Goal: Task Accomplishment & Management: Use online tool/utility

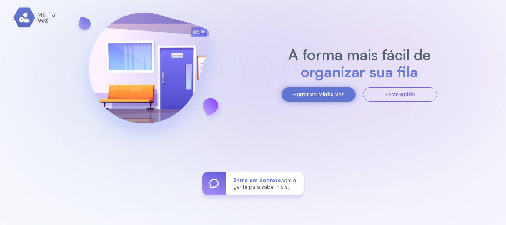
click at [322, 92] on button "Entrar no Minha Vez" at bounding box center [319, 94] width 74 height 14
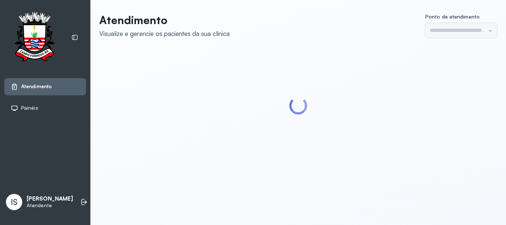
type input "******"
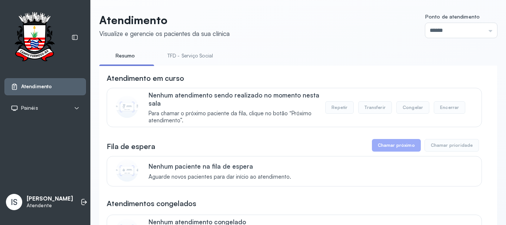
click at [203, 61] on link "TFD - Serviço Social" at bounding box center [190, 56] width 60 height 12
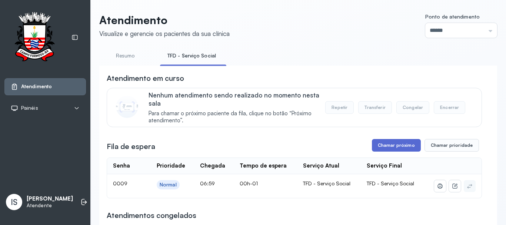
click at [404, 146] on button "Chamar próximo" at bounding box center [396, 145] width 49 height 13
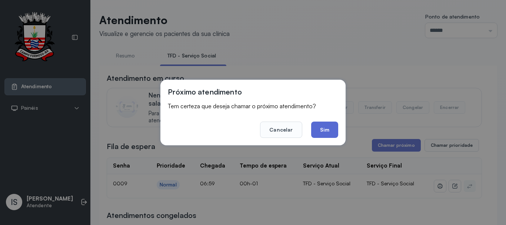
click at [330, 127] on button "Sim" at bounding box center [324, 130] width 27 height 16
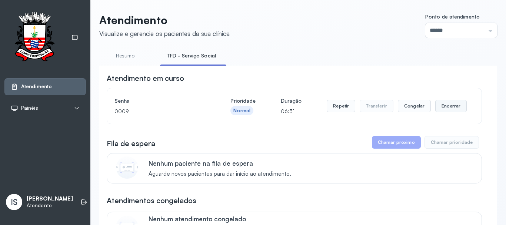
click at [442, 109] on button "Encerrar" at bounding box center [450, 106] width 31 height 13
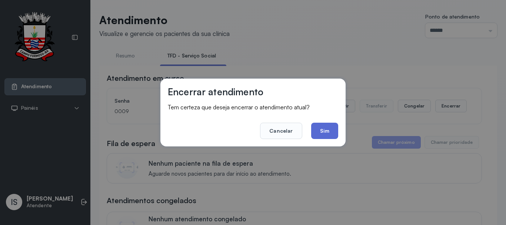
click at [325, 132] on button "Sim" at bounding box center [324, 131] width 27 height 16
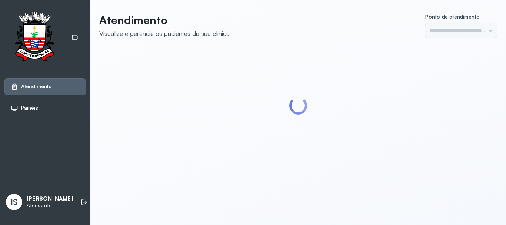
type input "******"
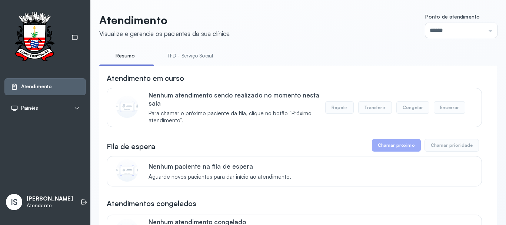
click at [198, 55] on link "TFD - Serviço Social" at bounding box center [190, 56] width 60 height 12
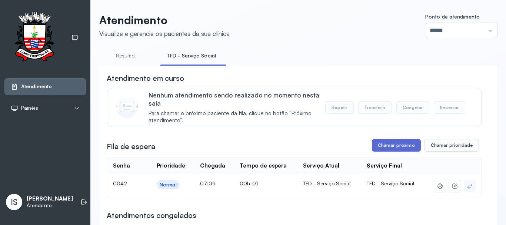
click at [396, 149] on button "Chamar próximo" at bounding box center [396, 145] width 49 height 13
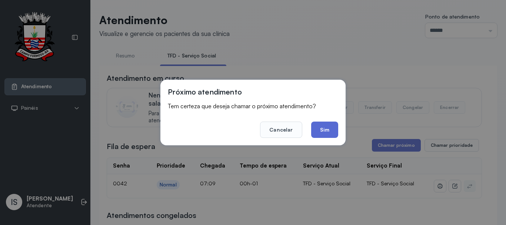
click at [329, 134] on button "Sim" at bounding box center [324, 130] width 27 height 16
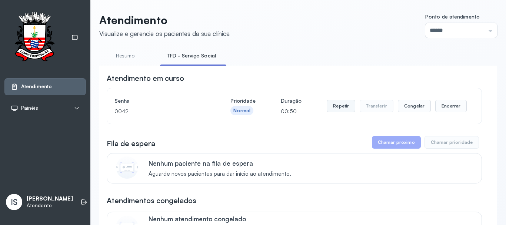
click at [338, 110] on button "Repetir" at bounding box center [341, 106] width 29 height 13
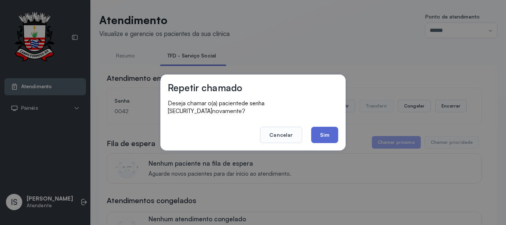
click at [329, 132] on button "Sim" at bounding box center [324, 135] width 27 height 16
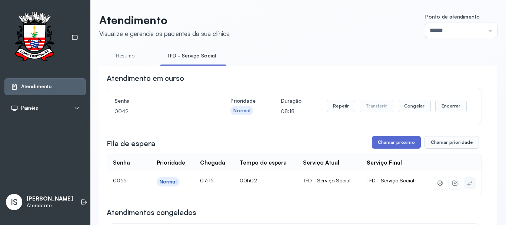
click at [393, 144] on button "Chamar próximo" at bounding box center [396, 142] width 49 height 13
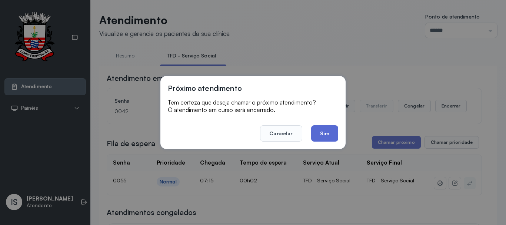
click at [326, 131] on button "Sim" at bounding box center [324, 133] width 27 height 16
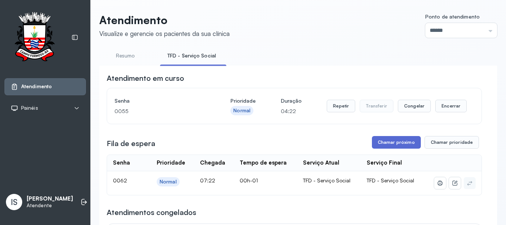
click at [381, 143] on button "Chamar próximo" at bounding box center [396, 142] width 49 height 13
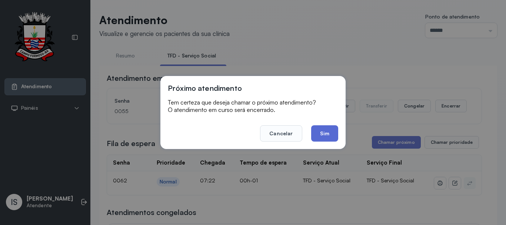
click at [327, 132] on button "Sim" at bounding box center [324, 133] width 27 height 16
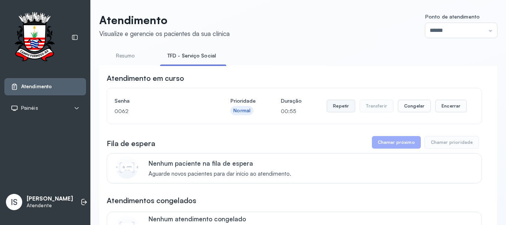
click at [340, 106] on button "Repetir" at bounding box center [341, 106] width 29 height 13
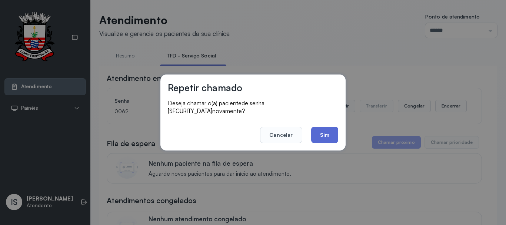
click at [328, 127] on button "Sim" at bounding box center [324, 135] width 27 height 16
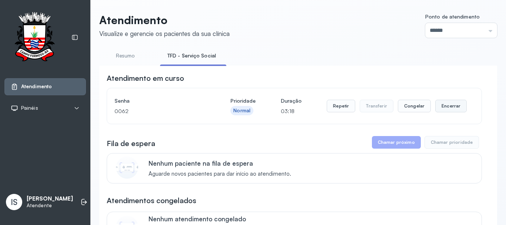
click at [445, 108] on button "Encerrar" at bounding box center [450, 106] width 31 height 13
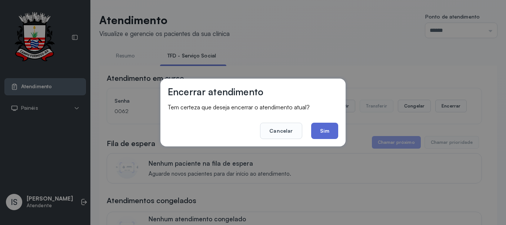
click at [331, 130] on button "Sim" at bounding box center [324, 131] width 27 height 16
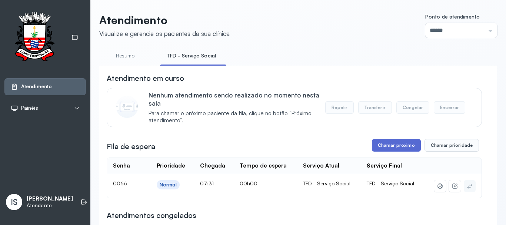
click at [391, 147] on button "Chamar próximo" at bounding box center [396, 145] width 49 height 13
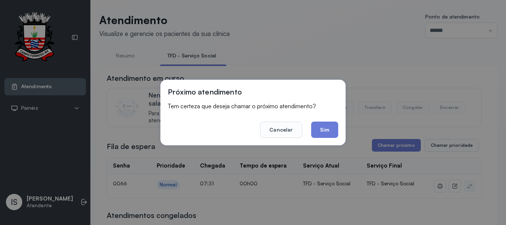
click at [329, 132] on button "Sim" at bounding box center [324, 130] width 27 height 16
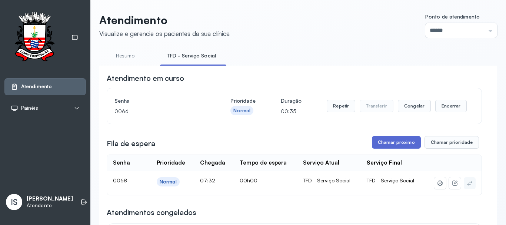
click at [392, 142] on button "Chamar próximo" at bounding box center [396, 142] width 49 height 13
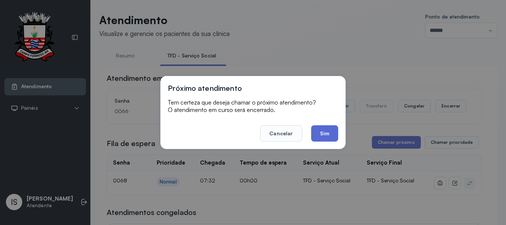
click at [326, 133] on button "Sim" at bounding box center [324, 133] width 27 height 16
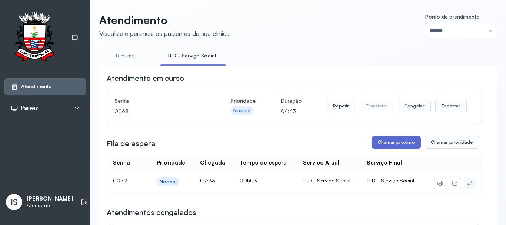
click at [390, 145] on button "Chamar próximo" at bounding box center [396, 142] width 49 height 13
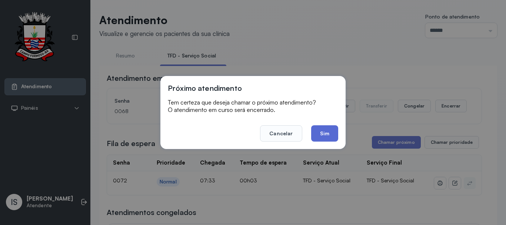
click at [329, 134] on button "Sim" at bounding box center [324, 133] width 27 height 16
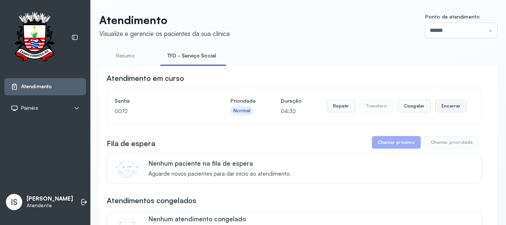
click at [449, 107] on button "Encerrar" at bounding box center [450, 106] width 31 height 13
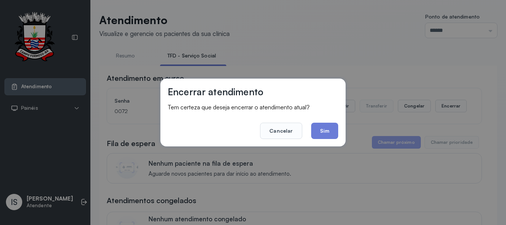
click at [326, 131] on button "Sim" at bounding box center [324, 131] width 27 height 16
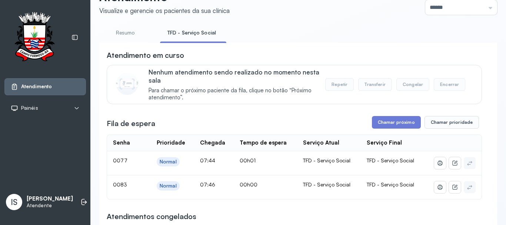
scroll to position [37, 0]
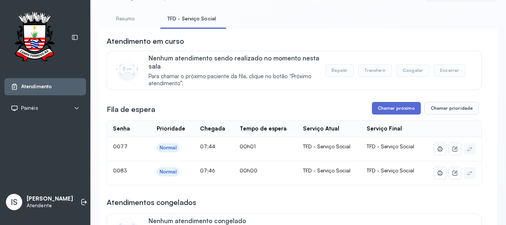
click at [396, 110] on button "Chamar próximo" at bounding box center [396, 108] width 49 height 13
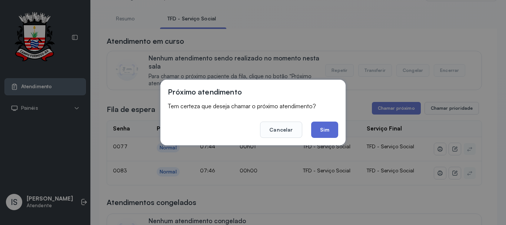
click at [321, 130] on button "Sim" at bounding box center [324, 130] width 27 height 16
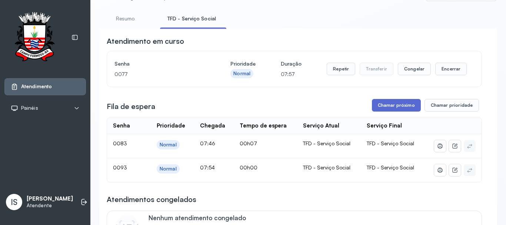
click at [390, 108] on button "Chamar próximo" at bounding box center [396, 105] width 49 height 13
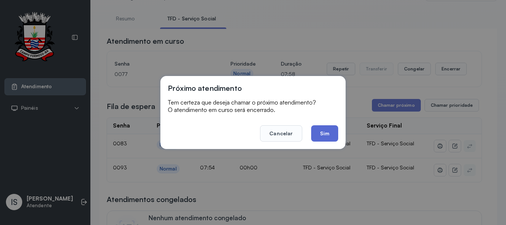
click at [326, 132] on button "Sim" at bounding box center [324, 133] width 27 height 16
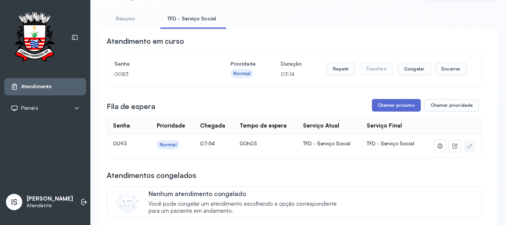
click at [400, 106] on button "Chamar próximo" at bounding box center [396, 105] width 49 height 13
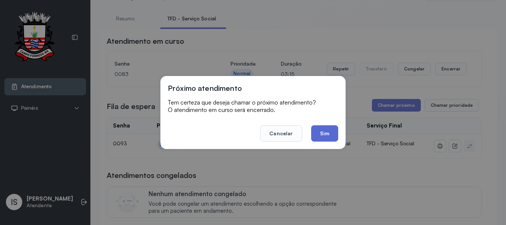
click at [322, 133] on button "Sim" at bounding box center [324, 133] width 27 height 16
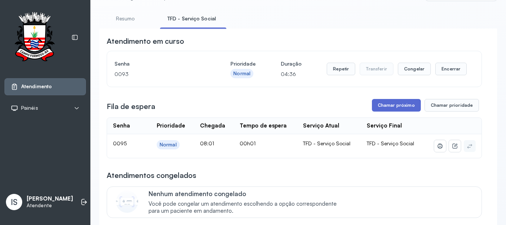
click at [389, 107] on button "Chamar próximo" at bounding box center [396, 105] width 49 height 13
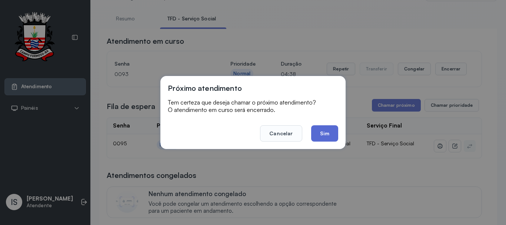
click at [322, 130] on button "Sim" at bounding box center [324, 133] width 27 height 16
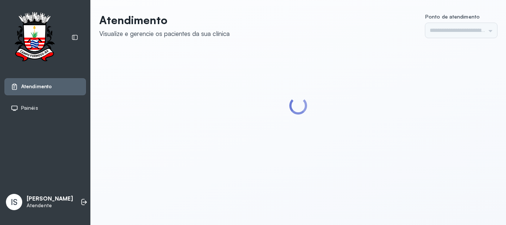
type input "******"
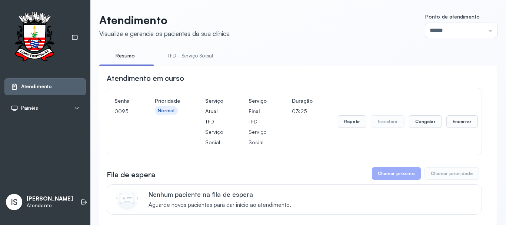
click at [196, 57] on link "TFD - Serviço Social" at bounding box center [190, 56] width 60 height 12
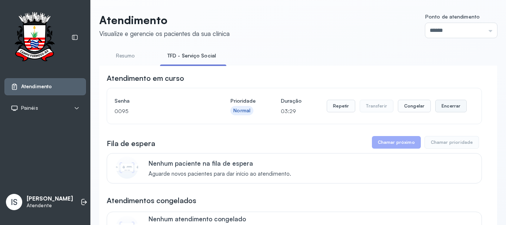
click at [446, 108] on button "Encerrar" at bounding box center [450, 106] width 31 height 13
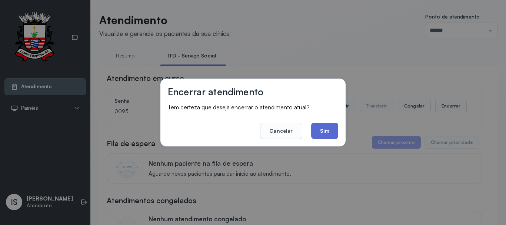
click at [322, 132] on button "Sim" at bounding box center [324, 131] width 27 height 16
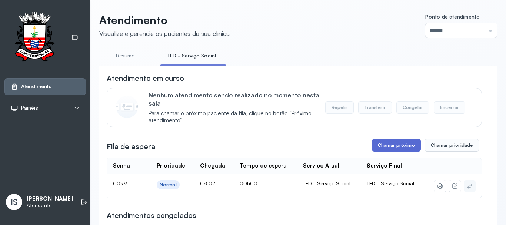
click at [400, 145] on button "Chamar próximo" at bounding box center [396, 145] width 49 height 13
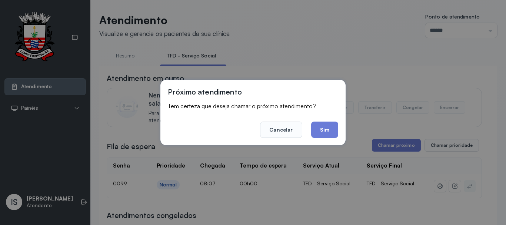
click at [329, 133] on button "Sim" at bounding box center [324, 130] width 27 height 16
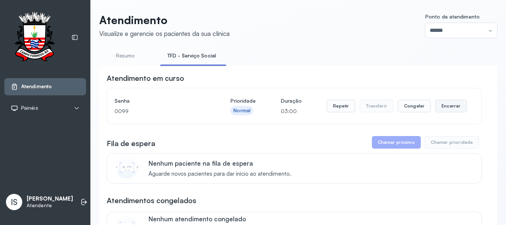
click at [453, 107] on button "Encerrar" at bounding box center [450, 106] width 31 height 13
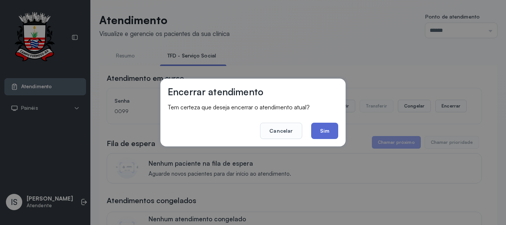
click at [320, 133] on button "Sim" at bounding box center [324, 131] width 27 height 16
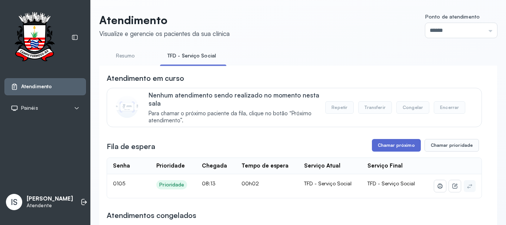
click at [395, 146] on button "Chamar próximo" at bounding box center [396, 145] width 49 height 13
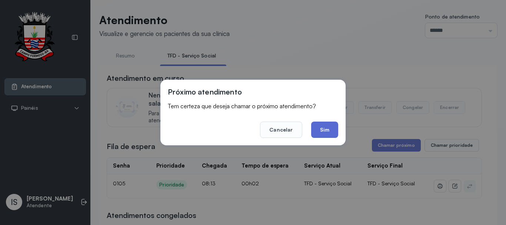
click at [323, 131] on button "Sim" at bounding box center [324, 130] width 27 height 16
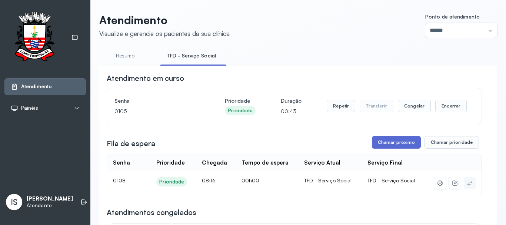
click at [397, 143] on button "Chamar próximo" at bounding box center [396, 142] width 49 height 13
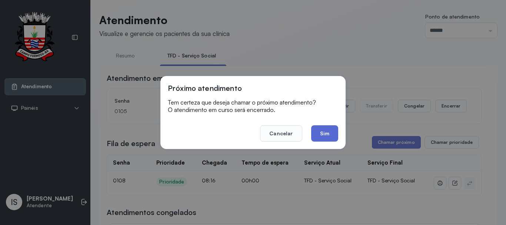
click at [318, 135] on button "Sim" at bounding box center [324, 133] width 27 height 16
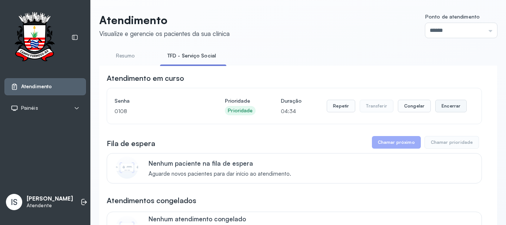
click at [444, 109] on button "Encerrar" at bounding box center [450, 106] width 31 height 13
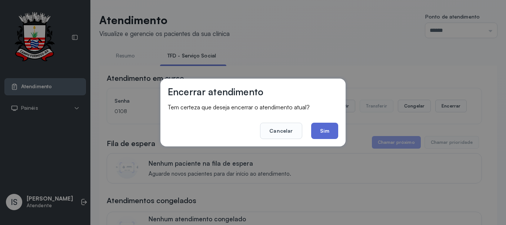
click at [322, 133] on button "Sim" at bounding box center [324, 131] width 27 height 16
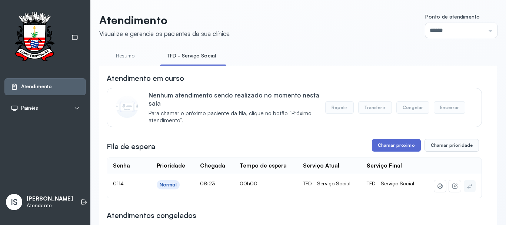
click at [393, 147] on button "Chamar próximo" at bounding box center [396, 145] width 49 height 13
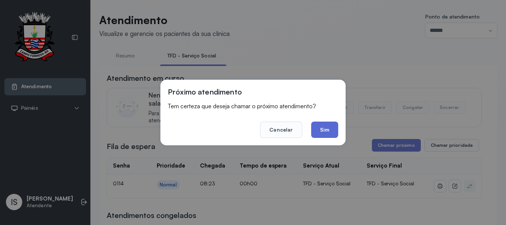
click at [330, 130] on button "Sim" at bounding box center [324, 130] width 27 height 16
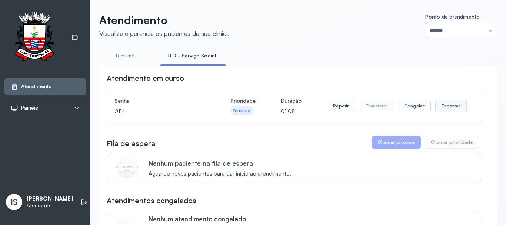
click at [449, 109] on button "Encerrar" at bounding box center [450, 106] width 31 height 13
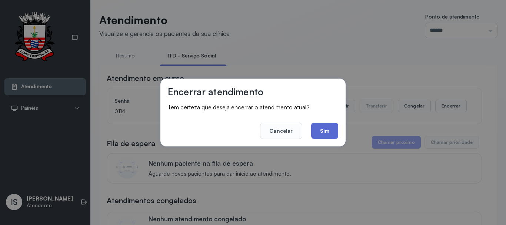
click at [329, 129] on button "Sim" at bounding box center [324, 131] width 27 height 16
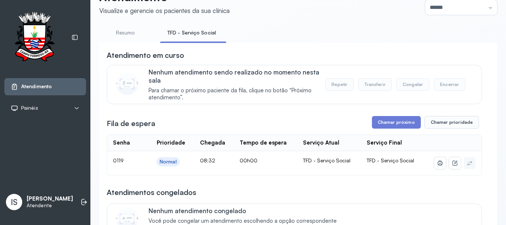
scroll to position [37, 0]
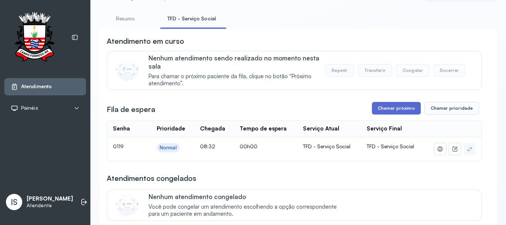
click at [396, 108] on button "Chamar próximo" at bounding box center [396, 108] width 49 height 13
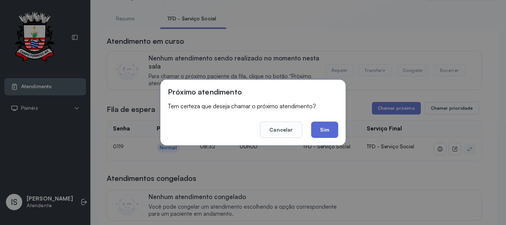
click at [324, 130] on button "Sim" at bounding box center [324, 130] width 27 height 16
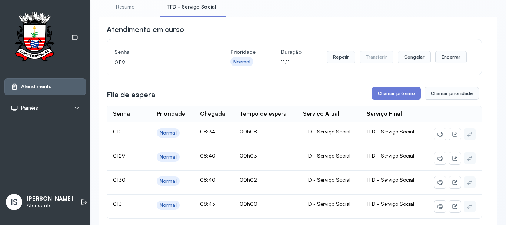
scroll to position [74, 0]
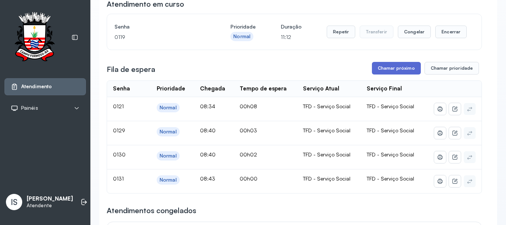
click at [393, 72] on button "Chamar próximo" at bounding box center [396, 68] width 49 height 13
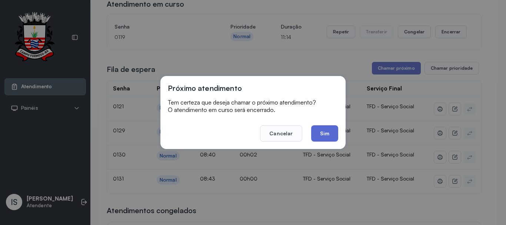
click at [325, 134] on button "Sim" at bounding box center [324, 133] width 27 height 16
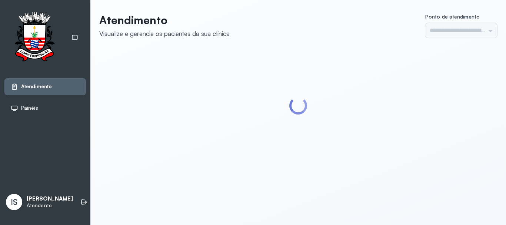
type input "******"
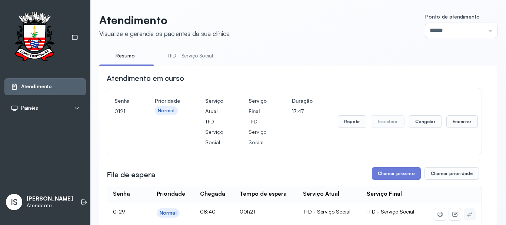
click at [203, 54] on link "TFD - Serviço Social" at bounding box center [190, 56] width 60 height 12
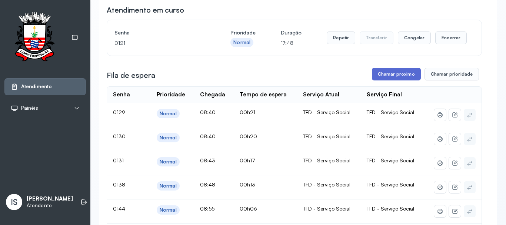
scroll to position [74, 0]
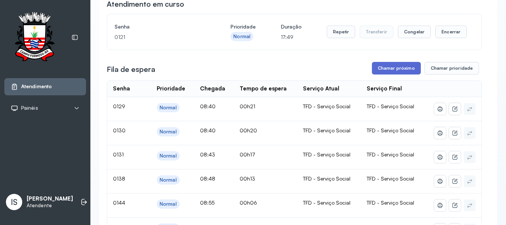
click at [389, 69] on button "Chamar próximo" at bounding box center [396, 68] width 49 height 13
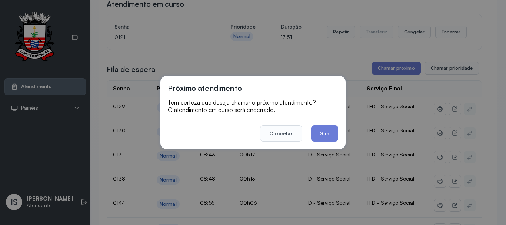
click at [324, 133] on button "Sim" at bounding box center [324, 133] width 27 height 16
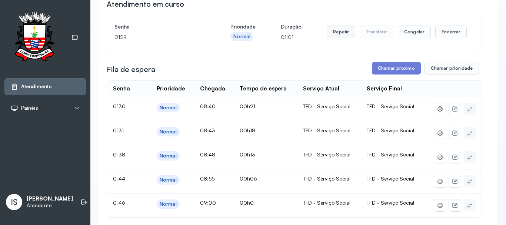
click at [334, 34] on button "Repetir" at bounding box center [341, 32] width 29 height 13
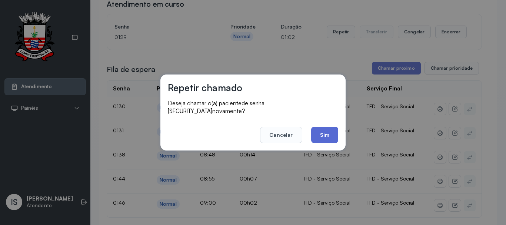
click at [327, 128] on button "Sim" at bounding box center [324, 135] width 27 height 16
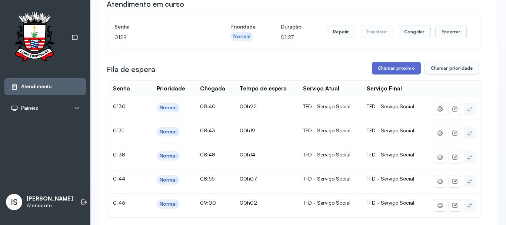
click at [390, 71] on button "Chamar próximo" at bounding box center [396, 68] width 49 height 13
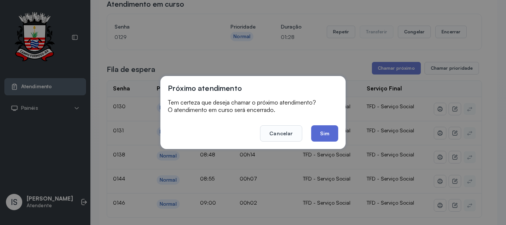
click at [330, 135] on button "Sim" at bounding box center [324, 133] width 27 height 16
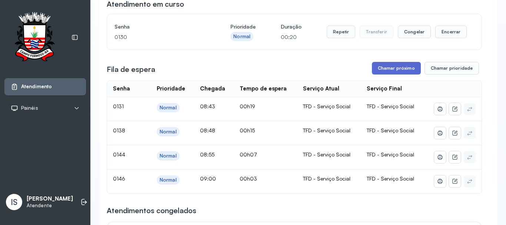
click at [394, 72] on button "Chamar próximo" at bounding box center [396, 68] width 49 height 13
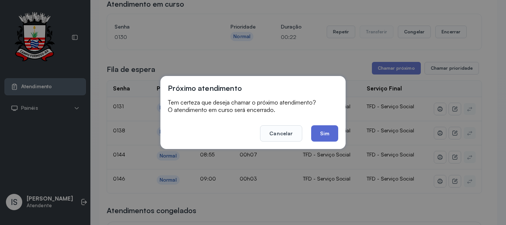
click at [323, 131] on button "Sim" at bounding box center [324, 133] width 27 height 16
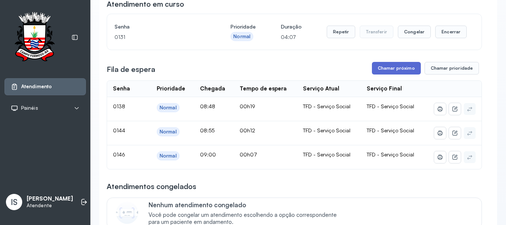
click at [392, 69] on button "Chamar próximo" at bounding box center [396, 68] width 49 height 13
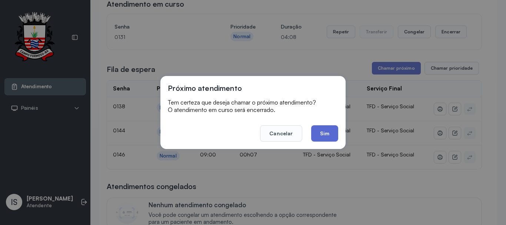
click at [322, 134] on button "Sim" at bounding box center [324, 133] width 27 height 16
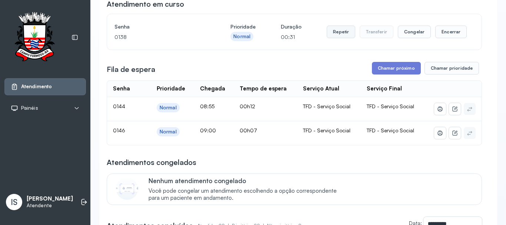
click at [342, 34] on button "Repetir" at bounding box center [341, 32] width 29 height 13
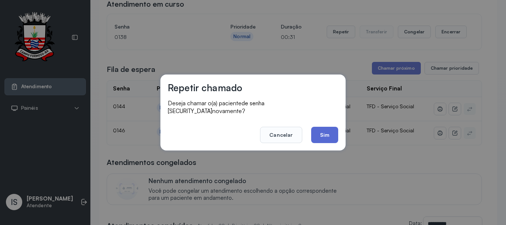
click at [332, 134] on button "Sim" at bounding box center [324, 135] width 27 height 16
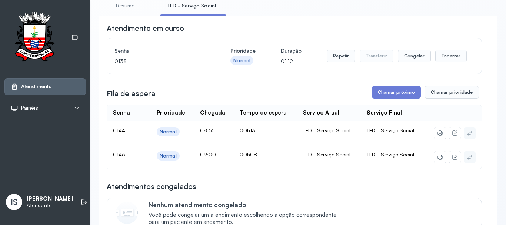
scroll to position [37, 0]
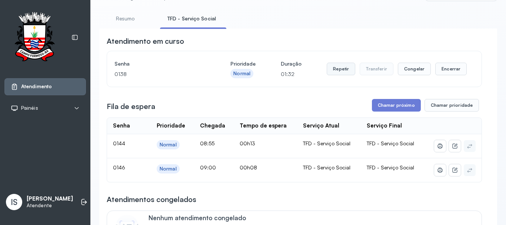
click at [337, 71] on button "Repetir" at bounding box center [341, 69] width 29 height 13
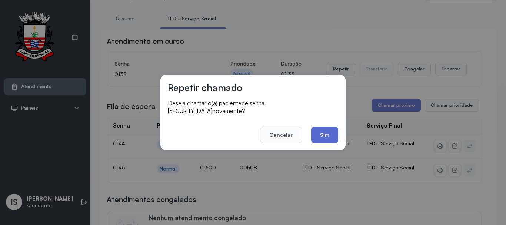
click at [323, 132] on button "Sim" at bounding box center [324, 135] width 27 height 16
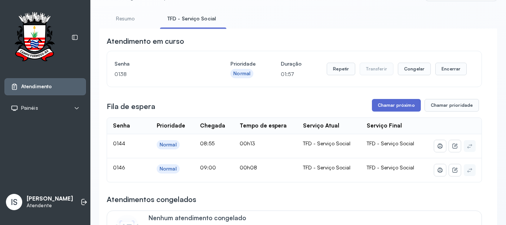
click at [395, 105] on button "Chamar próximo" at bounding box center [396, 105] width 49 height 13
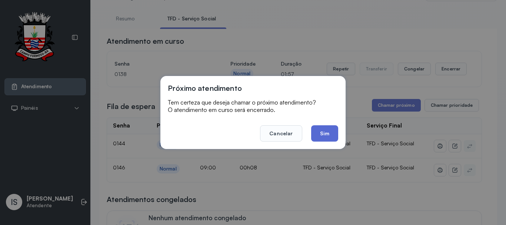
click at [323, 132] on button "Sim" at bounding box center [324, 133] width 27 height 16
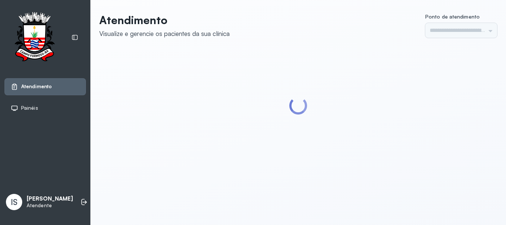
type input "******"
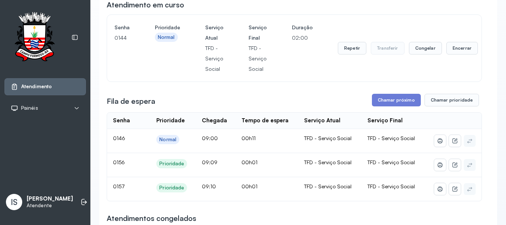
scroll to position [74, 0]
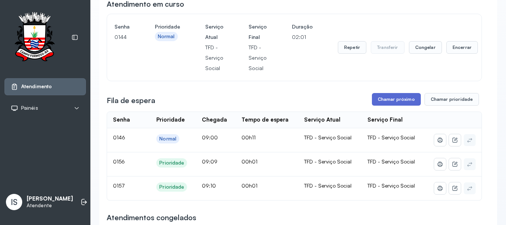
click at [402, 100] on button "Chamar próximo" at bounding box center [396, 99] width 49 height 13
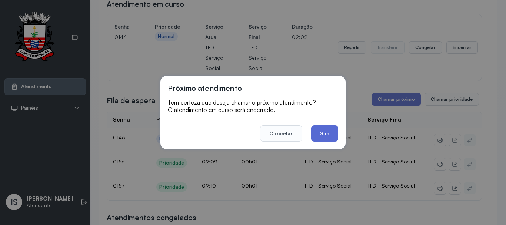
click at [319, 137] on button "Sim" at bounding box center [324, 133] width 27 height 16
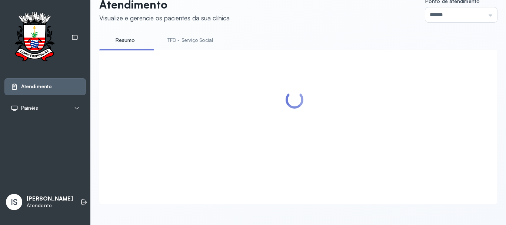
scroll to position [23, 0]
click at [195, 34] on link "TFD - Serviço Social" at bounding box center [190, 40] width 60 height 12
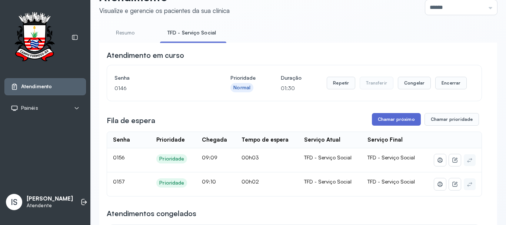
click at [401, 122] on button "Chamar próximo" at bounding box center [396, 119] width 49 height 13
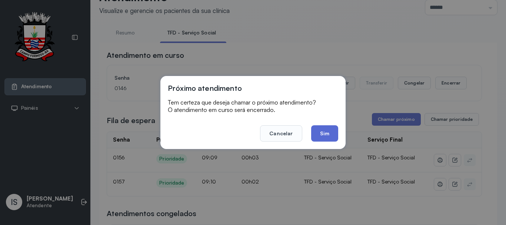
click at [323, 133] on button "Sim" at bounding box center [324, 133] width 27 height 16
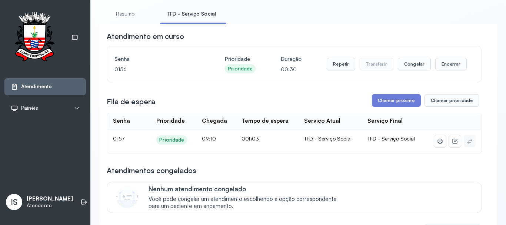
scroll to position [60, 0]
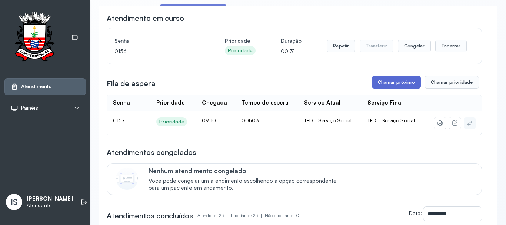
click at [395, 82] on button "Chamar próximo" at bounding box center [396, 82] width 49 height 13
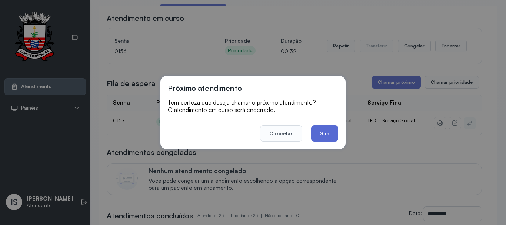
click at [329, 133] on button "Sim" at bounding box center [324, 133] width 27 height 16
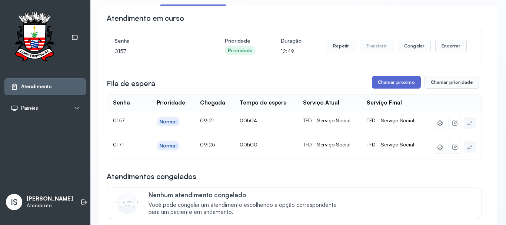
click at [398, 83] on button "Chamar próximo" at bounding box center [396, 82] width 49 height 13
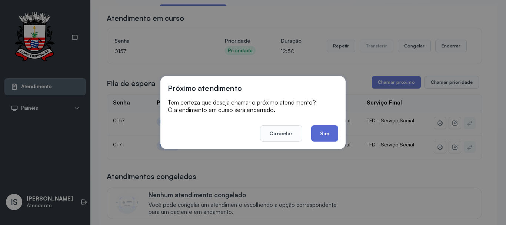
click at [331, 136] on button "Sim" at bounding box center [324, 133] width 27 height 16
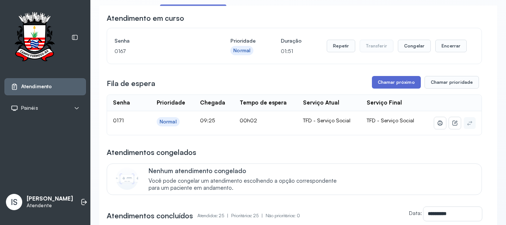
click at [396, 84] on button "Chamar próximo" at bounding box center [396, 82] width 49 height 13
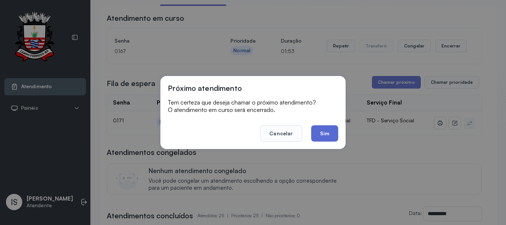
click at [322, 133] on button "Sim" at bounding box center [324, 133] width 27 height 16
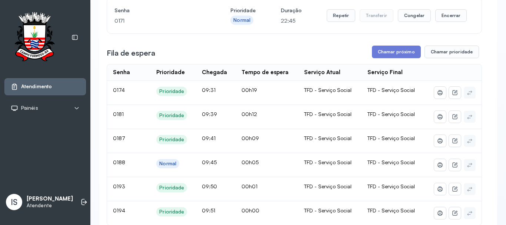
scroll to position [74, 0]
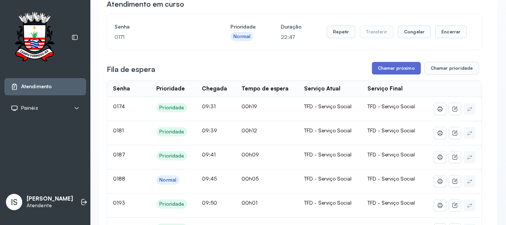
click at [388, 71] on button "Chamar próximo" at bounding box center [396, 68] width 49 height 13
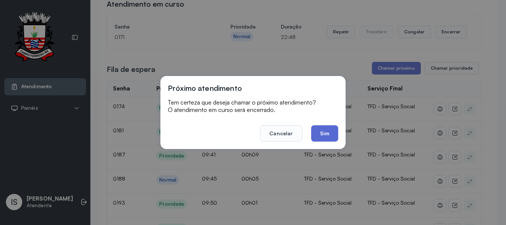
click at [329, 135] on button "Sim" at bounding box center [324, 133] width 27 height 16
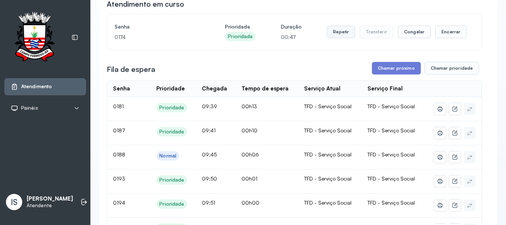
click at [341, 36] on button "Repetir" at bounding box center [341, 32] width 29 height 13
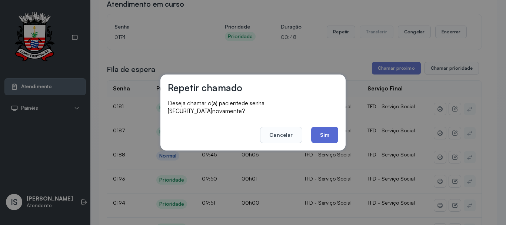
click at [333, 129] on button "Sim" at bounding box center [324, 135] width 27 height 16
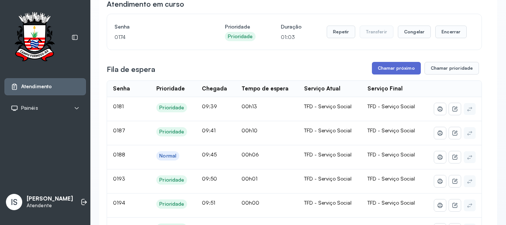
click at [390, 72] on button "Chamar próximo" at bounding box center [396, 68] width 49 height 13
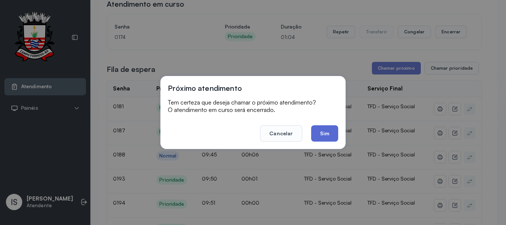
click at [329, 135] on button "Sim" at bounding box center [324, 133] width 27 height 16
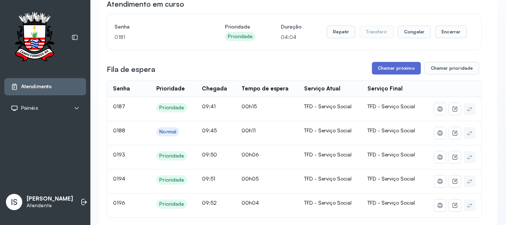
click at [380, 71] on button "Chamar próximo" at bounding box center [396, 68] width 49 height 13
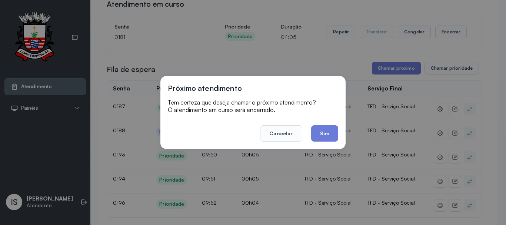
click at [324, 134] on button "Sim" at bounding box center [324, 133] width 27 height 16
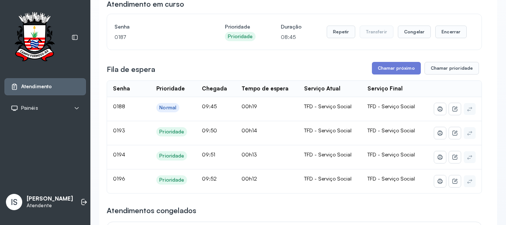
click at [428, 32] on div "Repetir Transferir Congelar Encerrar" at bounding box center [397, 32] width 140 height 13
click at [435, 34] on button "Encerrar" at bounding box center [450, 32] width 31 height 13
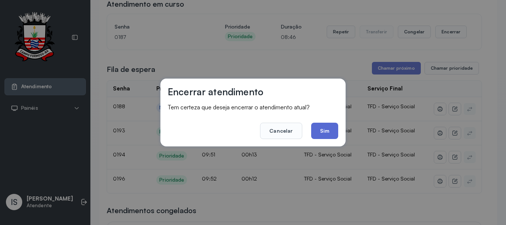
click at [325, 132] on button "Sim" at bounding box center [324, 131] width 27 height 16
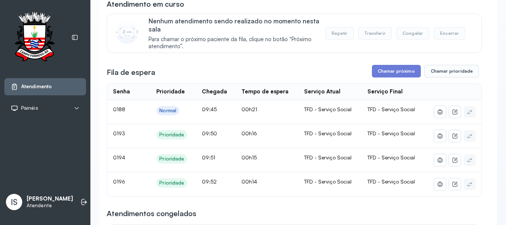
click at [271, 72] on div "Fila de espera Chamar próximo Chamar prioridade" at bounding box center [294, 71] width 375 height 13
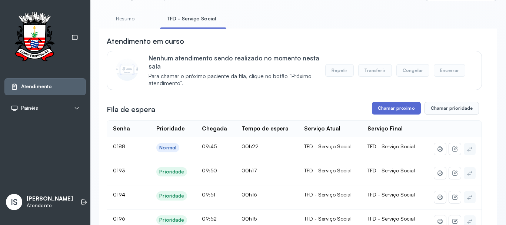
click at [395, 113] on button "Chamar próximo" at bounding box center [396, 108] width 49 height 13
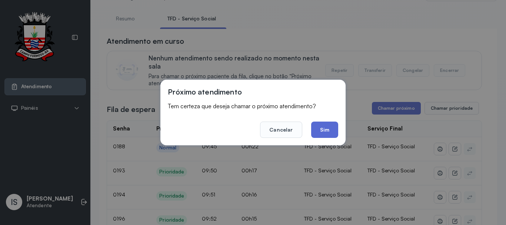
click at [319, 130] on button "Sim" at bounding box center [324, 130] width 27 height 16
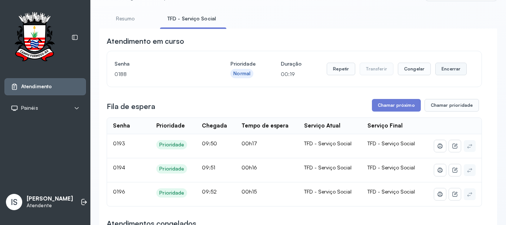
click at [445, 72] on button "Encerrar" at bounding box center [450, 69] width 31 height 13
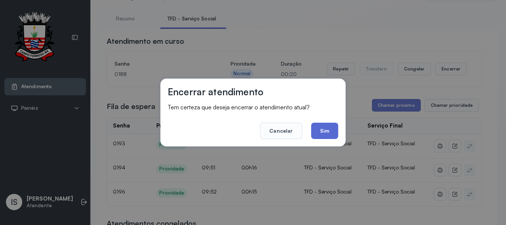
click at [332, 136] on button "Sim" at bounding box center [324, 131] width 27 height 16
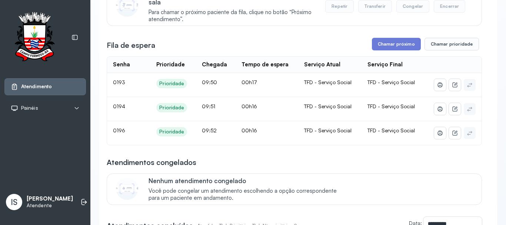
scroll to position [111, 0]
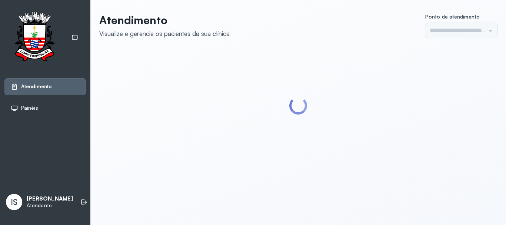
type input "******"
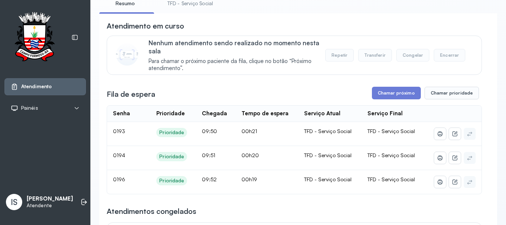
scroll to position [74, 0]
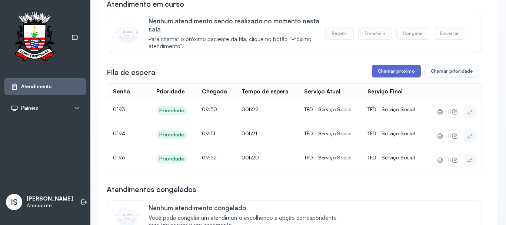
click at [375, 76] on button "Chamar próximo" at bounding box center [396, 71] width 49 height 13
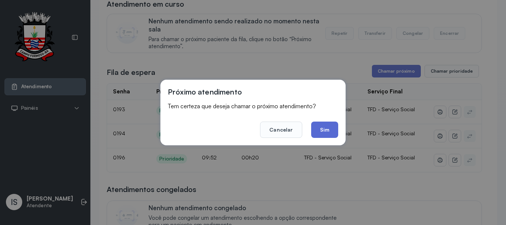
click at [316, 132] on button "Sim" at bounding box center [324, 130] width 27 height 16
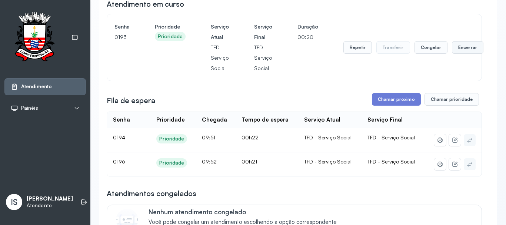
click at [452, 53] on button "Encerrar" at bounding box center [467, 47] width 31 height 13
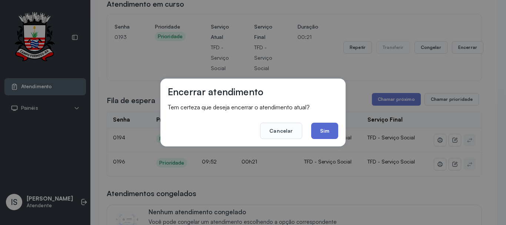
click at [324, 130] on button "Sim" at bounding box center [324, 131] width 27 height 16
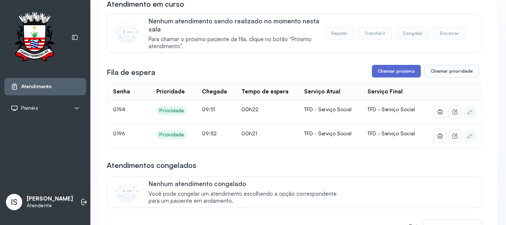
click at [382, 77] on button "Chamar próximo" at bounding box center [396, 71] width 49 height 13
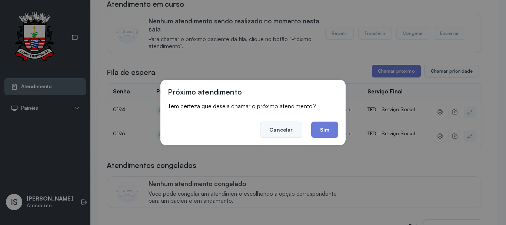
click at [293, 132] on button "Cancelar" at bounding box center [281, 130] width 42 height 16
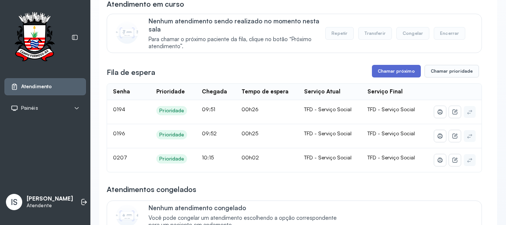
click at [379, 71] on button "Chamar próximo" at bounding box center [396, 71] width 49 height 13
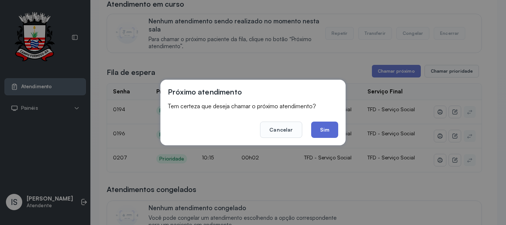
click at [320, 131] on button "Sim" at bounding box center [324, 130] width 27 height 16
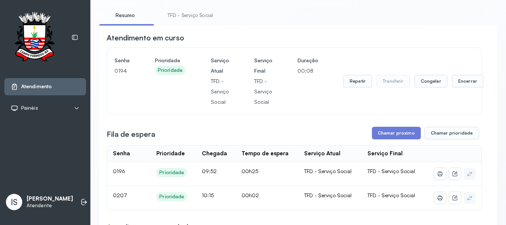
scroll to position [23, 0]
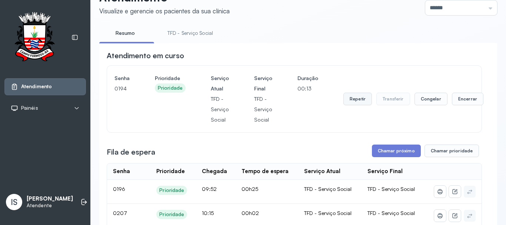
click at [352, 99] on button "Repetir" at bounding box center [357, 99] width 29 height 13
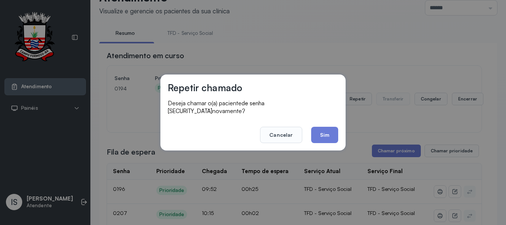
click at [340, 139] on div "Repetir chamado Deseja chamar o(a) paciente de senha 0194 novamente? Cancelar S…" at bounding box center [252, 112] width 185 height 76
click at [316, 129] on button "Sim" at bounding box center [324, 135] width 27 height 16
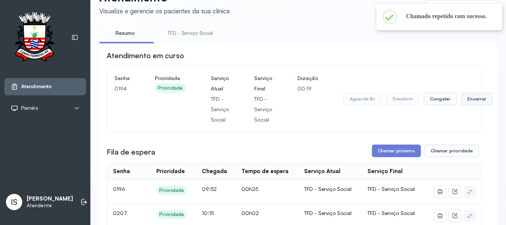
click at [473, 102] on button "Encerrar" at bounding box center [476, 99] width 31 height 13
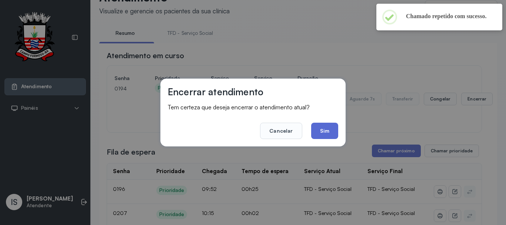
click at [319, 129] on button "Sim" at bounding box center [324, 131] width 27 height 16
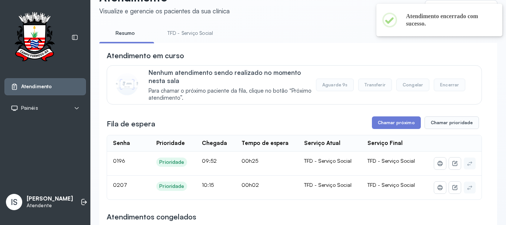
scroll to position [60, 0]
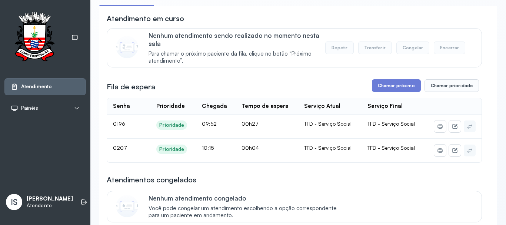
click at [376, 89] on button "Chamar próximo" at bounding box center [396, 85] width 49 height 13
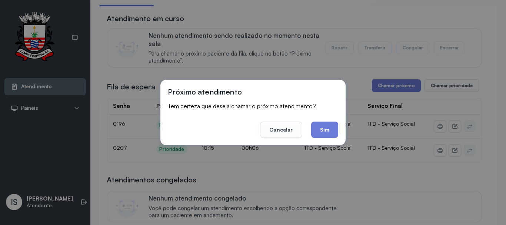
click at [314, 138] on div "Próximo atendimento Tem certeza que deseja chamar o próximo atendimento? Cancel…" at bounding box center [252, 113] width 185 height 66
click at [315, 128] on button "Sim" at bounding box center [324, 130] width 27 height 16
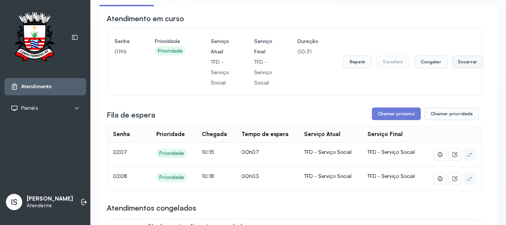
click at [470, 63] on button "Encerrar" at bounding box center [467, 62] width 31 height 13
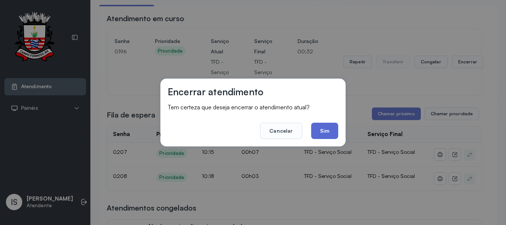
click at [316, 134] on button "Sim" at bounding box center [324, 131] width 27 height 16
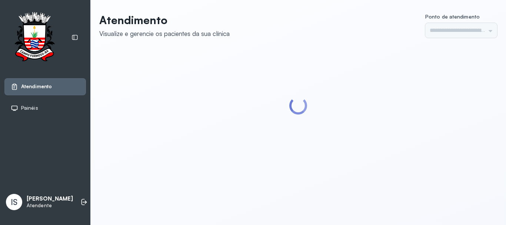
type input "******"
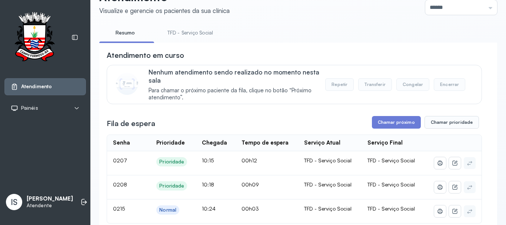
scroll to position [74, 0]
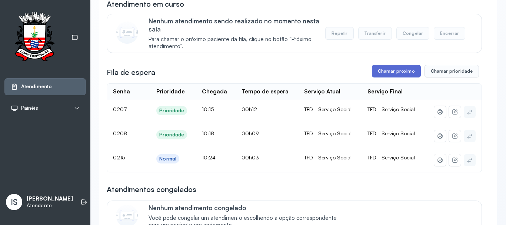
click at [408, 77] on button "Chamar próximo" at bounding box center [396, 71] width 49 height 13
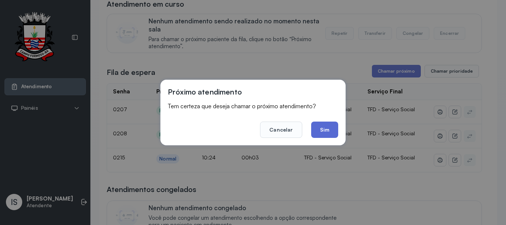
click at [326, 130] on button "Sim" at bounding box center [324, 130] width 27 height 16
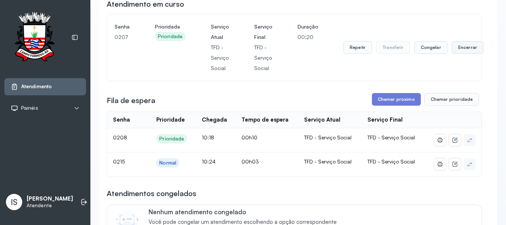
click at [463, 49] on button "Encerrar" at bounding box center [467, 47] width 31 height 13
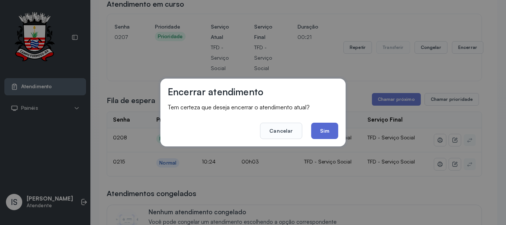
click at [333, 126] on button "Sim" at bounding box center [324, 131] width 27 height 16
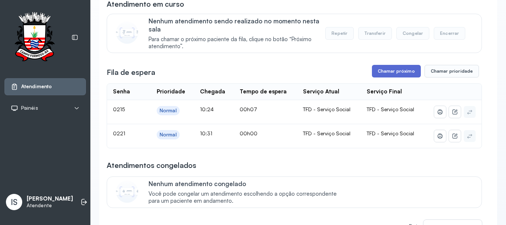
click at [376, 73] on button "Chamar próximo" at bounding box center [396, 71] width 49 height 13
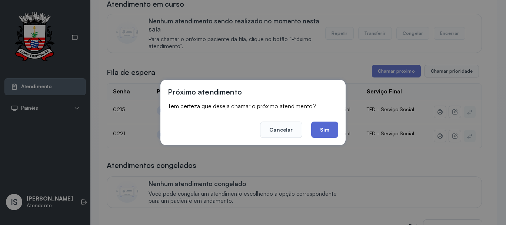
click at [333, 126] on button "Sim" at bounding box center [324, 130] width 27 height 16
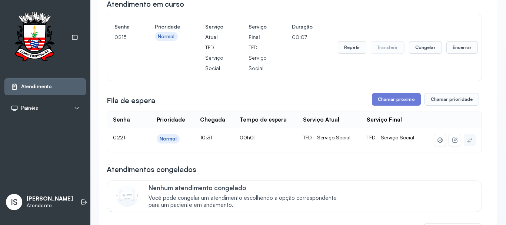
click at [341, 56] on div "Repetir Transferir Congelar Encerrar" at bounding box center [408, 47] width 140 height 52
click at [340, 56] on div "Repetir Transferir Congelar Encerrar" at bounding box center [408, 47] width 140 height 52
click at [342, 53] on button "Repetir" at bounding box center [352, 47] width 29 height 13
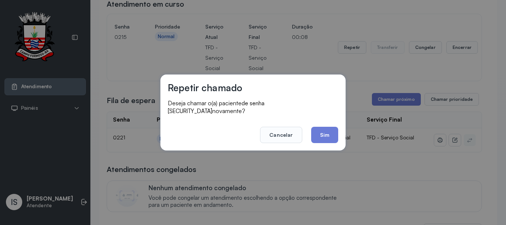
drag, startPoint x: 323, startPoint y: 129, endPoint x: 317, endPoint y: 128, distance: 5.8
click at [317, 128] on button "Sim" at bounding box center [324, 135] width 27 height 16
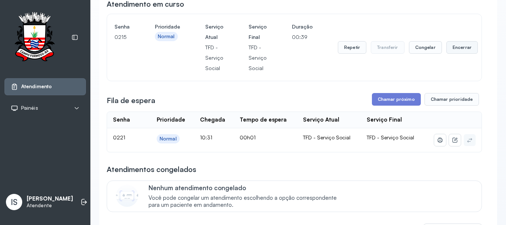
click at [459, 49] on button "Encerrar" at bounding box center [461, 47] width 31 height 13
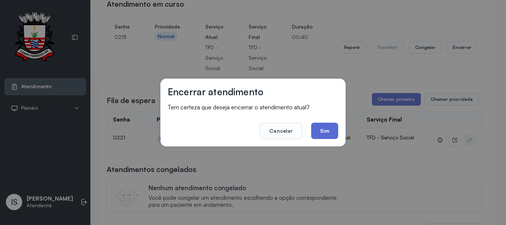
click at [324, 128] on button "Sim" at bounding box center [324, 131] width 27 height 16
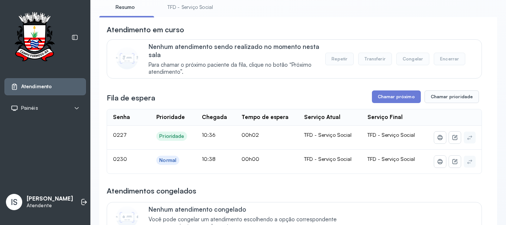
scroll to position [37, 0]
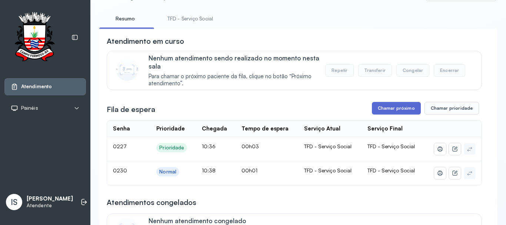
click at [385, 110] on button "Chamar próximo" at bounding box center [396, 108] width 49 height 13
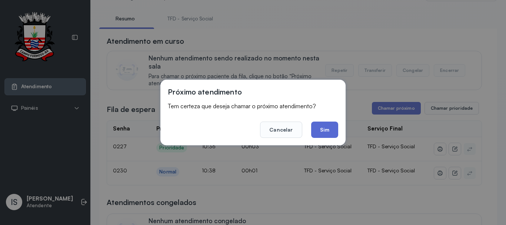
click at [315, 124] on button "Sim" at bounding box center [324, 130] width 27 height 16
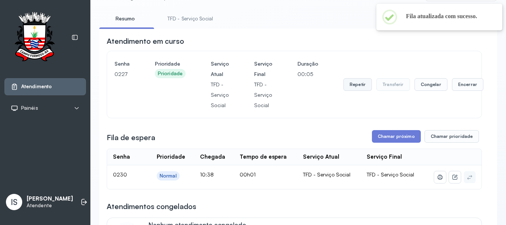
click at [356, 84] on button "Repetir" at bounding box center [357, 84] width 29 height 13
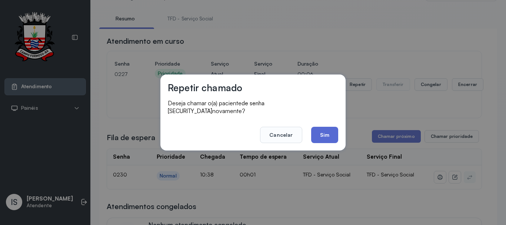
click at [322, 134] on button "Sim" at bounding box center [324, 135] width 27 height 16
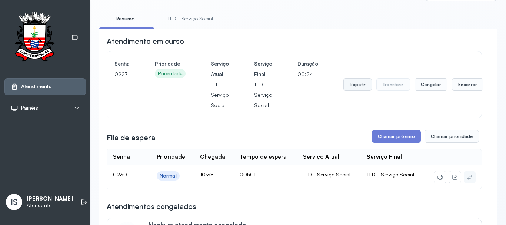
click at [356, 91] on button "Repetir" at bounding box center [357, 84] width 29 height 13
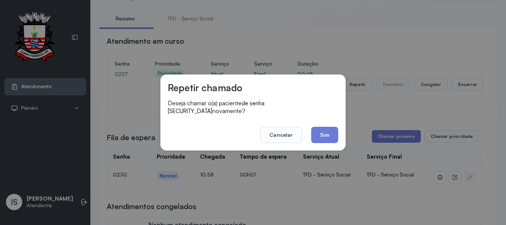
drag, startPoint x: 324, startPoint y: 124, endPoint x: 326, endPoint y: 129, distance: 4.6
click at [326, 129] on button "Sim" at bounding box center [324, 135] width 27 height 16
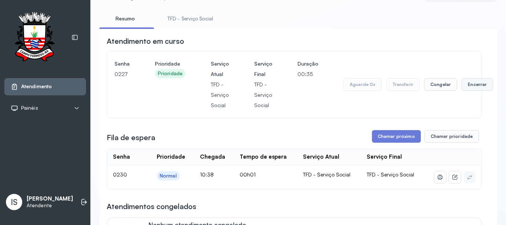
click at [467, 89] on button "Encerrar" at bounding box center [477, 84] width 31 height 13
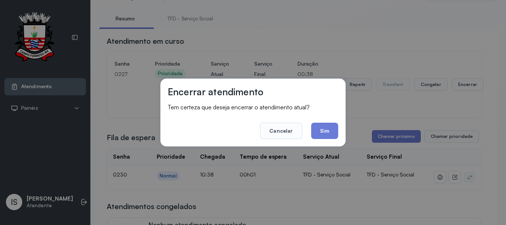
click at [327, 122] on footer "Cancelar Sim" at bounding box center [253, 125] width 170 height 27
click at [327, 128] on button "Sim" at bounding box center [324, 131] width 27 height 16
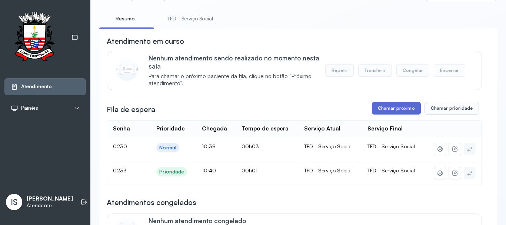
click at [377, 110] on button "Chamar próximo" at bounding box center [396, 108] width 49 height 13
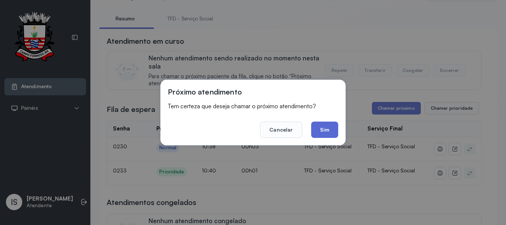
click at [316, 130] on button "Sim" at bounding box center [324, 130] width 27 height 16
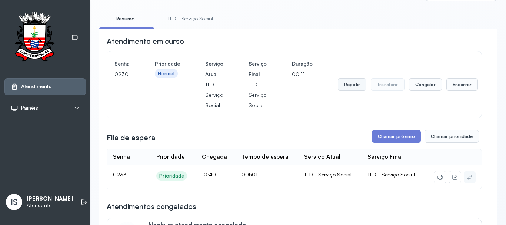
click at [352, 86] on button "Repetir" at bounding box center [352, 84] width 29 height 13
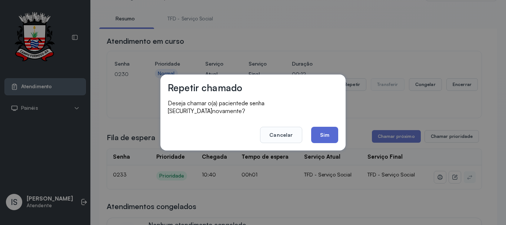
click at [324, 133] on button "Sim" at bounding box center [324, 135] width 27 height 16
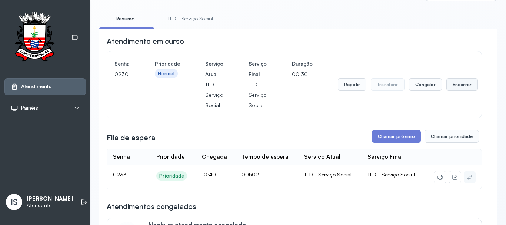
click at [450, 87] on button "Encerrar" at bounding box center [461, 84] width 31 height 13
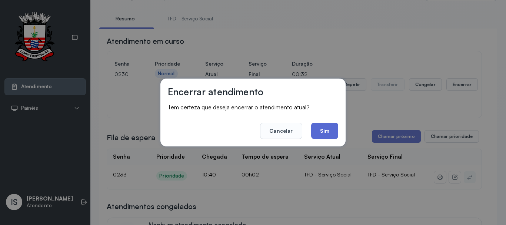
click at [329, 139] on button "Sim" at bounding box center [324, 131] width 27 height 16
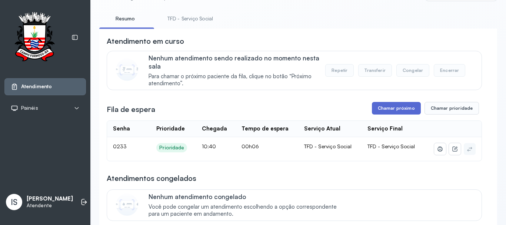
click at [373, 109] on button "Chamar próximo" at bounding box center [396, 108] width 49 height 13
click at [386, 196] on div "Nenhum atendimento congelado Você pode congelar um atendimento escolhendo a opç…" at bounding box center [311, 205] width 324 height 25
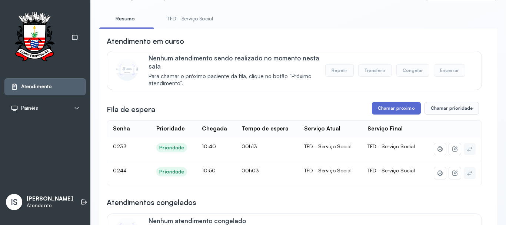
click at [386, 111] on button "Chamar próximo" at bounding box center [396, 108] width 49 height 13
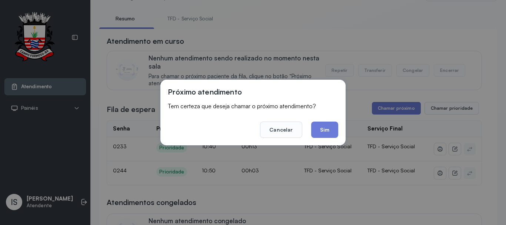
click at [328, 140] on div "Próximo atendimento Tem certeza que deseja chamar o próximo atendimento? Cancel…" at bounding box center [252, 113] width 185 height 66
click at [326, 135] on button "Sim" at bounding box center [324, 130] width 27 height 16
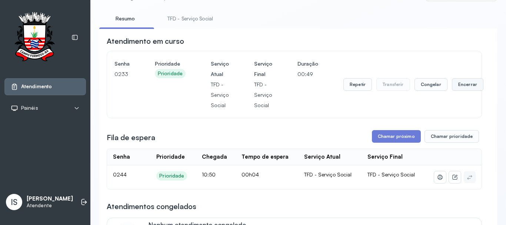
click at [476, 85] on button "Encerrar" at bounding box center [467, 84] width 31 height 13
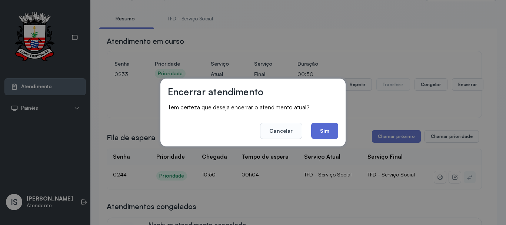
click at [314, 131] on button "Sim" at bounding box center [324, 131] width 27 height 16
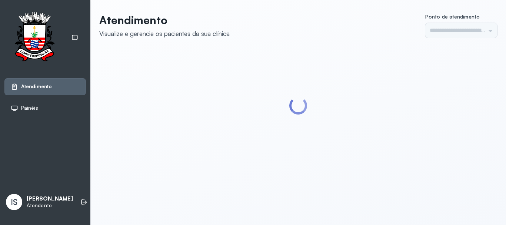
type input "******"
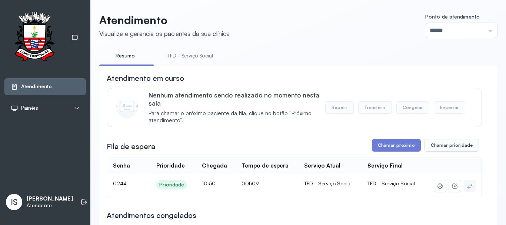
click at [202, 56] on link "TFD - Serviço Social" at bounding box center [190, 56] width 60 height 12
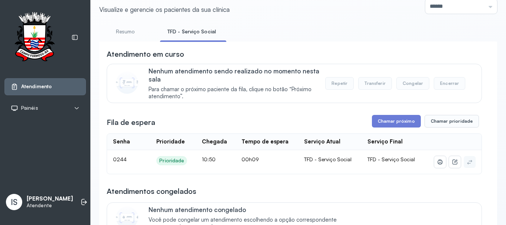
scroll to position [37, 0]
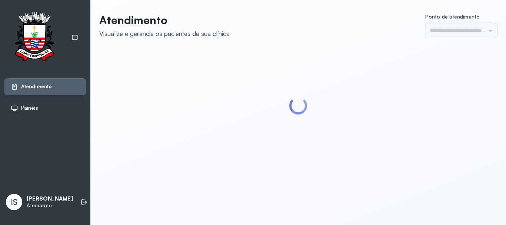
type input "******"
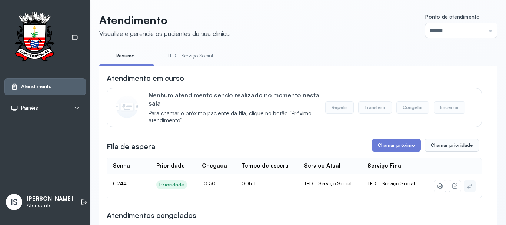
click at [180, 54] on link "TFD - Serviço Social" at bounding box center [190, 56] width 60 height 12
click at [394, 146] on button "Chamar próximo" at bounding box center [396, 145] width 49 height 13
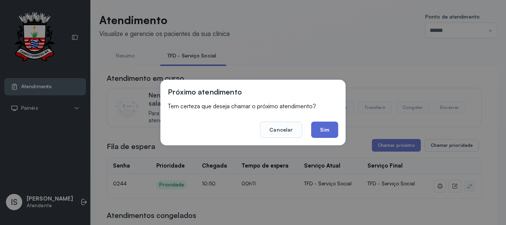
click at [320, 129] on button "Sim" at bounding box center [324, 130] width 27 height 16
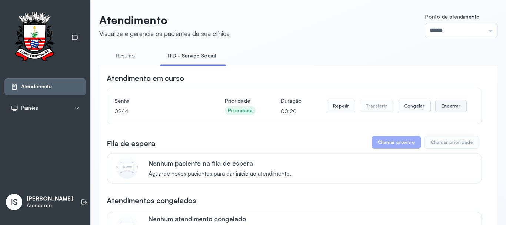
click at [444, 105] on button "Encerrar" at bounding box center [450, 106] width 31 height 13
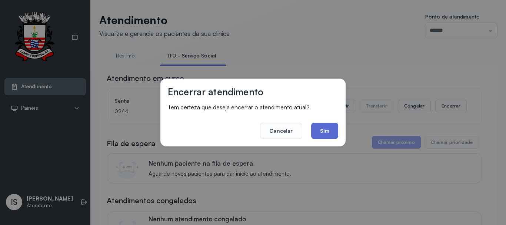
click at [321, 132] on button "Sim" at bounding box center [324, 131] width 27 height 16
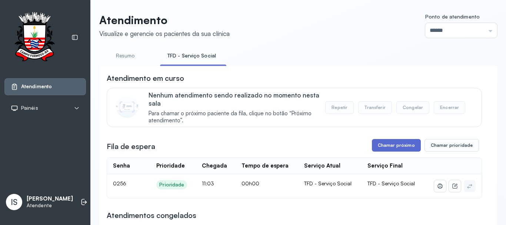
drag, startPoint x: 387, startPoint y: 136, endPoint x: 387, endPoint y: 150, distance: 14.1
click at [387, 150] on button "Chamar próximo" at bounding box center [396, 145] width 49 height 13
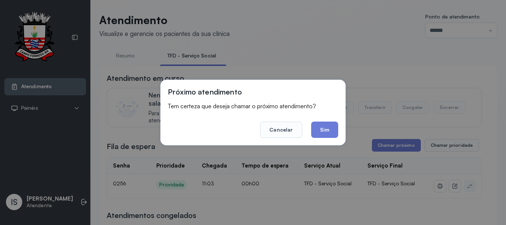
drag, startPoint x: 324, startPoint y: 127, endPoint x: 328, endPoint y: 142, distance: 15.3
click at [327, 140] on div "Próximo atendimento Tem certeza que deseja chamar o próximo atendimento? Cancel…" at bounding box center [252, 113] width 185 height 66
click at [321, 131] on button "Sim" at bounding box center [324, 130] width 27 height 16
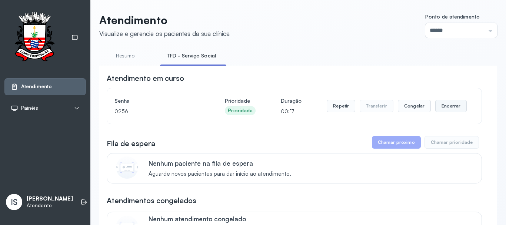
click at [452, 112] on button "Encerrar" at bounding box center [450, 106] width 31 height 13
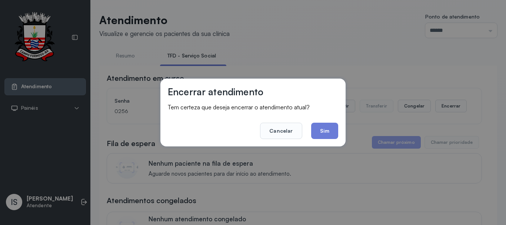
click at [306, 133] on footer "Cancelar Sim" at bounding box center [253, 125] width 170 height 27
click at [316, 137] on button "Sim" at bounding box center [324, 131] width 27 height 16
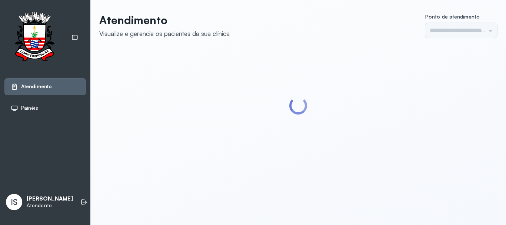
type input "******"
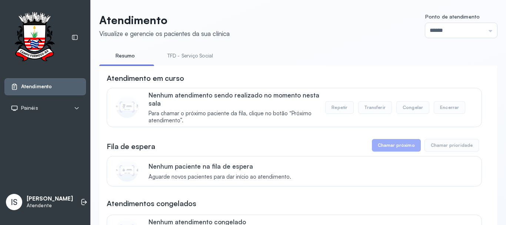
drag, startPoint x: 188, startPoint y: 57, endPoint x: 183, endPoint y: 68, distance: 11.9
click at [187, 58] on link "TFD - Serviço Social" at bounding box center [190, 56] width 60 height 12
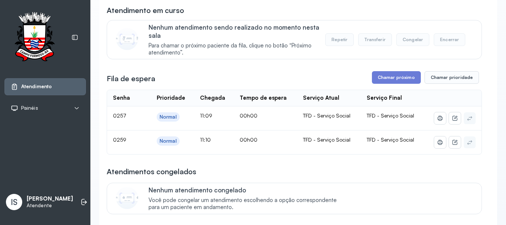
scroll to position [74, 0]
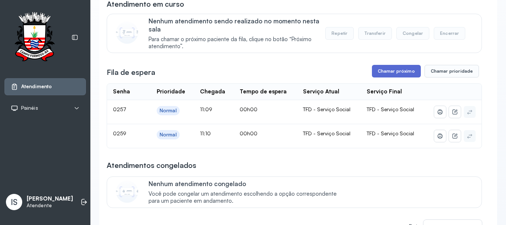
click at [377, 74] on button "Chamar próximo" at bounding box center [396, 71] width 49 height 13
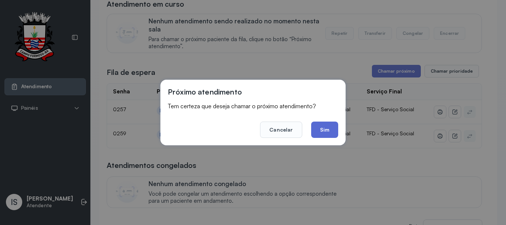
click at [328, 133] on button "Sim" at bounding box center [324, 130] width 27 height 16
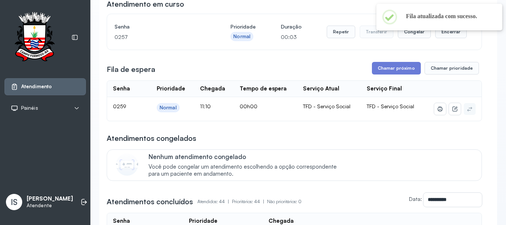
click at [444, 40] on div "Repetir Transferir Congelar Encerrar" at bounding box center [397, 31] width 140 height 21
click at [445, 37] on button "Encerrar" at bounding box center [450, 32] width 31 height 13
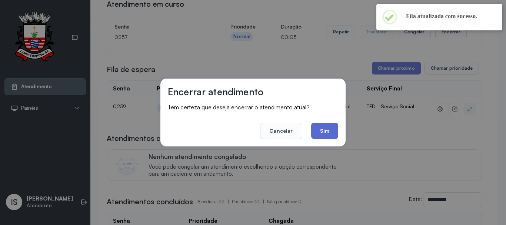
click at [316, 135] on button "Sim" at bounding box center [324, 131] width 27 height 16
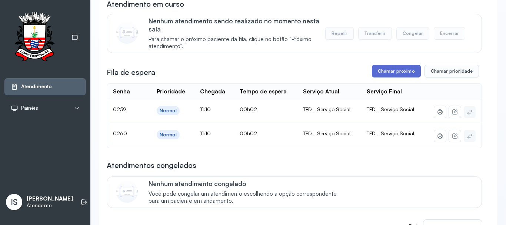
click at [395, 77] on button "Chamar próximo" at bounding box center [396, 71] width 49 height 13
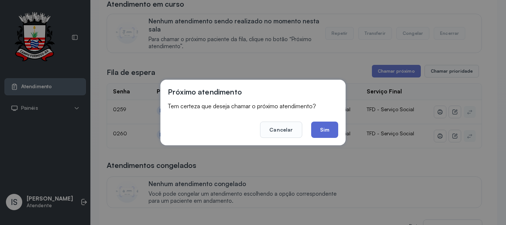
click at [332, 129] on button "Sim" at bounding box center [324, 130] width 27 height 16
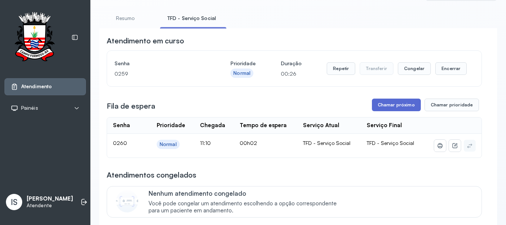
scroll to position [37, 0]
click at [341, 72] on button "Repetir" at bounding box center [341, 69] width 29 height 13
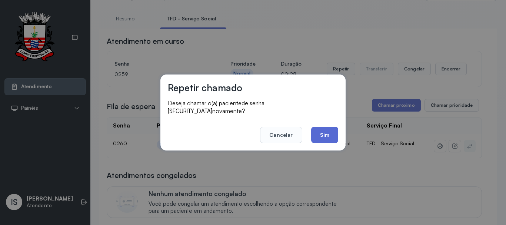
click at [323, 130] on button "Sim" at bounding box center [324, 135] width 27 height 16
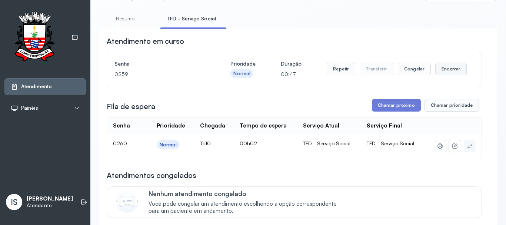
click at [439, 70] on button "Encerrar" at bounding box center [450, 69] width 31 height 13
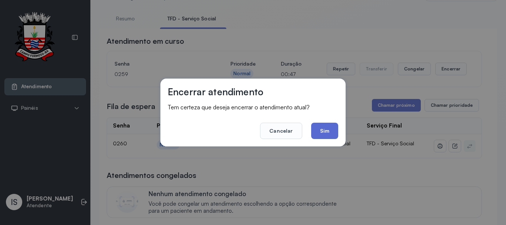
click at [317, 127] on button "Sim" at bounding box center [324, 131] width 27 height 16
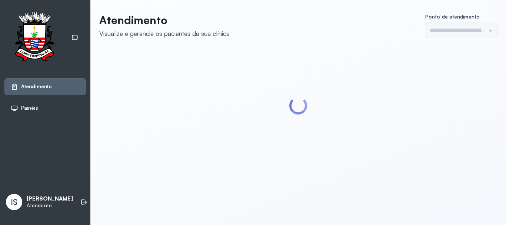
type input "******"
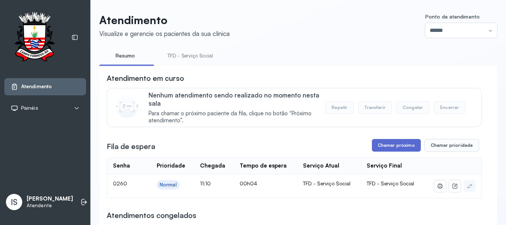
click at [373, 144] on button "Chamar próximo" at bounding box center [396, 145] width 49 height 13
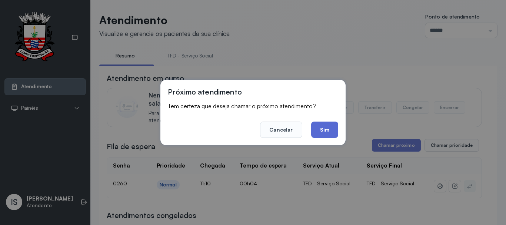
click at [330, 127] on button "Sim" at bounding box center [324, 130] width 27 height 16
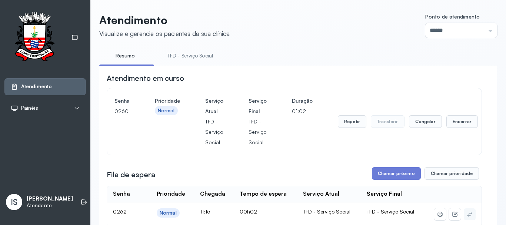
click at [351, 117] on div "Repetir Transferir Congelar Encerrar" at bounding box center [408, 122] width 140 height 52
click at [348, 124] on button "Repetir" at bounding box center [352, 121] width 29 height 13
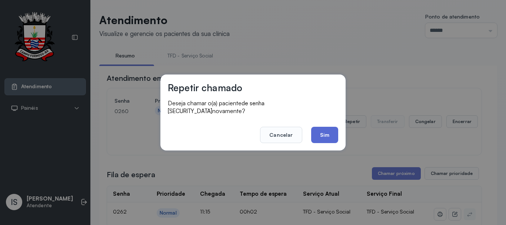
click at [321, 133] on button "Sim" at bounding box center [324, 135] width 27 height 16
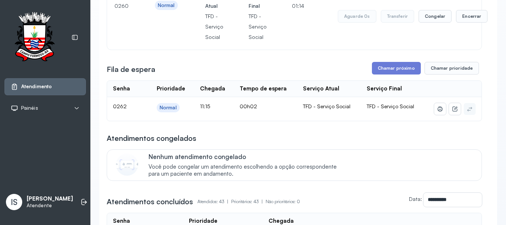
scroll to position [111, 0]
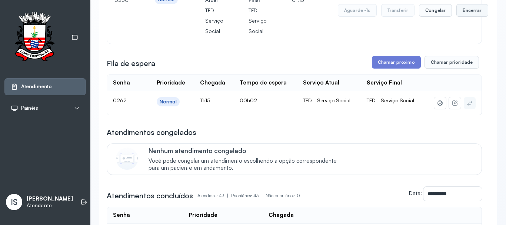
click at [466, 14] on button "Encerrar" at bounding box center [471, 10] width 31 height 13
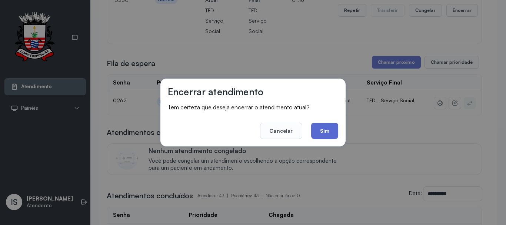
click at [325, 132] on button "Sim" at bounding box center [324, 131] width 27 height 16
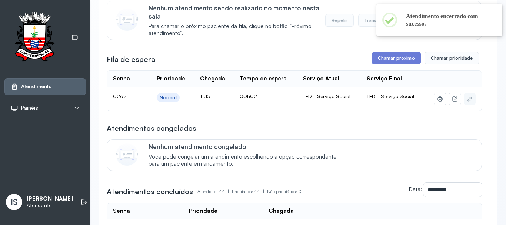
scroll to position [74, 0]
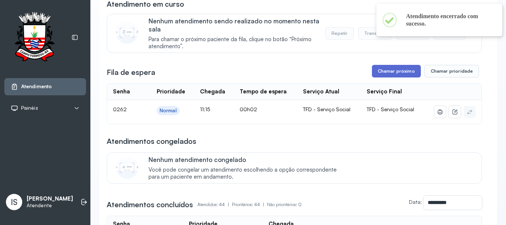
click at [375, 74] on button "Chamar próximo" at bounding box center [396, 71] width 49 height 13
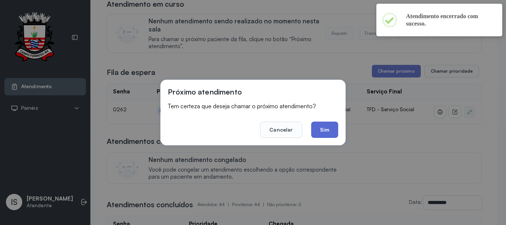
click at [333, 133] on button "Sim" at bounding box center [324, 130] width 27 height 16
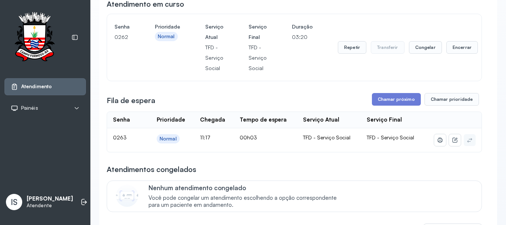
drag, startPoint x: 437, startPoint y: 55, endPoint x: 446, endPoint y: 52, distance: 9.4
click at [437, 54] on div "Repetir Transferir Congelar Encerrar" at bounding box center [408, 47] width 140 height 13
click at [446, 52] on button "Encerrar" at bounding box center [461, 47] width 31 height 13
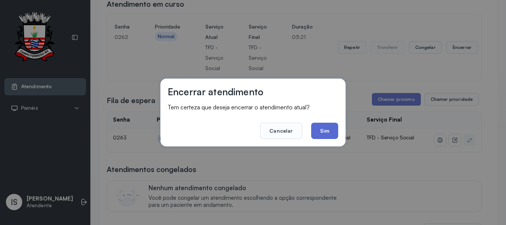
click at [323, 129] on button "Sim" at bounding box center [324, 131] width 27 height 16
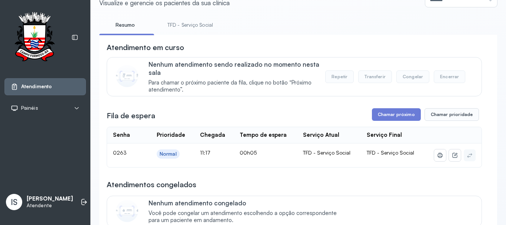
scroll to position [0, 0]
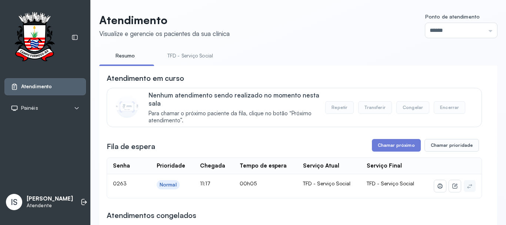
click at [185, 57] on link "TFD - Serviço Social" at bounding box center [190, 56] width 60 height 12
click at [383, 146] on button "Chamar próximo" at bounding box center [396, 145] width 49 height 13
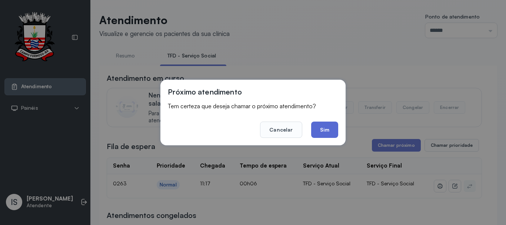
click at [319, 131] on button "Sim" at bounding box center [324, 130] width 27 height 16
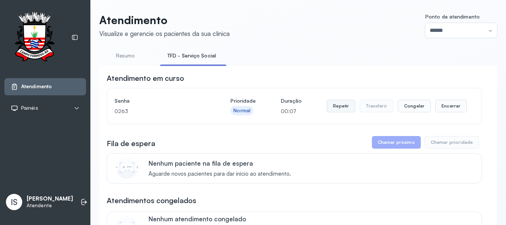
click at [340, 110] on button "Repetir" at bounding box center [341, 106] width 29 height 13
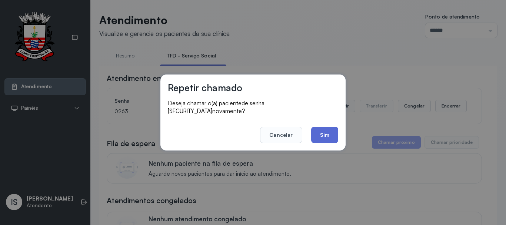
click at [331, 133] on button "Sim" at bounding box center [324, 135] width 27 height 16
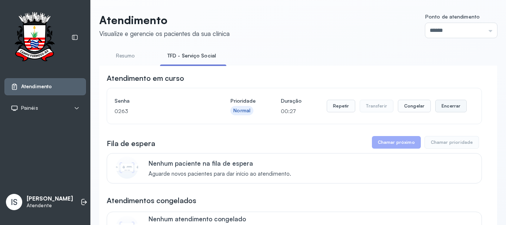
click at [441, 109] on button "Encerrar" at bounding box center [450, 106] width 31 height 13
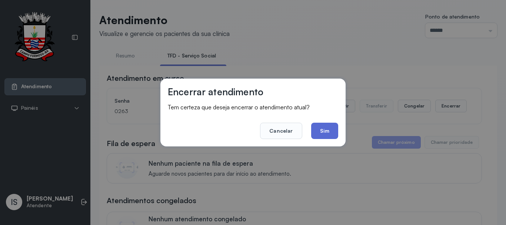
drag, startPoint x: 335, startPoint y: 136, endPoint x: 313, endPoint y: 136, distance: 22.2
click at [324, 136] on button "Sim" at bounding box center [324, 131] width 27 height 16
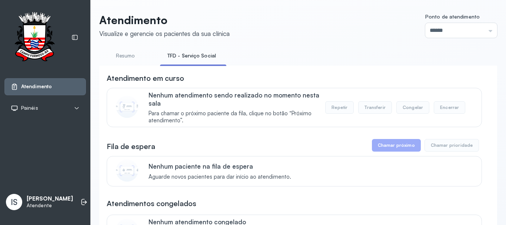
click at [126, 59] on link "Resumo" at bounding box center [125, 56] width 52 height 12
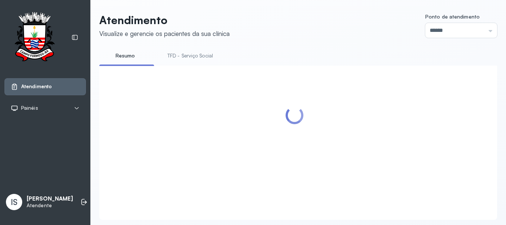
click at [175, 59] on link "TFD - Serviço Social" at bounding box center [190, 56] width 60 height 12
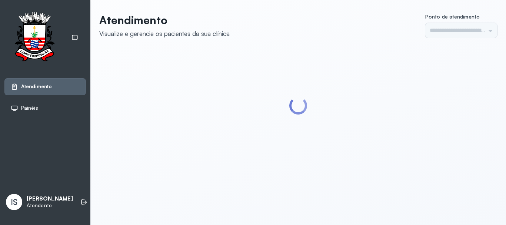
type input "******"
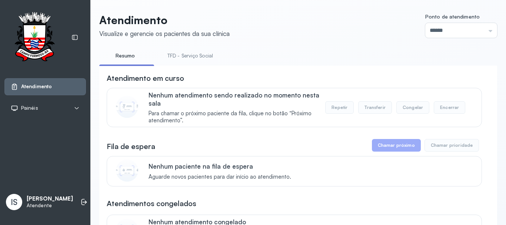
click at [190, 56] on link "TFD - Serviço Social" at bounding box center [190, 56] width 60 height 12
click at [130, 55] on link "Resumo" at bounding box center [125, 56] width 52 height 12
click at [173, 54] on link "TFD - Serviço Social" at bounding box center [190, 56] width 60 height 12
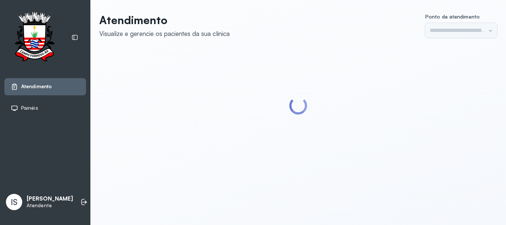
type input "******"
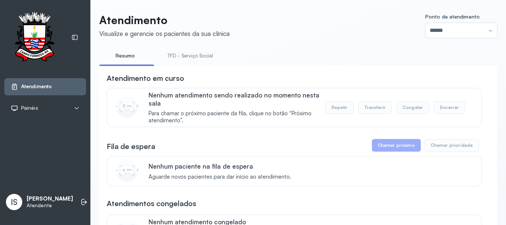
click at [171, 56] on link "TFD - Serviço Social" at bounding box center [190, 56] width 60 height 12
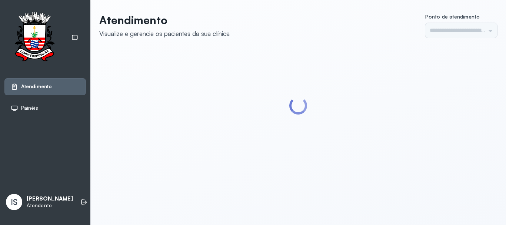
type input "******"
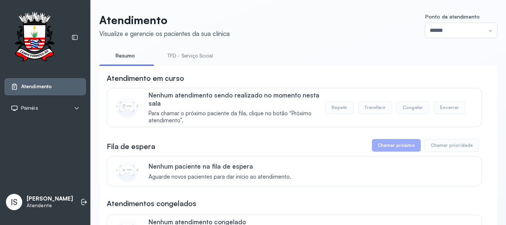
click at [171, 56] on link "TFD - Serviço Social" at bounding box center [190, 56] width 60 height 12
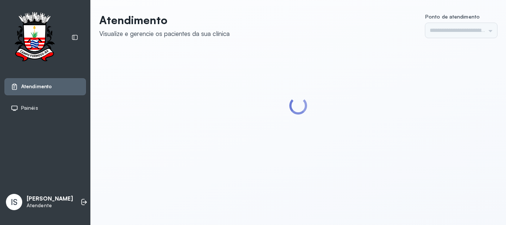
type input "******"
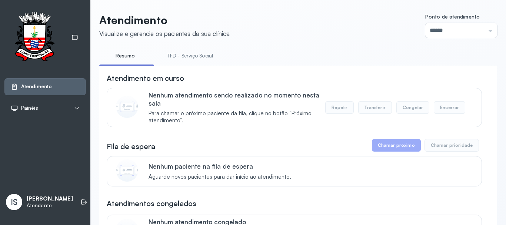
click at [183, 54] on link "TFD - Serviço Social" at bounding box center [190, 56] width 60 height 12
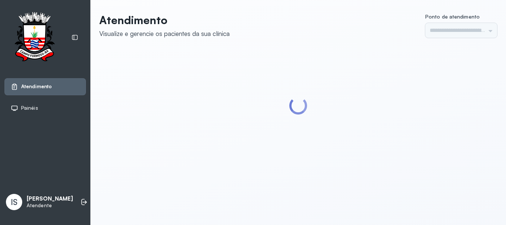
type input "******"
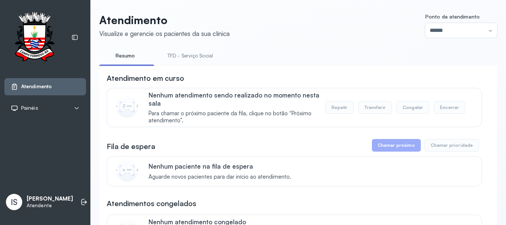
click at [173, 56] on link "TFD - Serviço Social" at bounding box center [190, 56] width 60 height 12
click at [130, 59] on link "Resumo" at bounding box center [125, 56] width 52 height 12
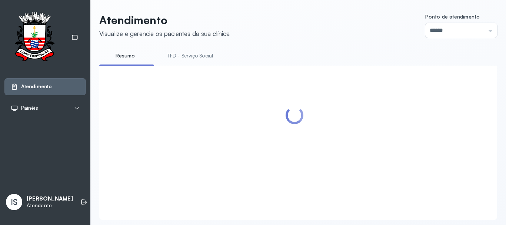
click at [198, 60] on link "TFD - Serviço Social" at bounding box center [190, 56] width 60 height 12
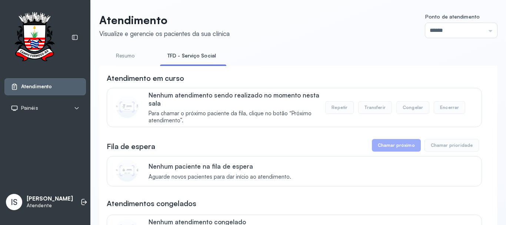
click at [129, 57] on link "Resumo" at bounding box center [125, 56] width 52 height 12
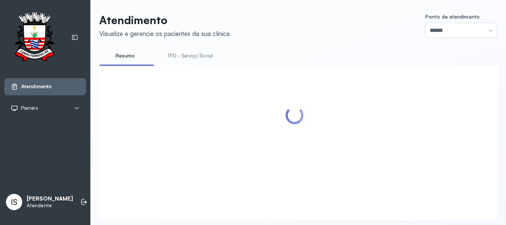
click at [183, 59] on link "TFD - Serviço Social" at bounding box center [190, 56] width 60 height 12
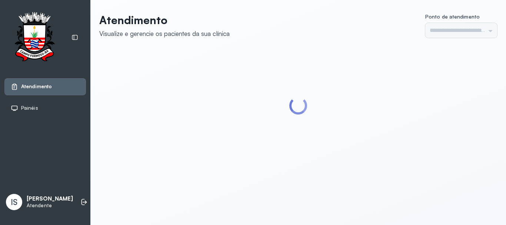
type input "******"
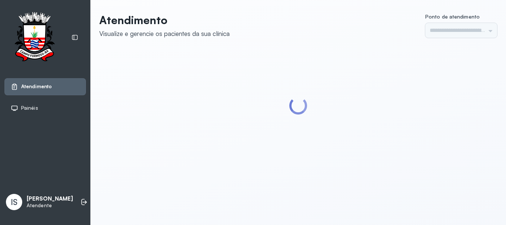
type input "******"
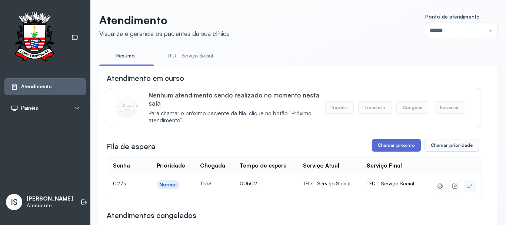
click at [382, 150] on button "Chamar próximo" at bounding box center [396, 145] width 49 height 13
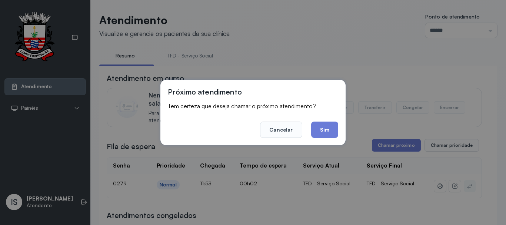
click at [330, 133] on button "Sim" at bounding box center [324, 130] width 27 height 16
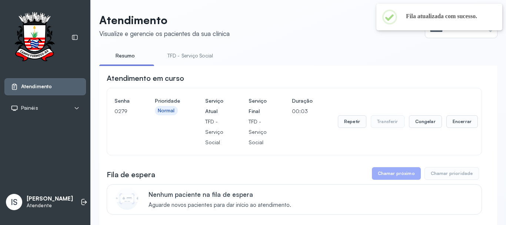
click at [338, 131] on div "Repetir Transferir Congelar Encerrar" at bounding box center [408, 122] width 140 height 52
click at [343, 124] on button "Repetir" at bounding box center [352, 121] width 29 height 13
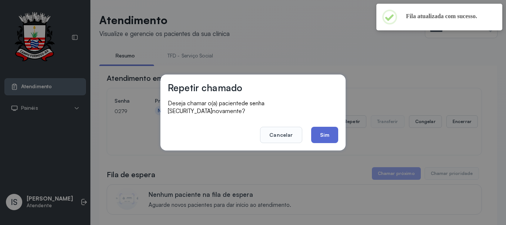
click at [333, 132] on button "Sim" at bounding box center [324, 135] width 27 height 16
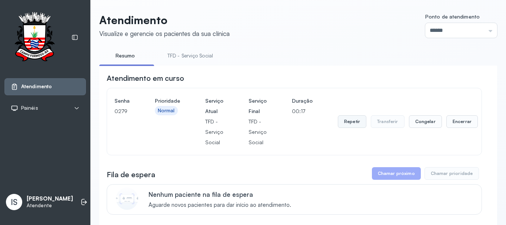
click at [362, 127] on button "Repetir" at bounding box center [352, 121] width 29 height 13
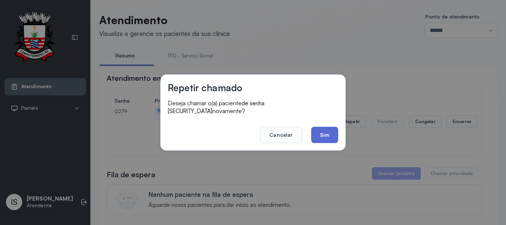
click at [329, 132] on button "Sim" at bounding box center [324, 135] width 27 height 16
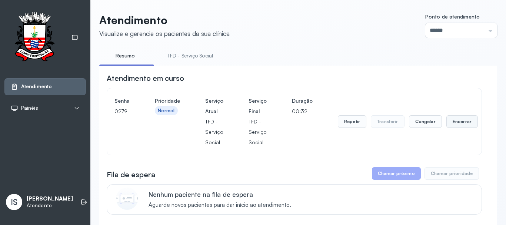
click at [452, 128] on button "Encerrar" at bounding box center [461, 121] width 31 height 13
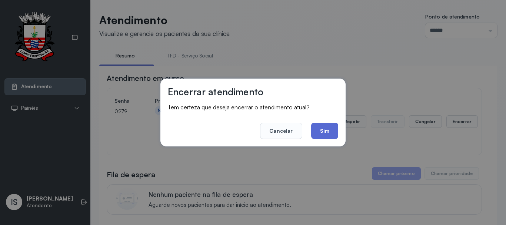
click at [333, 131] on button "Sim" at bounding box center [324, 131] width 27 height 16
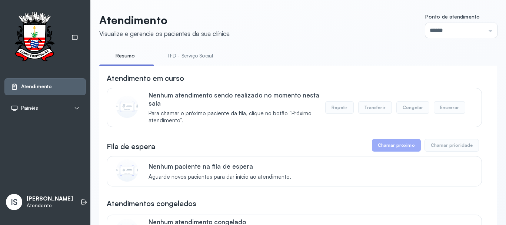
click at [189, 54] on link "TFD - Serviço Social" at bounding box center [190, 56] width 60 height 12
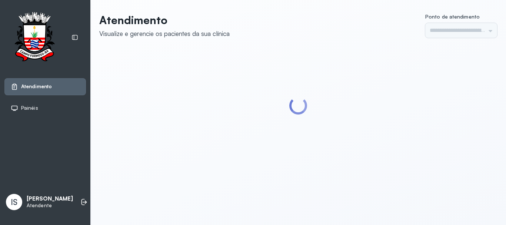
type input "******"
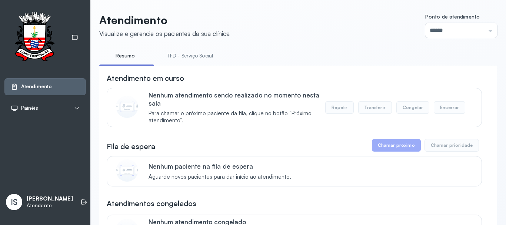
click at [179, 58] on link "TFD - Serviço Social" at bounding box center [190, 56] width 60 height 12
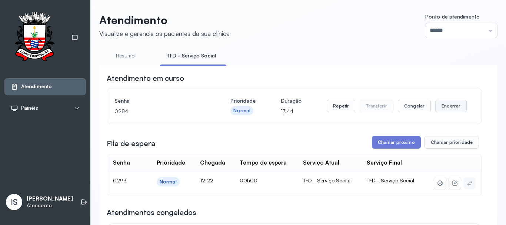
click at [444, 108] on button "Encerrar" at bounding box center [450, 106] width 31 height 13
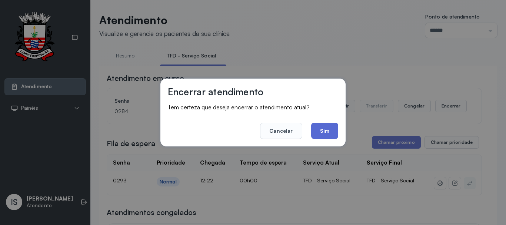
click at [324, 130] on button "Sim" at bounding box center [324, 131] width 27 height 16
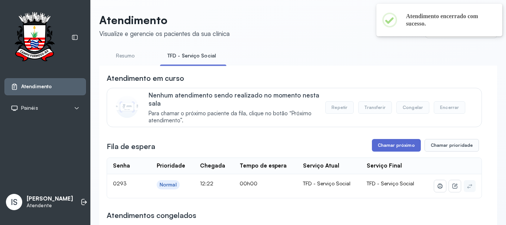
click at [394, 152] on button "Chamar próximo" at bounding box center [396, 145] width 49 height 13
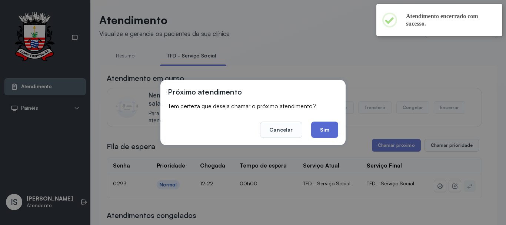
click at [320, 131] on button "Sim" at bounding box center [324, 130] width 27 height 16
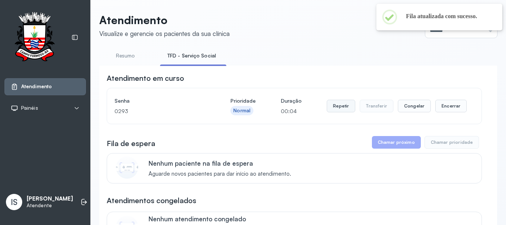
click at [335, 110] on button "Repetir" at bounding box center [341, 106] width 29 height 13
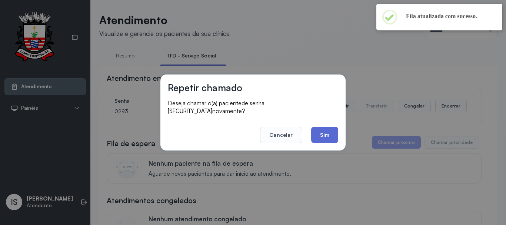
click at [326, 132] on button "Sim" at bounding box center [324, 135] width 27 height 16
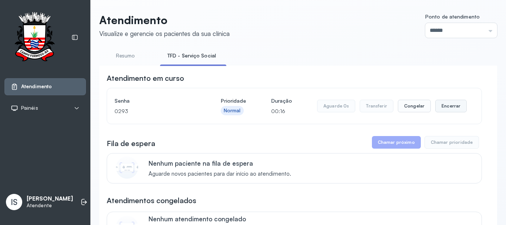
click at [454, 110] on button "Encerrar" at bounding box center [450, 106] width 31 height 13
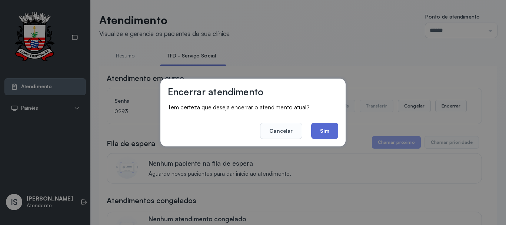
click at [332, 133] on button "Sim" at bounding box center [324, 131] width 27 height 16
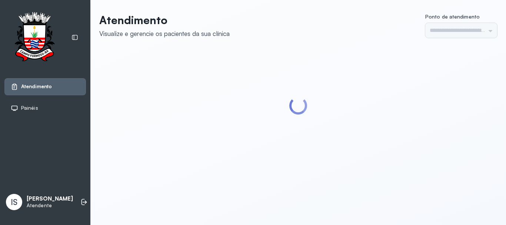
type input "******"
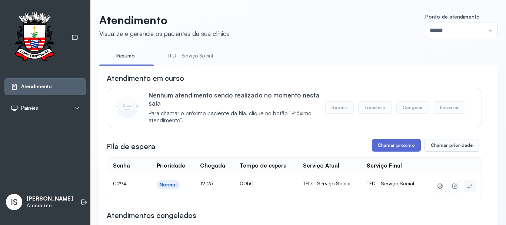
click at [411, 149] on button "Chamar próximo" at bounding box center [396, 145] width 49 height 13
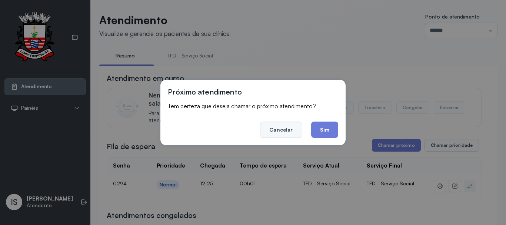
click at [295, 134] on button "Cancelar" at bounding box center [281, 130] width 42 height 16
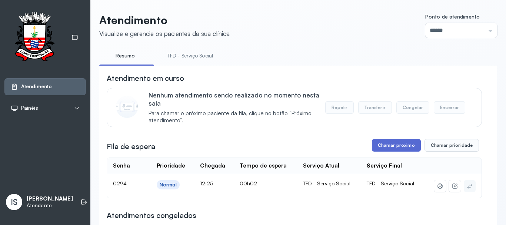
click at [378, 147] on button "Chamar próximo" at bounding box center [396, 145] width 49 height 13
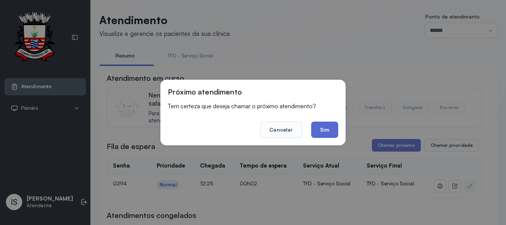
click at [329, 133] on button "Sim" at bounding box center [324, 130] width 27 height 16
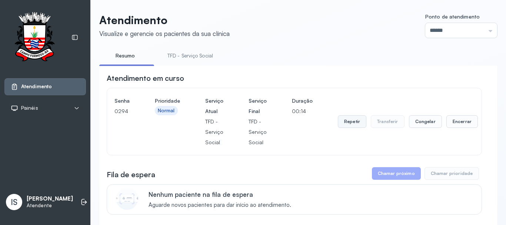
click at [352, 125] on button "Repetir" at bounding box center [352, 121] width 29 height 13
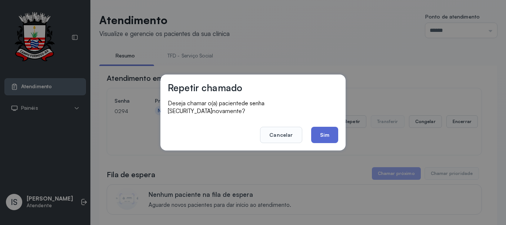
click at [337, 133] on button "Sim" at bounding box center [324, 135] width 27 height 16
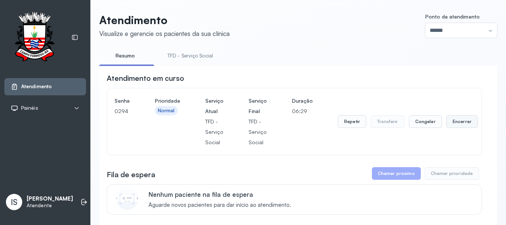
click at [457, 124] on button "Encerrar" at bounding box center [461, 121] width 31 height 13
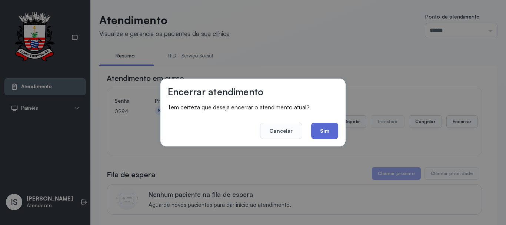
click at [332, 132] on button "Sim" at bounding box center [324, 131] width 27 height 16
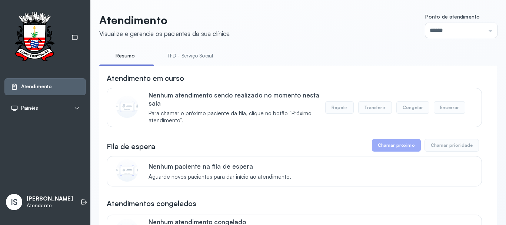
click at [197, 59] on link "TFD - Serviço Social" at bounding box center [190, 56] width 60 height 12
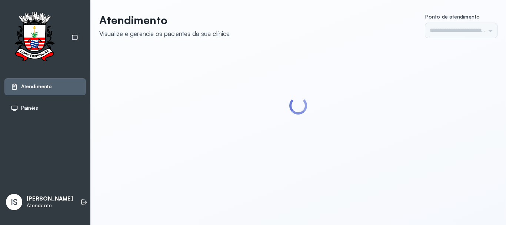
type input "******"
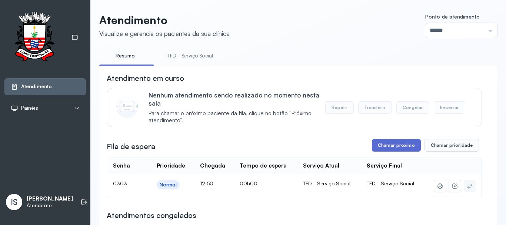
click at [380, 144] on button "Chamar próximo" at bounding box center [396, 145] width 49 height 13
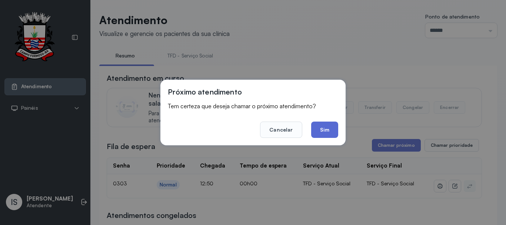
click at [330, 136] on button "Sim" at bounding box center [324, 130] width 27 height 16
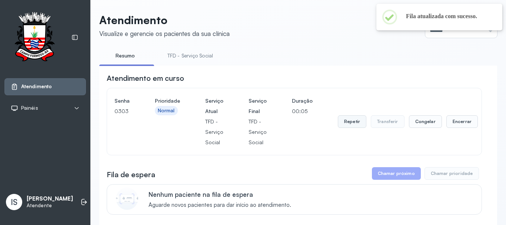
click at [342, 121] on button "Repetir" at bounding box center [352, 121] width 29 height 13
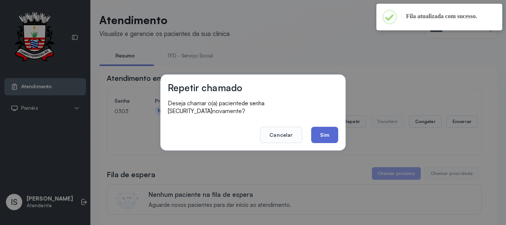
click at [328, 130] on button "Sim" at bounding box center [324, 135] width 27 height 16
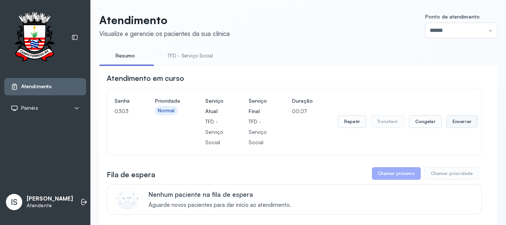
click at [453, 122] on button "Encerrar" at bounding box center [461, 121] width 31 height 13
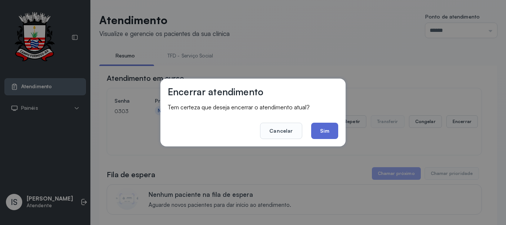
click at [331, 132] on button "Sim" at bounding box center [324, 131] width 27 height 16
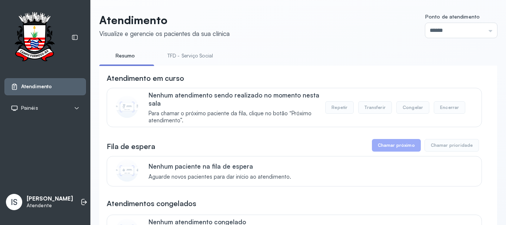
click at [181, 56] on link "TFD - Serviço Social" at bounding box center [190, 56] width 60 height 12
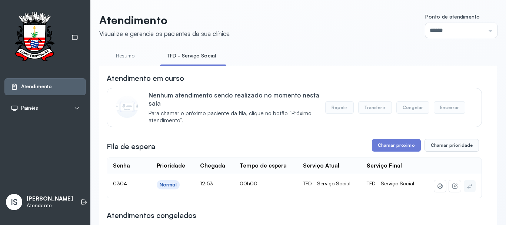
click at [355, 78] on div "Atendimento em curso" at bounding box center [294, 78] width 375 height 10
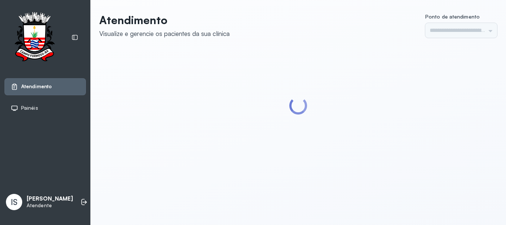
type input "******"
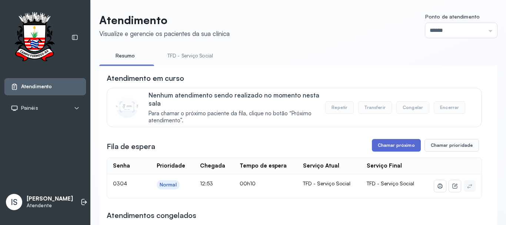
click at [372, 148] on button "Chamar próximo" at bounding box center [396, 145] width 49 height 13
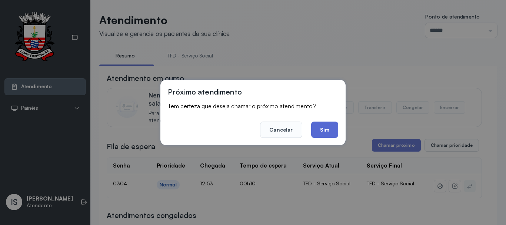
click at [321, 129] on button "Sim" at bounding box center [324, 130] width 27 height 16
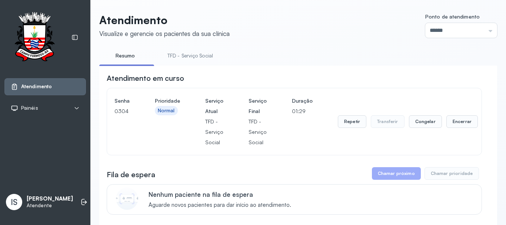
click at [200, 57] on link "TFD - Serviço Social" at bounding box center [190, 56] width 60 height 12
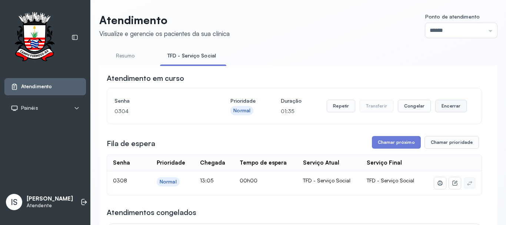
click at [437, 105] on button "Encerrar" at bounding box center [450, 106] width 31 height 13
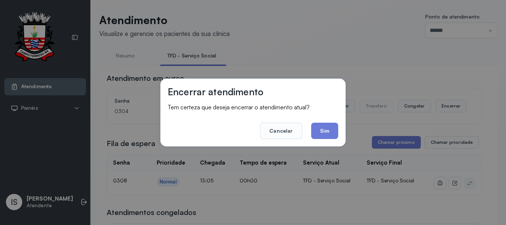
click at [323, 132] on button "Sim" at bounding box center [324, 131] width 27 height 16
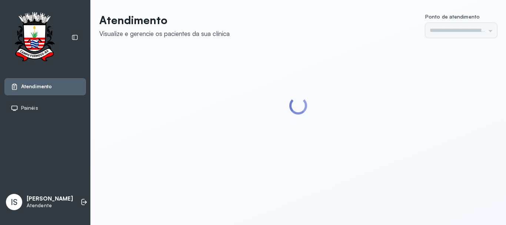
type input "******"
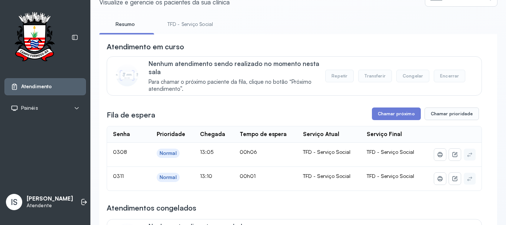
scroll to position [74, 0]
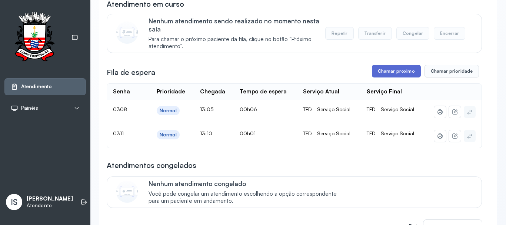
click at [389, 77] on button "Chamar próximo" at bounding box center [396, 71] width 49 height 13
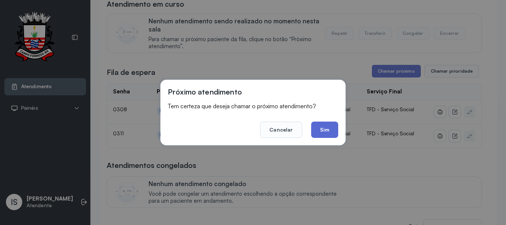
click at [332, 132] on button "Sim" at bounding box center [324, 130] width 27 height 16
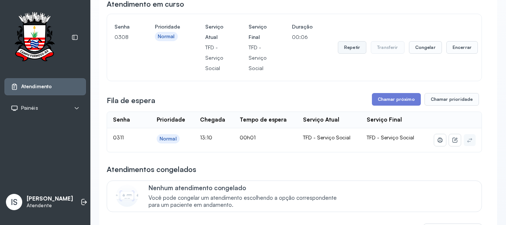
click at [354, 50] on button "Repetir" at bounding box center [352, 47] width 29 height 13
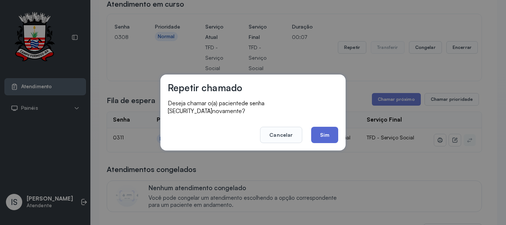
click at [322, 127] on button "Sim" at bounding box center [324, 135] width 27 height 16
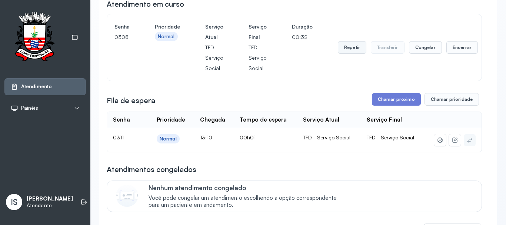
click at [345, 46] on button "Repetir" at bounding box center [352, 47] width 29 height 13
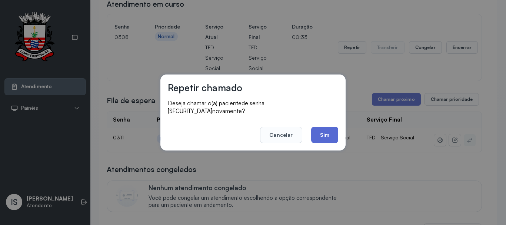
click at [330, 132] on button "Sim" at bounding box center [324, 135] width 27 height 16
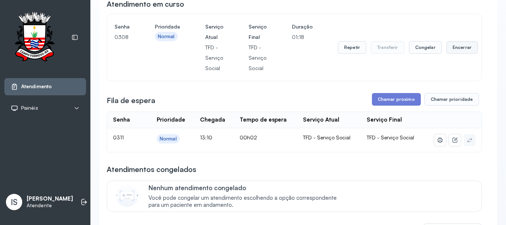
click at [453, 49] on button "Encerrar" at bounding box center [461, 47] width 31 height 13
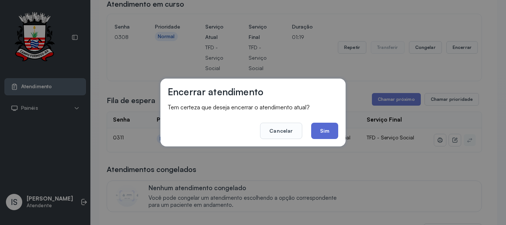
click at [332, 128] on button "Sim" at bounding box center [324, 131] width 27 height 16
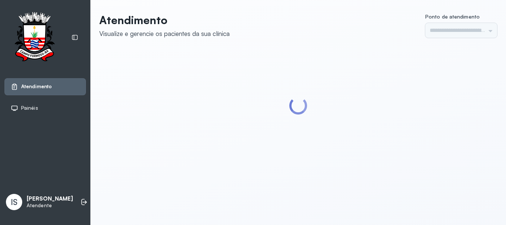
type input "******"
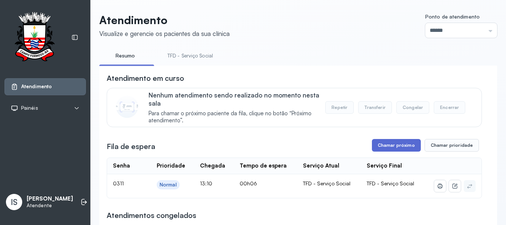
click at [379, 144] on button "Chamar próximo" at bounding box center [396, 145] width 49 height 13
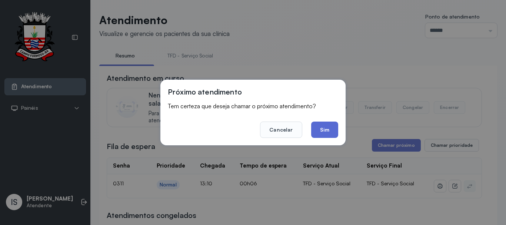
click at [320, 129] on button "Sim" at bounding box center [324, 130] width 27 height 16
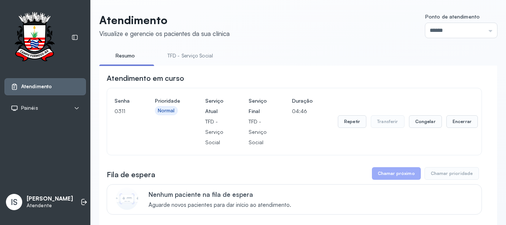
click at [196, 55] on link "TFD - Serviço Social" at bounding box center [190, 56] width 60 height 12
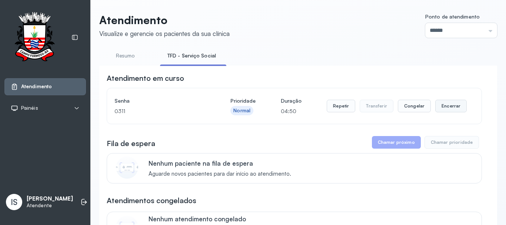
click at [440, 107] on button "Encerrar" at bounding box center [450, 106] width 31 height 13
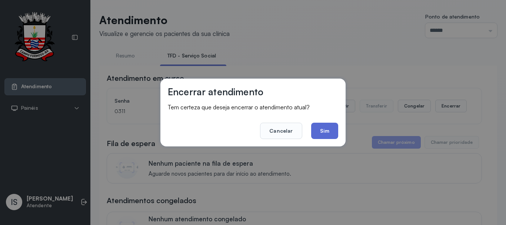
click at [317, 127] on button "Sim" at bounding box center [324, 131] width 27 height 16
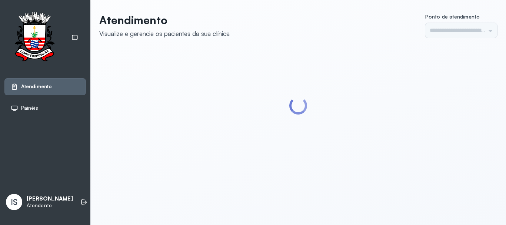
type input "******"
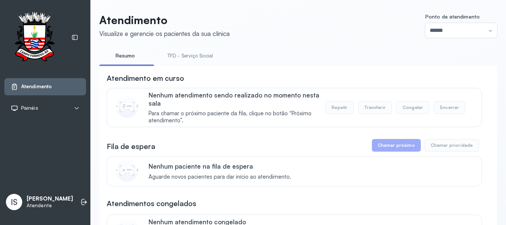
click at [191, 57] on link "TFD - Serviço Social" at bounding box center [190, 56] width 60 height 12
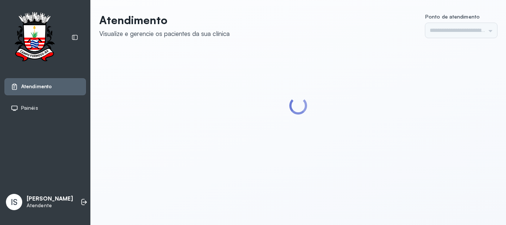
type input "******"
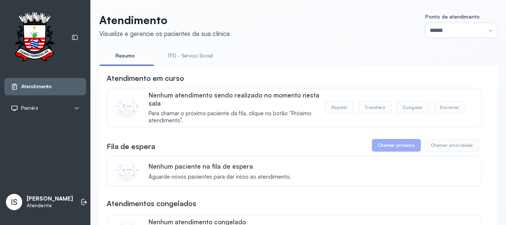
click at [185, 57] on link "TFD - Serviço Social" at bounding box center [190, 56] width 60 height 12
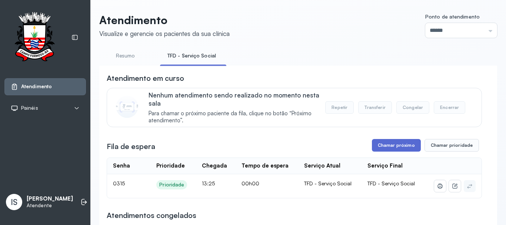
click at [386, 150] on button "Chamar próximo" at bounding box center [396, 145] width 49 height 13
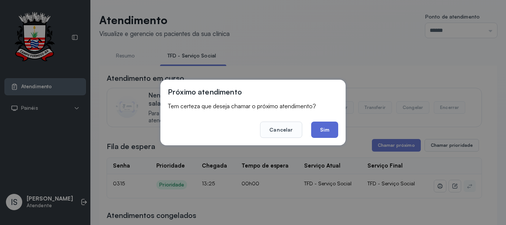
click at [325, 132] on button "Sim" at bounding box center [324, 130] width 27 height 16
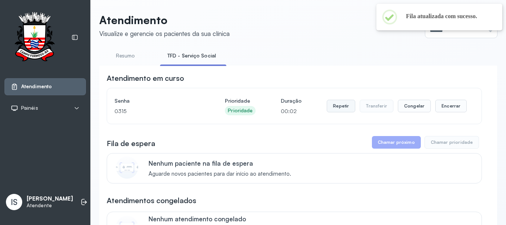
click at [349, 110] on button "Repetir" at bounding box center [341, 106] width 29 height 13
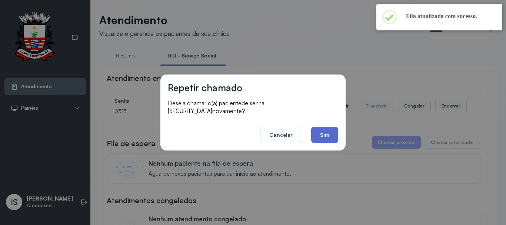
click at [323, 138] on button "Sim" at bounding box center [324, 135] width 27 height 16
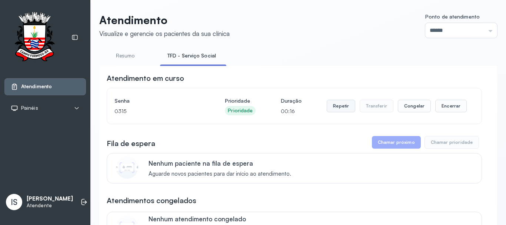
click at [335, 112] on button "Repetir" at bounding box center [341, 106] width 29 height 13
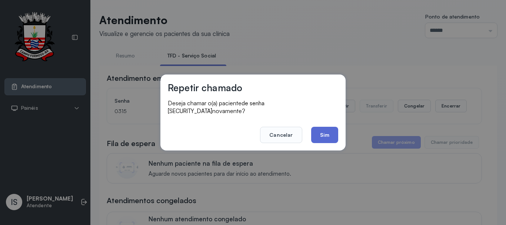
click at [320, 134] on button "Sim" at bounding box center [324, 135] width 27 height 16
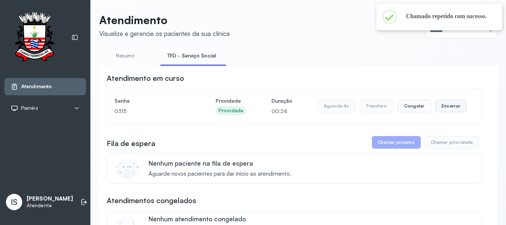
click at [447, 110] on button "Encerrar" at bounding box center [450, 106] width 31 height 13
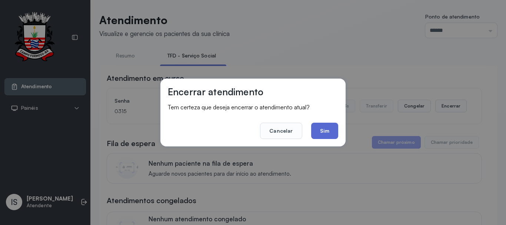
click at [330, 131] on button "Sim" at bounding box center [324, 131] width 27 height 16
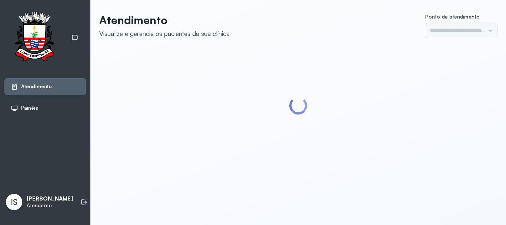
type input "******"
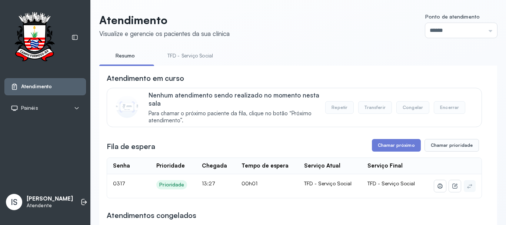
drag, startPoint x: 307, startPoint y: 84, endPoint x: 296, endPoint y: 85, distance: 11.1
click at [300, 83] on div "Atendimento em curso" at bounding box center [294, 78] width 375 height 10
click at [155, 54] on ul "Resumo TFD - Serviço Social" at bounding box center [298, 58] width 398 height 17
click at [167, 55] on link "TFD - Serviço Social" at bounding box center [190, 56] width 60 height 12
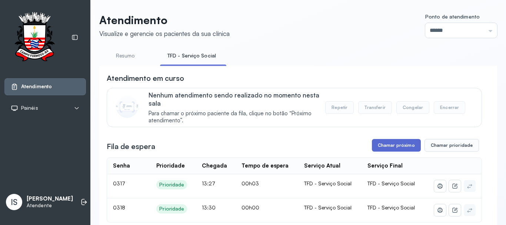
click at [390, 146] on button "Chamar próximo" at bounding box center [396, 145] width 49 height 13
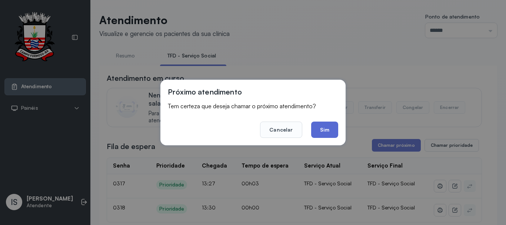
click at [330, 132] on button "Sim" at bounding box center [324, 130] width 27 height 16
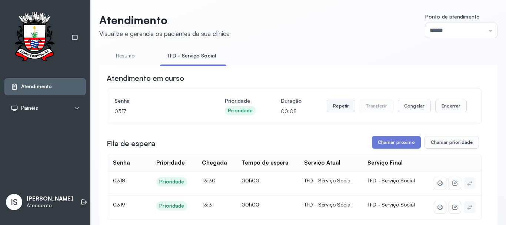
click at [343, 107] on button "Repetir" at bounding box center [341, 106] width 29 height 13
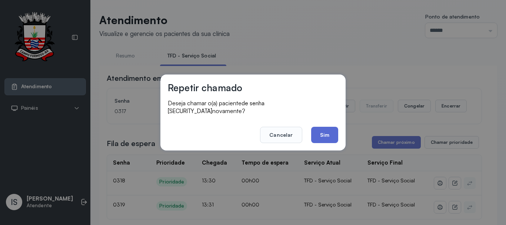
click at [330, 132] on button "Sim" at bounding box center [324, 135] width 27 height 16
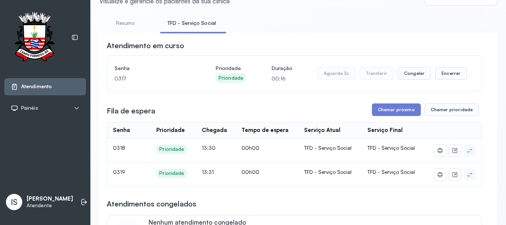
scroll to position [74, 0]
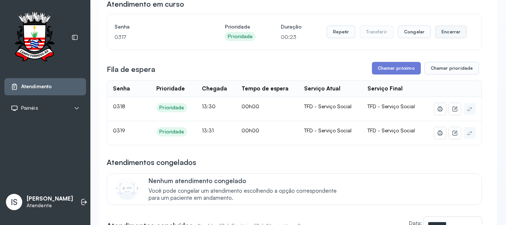
click at [439, 37] on button "Encerrar" at bounding box center [450, 32] width 31 height 13
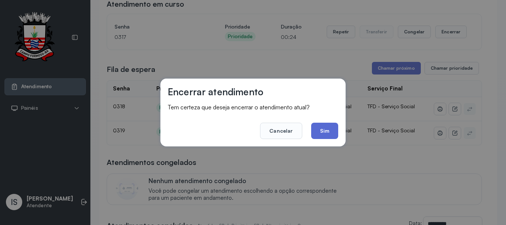
click at [331, 133] on button "Sim" at bounding box center [324, 131] width 27 height 16
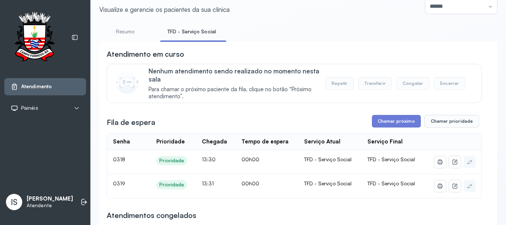
scroll to position [37, 0]
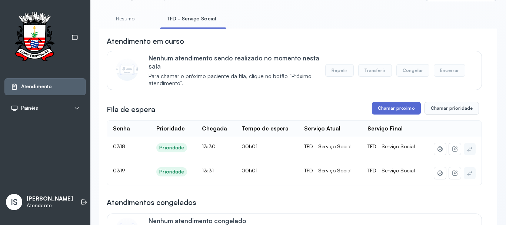
click at [410, 111] on button "Chamar próximo" at bounding box center [396, 108] width 49 height 13
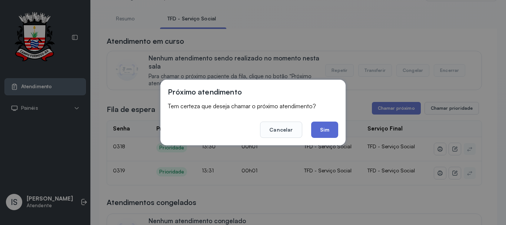
click at [323, 132] on button "Sim" at bounding box center [324, 130] width 27 height 16
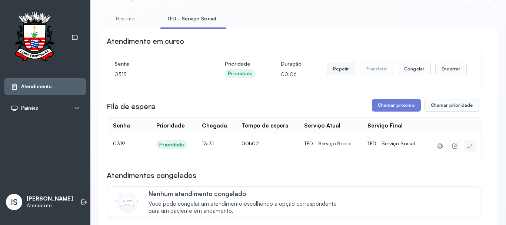
click at [343, 65] on button "Repetir" at bounding box center [341, 69] width 29 height 13
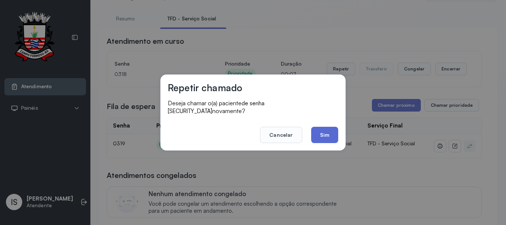
click at [325, 130] on button "Sim" at bounding box center [324, 135] width 27 height 16
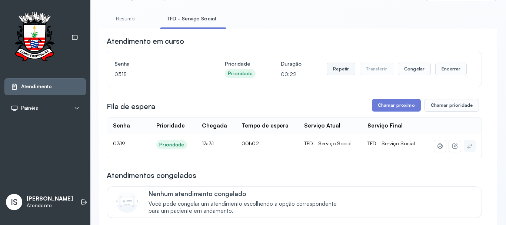
click at [334, 73] on button "Repetir" at bounding box center [341, 69] width 29 height 13
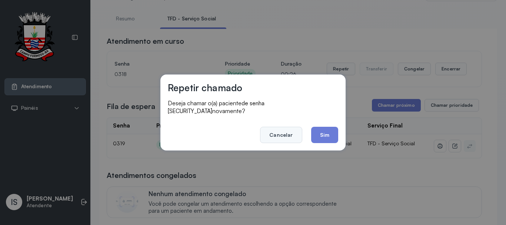
click at [287, 136] on button "Cancelar" at bounding box center [281, 135] width 42 height 16
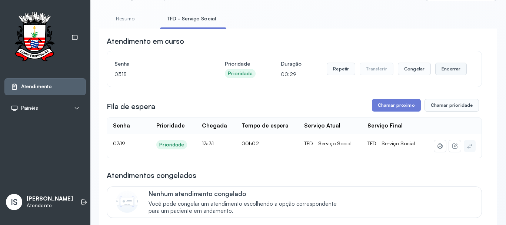
click at [436, 69] on button "Encerrar" at bounding box center [450, 69] width 31 height 13
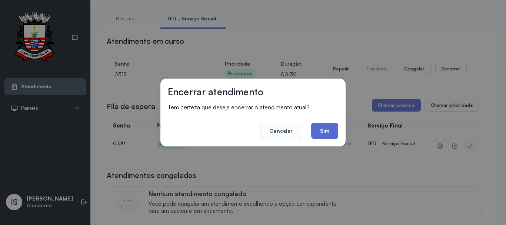
click at [318, 137] on button "Sim" at bounding box center [324, 131] width 27 height 16
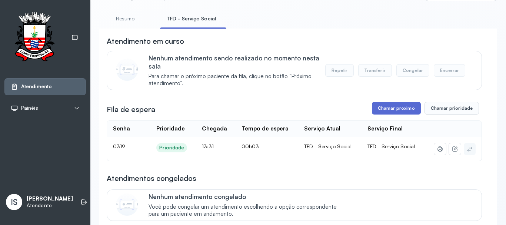
click at [391, 113] on button "Chamar próximo" at bounding box center [396, 108] width 49 height 13
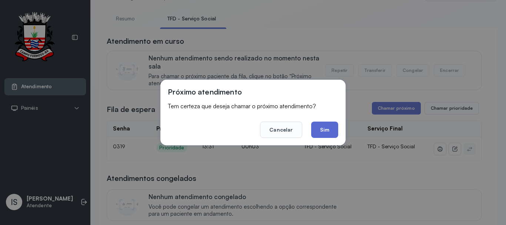
click at [324, 130] on button "Sim" at bounding box center [324, 130] width 27 height 16
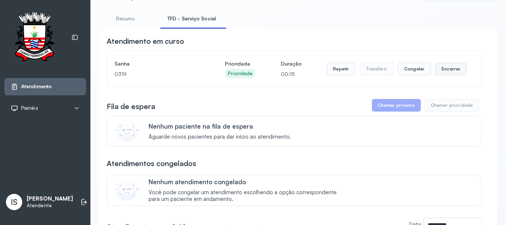
click at [439, 74] on button "Encerrar" at bounding box center [450, 69] width 31 height 13
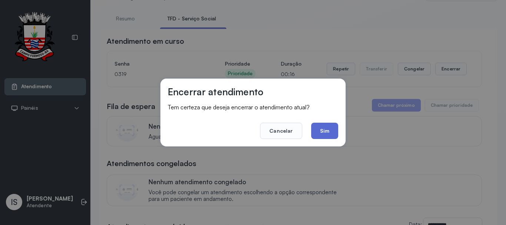
click at [330, 133] on button "Sim" at bounding box center [324, 131] width 27 height 16
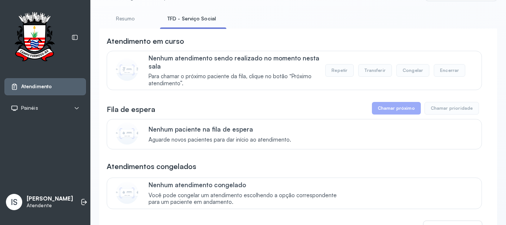
click at [126, 22] on link "Resumo" at bounding box center [125, 19] width 52 height 12
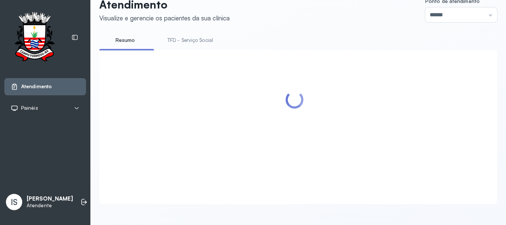
scroll to position [23, 0]
click at [190, 39] on link "TFD - Serviço Social" at bounding box center [190, 40] width 60 height 12
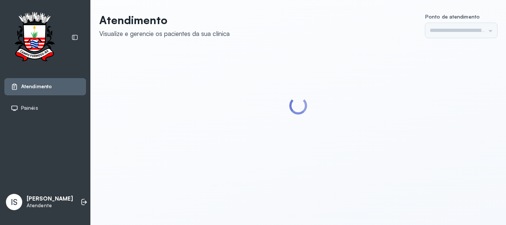
type input "******"
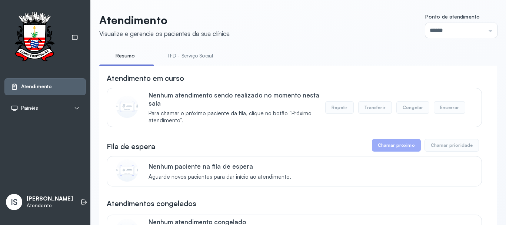
click at [190, 59] on link "TFD - Serviço Social" at bounding box center [190, 56] width 60 height 12
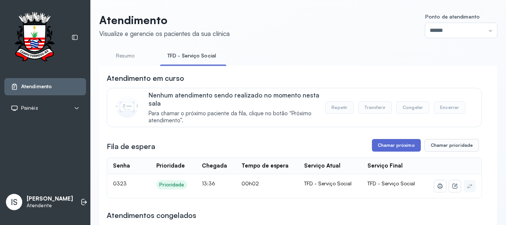
click at [373, 146] on button "Chamar próximo" at bounding box center [396, 145] width 49 height 13
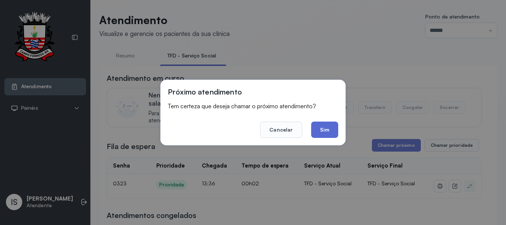
click at [317, 127] on button "Sim" at bounding box center [324, 130] width 27 height 16
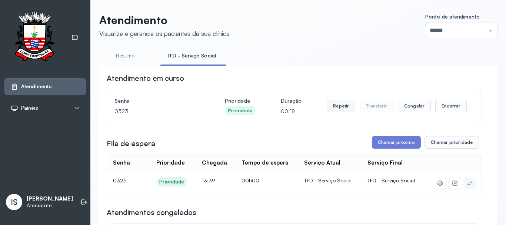
click at [332, 112] on button "Repetir" at bounding box center [341, 106] width 29 height 13
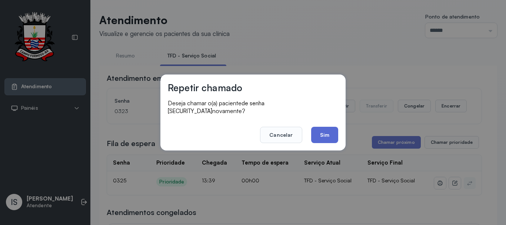
click at [312, 134] on button "Sim" at bounding box center [324, 135] width 27 height 16
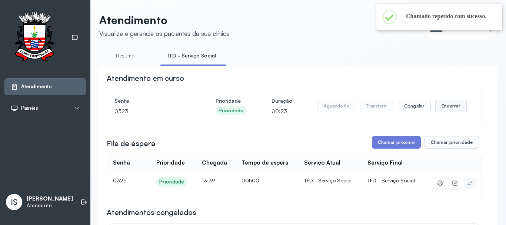
click at [450, 106] on button "Encerrar" at bounding box center [450, 106] width 31 height 13
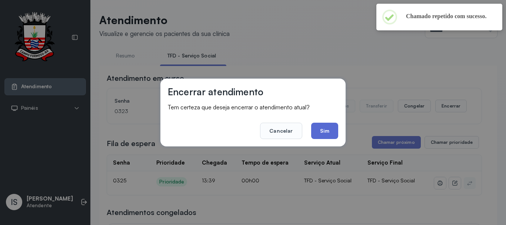
click at [326, 130] on button "Sim" at bounding box center [324, 131] width 27 height 16
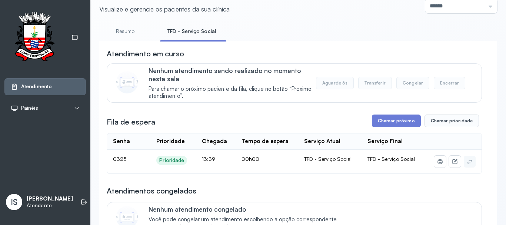
scroll to position [37, 0]
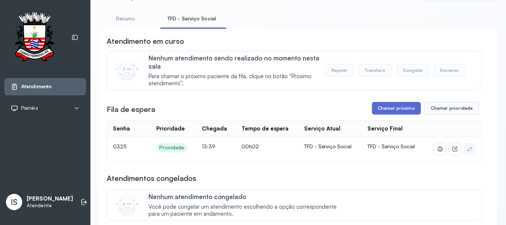
click at [381, 111] on button "Chamar próximo" at bounding box center [396, 108] width 49 height 13
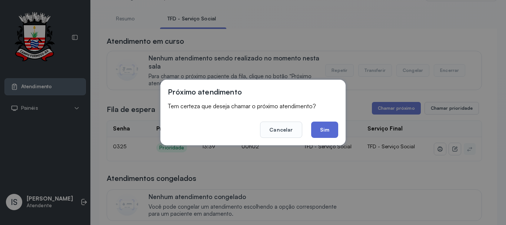
click at [325, 130] on button "Sim" at bounding box center [324, 130] width 27 height 16
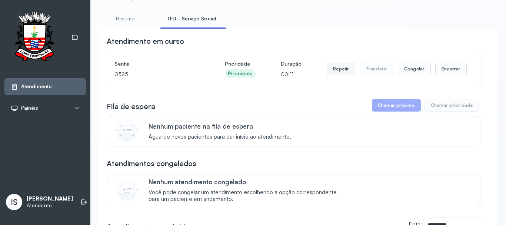
click at [339, 74] on button "Repetir" at bounding box center [341, 69] width 29 height 13
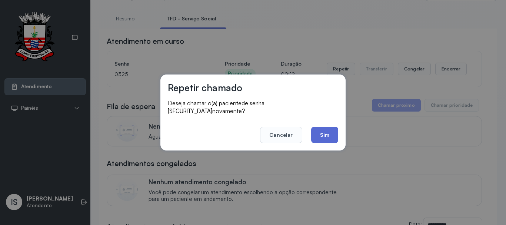
click at [334, 138] on button "Sim" at bounding box center [324, 135] width 27 height 16
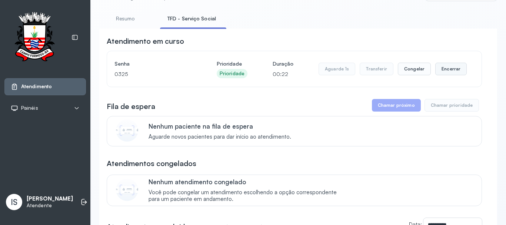
click at [442, 75] on button "Encerrar" at bounding box center [450, 69] width 31 height 13
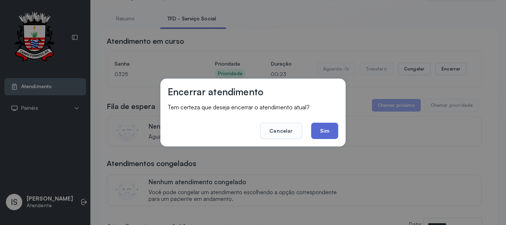
click at [336, 137] on button "Sim" at bounding box center [324, 131] width 27 height 16
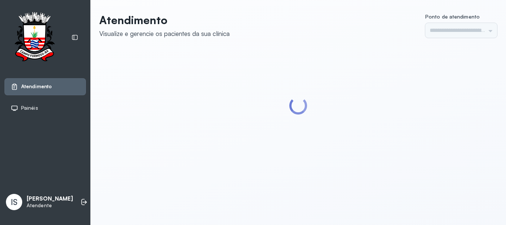
type input "******"
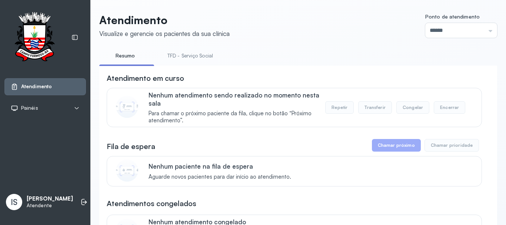
click at [180, 54] on link "TFD - Serviço Social" at bounding box center [190, 56] width 60 height 12
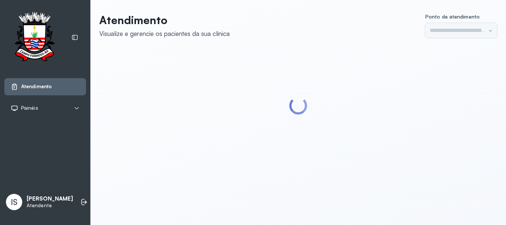
type input "******"
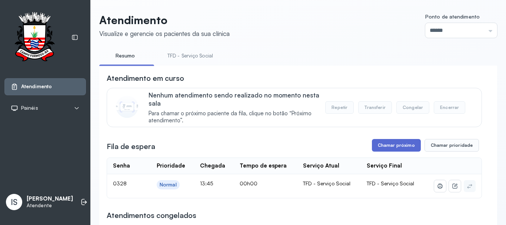
click at [388, 147] on button "Chamar próximo" at bounding box center [396, 145] width 49 height 13
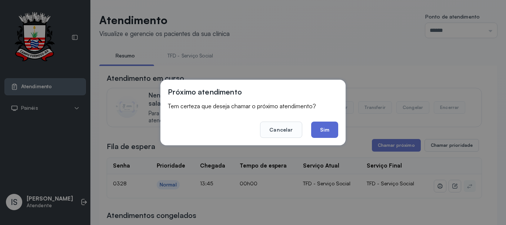
click at [328, 133] on button "Sim" at bounding box center [324, 130] width 27 height 16
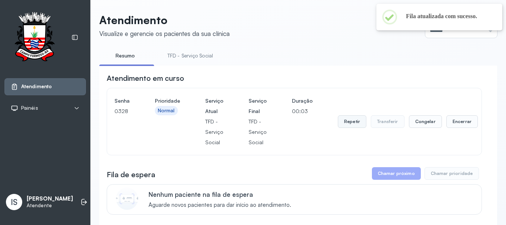
click at [354, 126] on button "Repetir" at bounding box center [352, 121] width 29 height 13
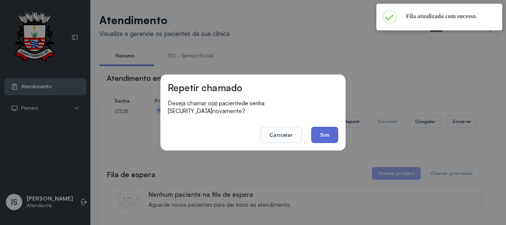
click at [329, 133] on button "Sim" at bounding box center [324, 135] width 27 height 16
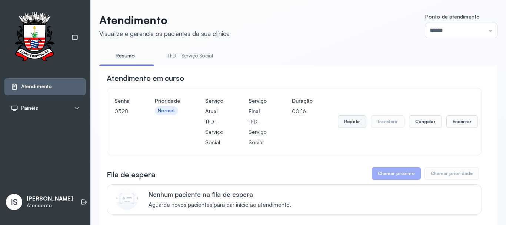
click at [352, 118] on button "Repetir" at bounding box center [352, 121] width 29 height 13
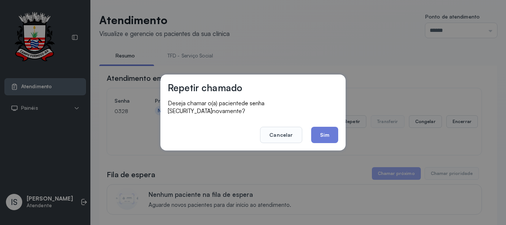
click at [339, 132] on div "Repetir chamado Deseja chamar o(a) paciente de senha [SECURITY_DATA] novamente?…" at bounding box center [252, 112] width 185 height 76
click at [333, 134] on button "Sim" at bounding box center [324, 135] width 27 height 16
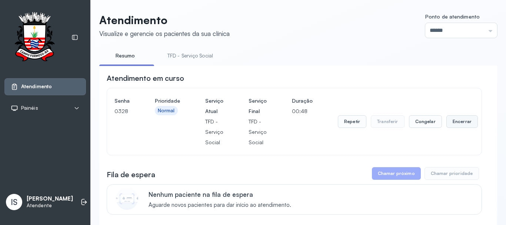
click at [454, 119] on button "Encerrar" at bounding box center [461, 121] width 31 height 13
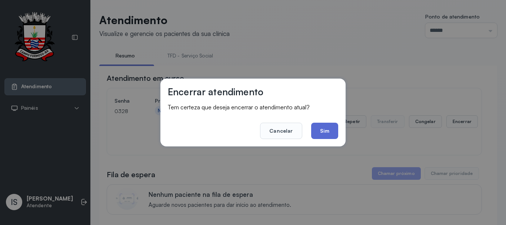
click at [330, 131] on button "Sim" at bounding box center [324, 131] width 27 height 16
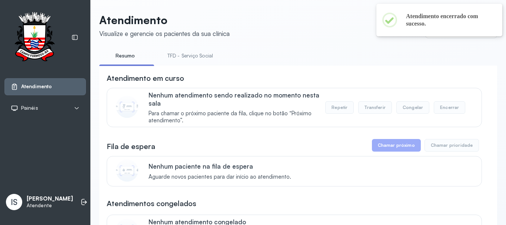
click at [192, 61] on link "TFD - Serviço Social" at bounding box center [190, 56] width 60 height 12
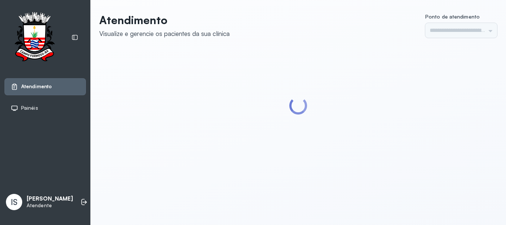
type input "******"
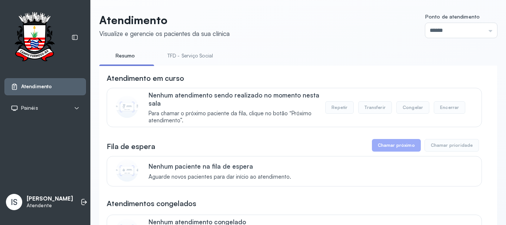
click at [192, 52] on link "TFD - Serviço Social" at bounding box center [190, 56] width 60 height 12
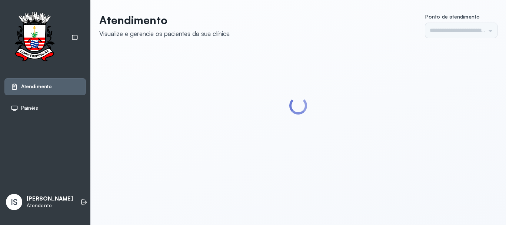
type input "******"
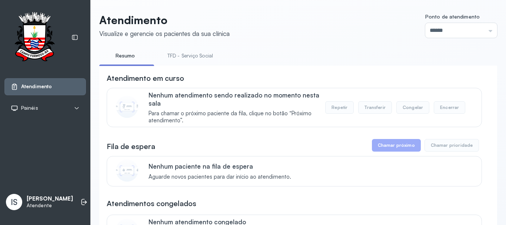
click at [175, 55] on link "TFD - Serviço Social" at bounding box center [190, 56] width 60 height 12
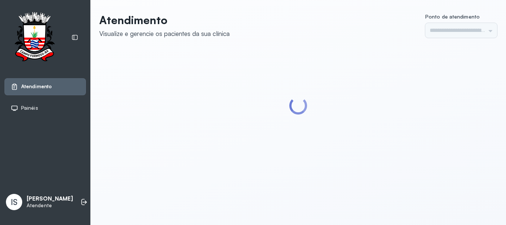
type input "******"
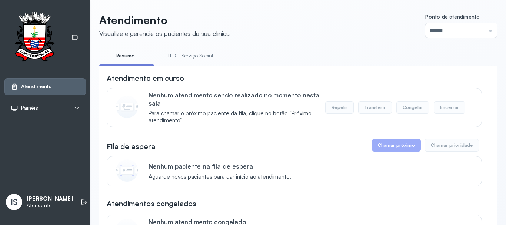
click at [180, 58] on link "TFD - Serviço Social" at bounding box center [190, 56] width 60 height 12
click at [127, 54] on link "Resumo" at bounding box center [125, 56] width 52 height 12
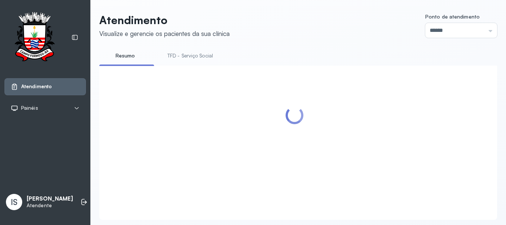
click at [176, 59] on link "TFD - Serviço Social" at bounding box center [190, 56] width 60 height 12
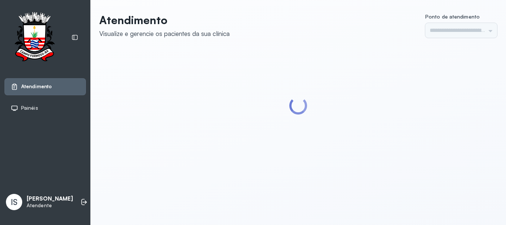
type input "******"
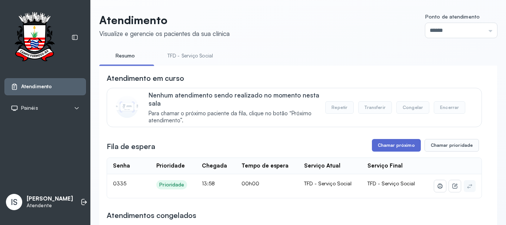
click at [372, 150] on button "Chamar próximo" at bounding box center [396, 145] width 49 height 13
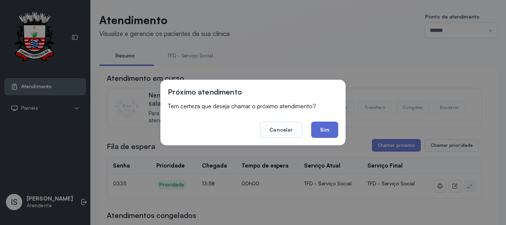
click at [323, 134] on button "Sim" at bounding box center [324, 130] width 27 height 16
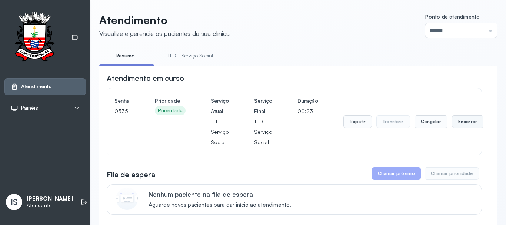
click at [463, 124] on button "Encerrar" at bounding box center [467, 121] width 31 height 13
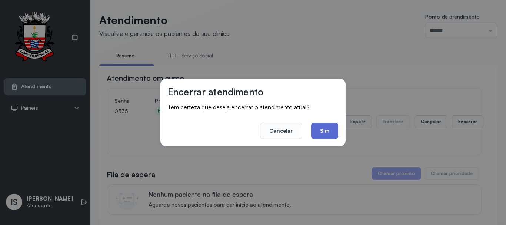
click at [331, 129] on button "Sim" at bounding box center [324, 131] width 27 height 16
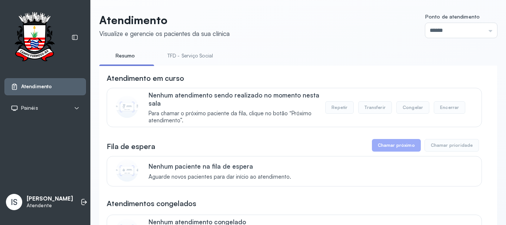
drag, startPoint x: 297, startPoint y: 6, endPoint x: 229, endPoint y: 64, distance: 89.9
click at [183, 56] on link "TFD - Serviço Social" at bounding box center [190, 56] width 60 height 12
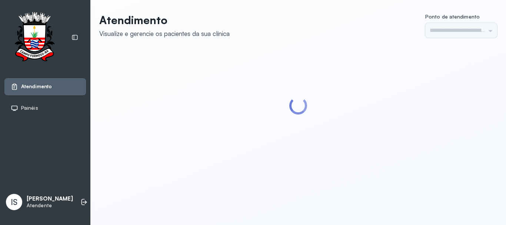
type input "******"
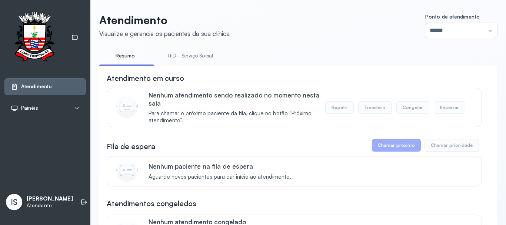
click at [344, 186] on div "Nenhum paciente na fila de espera Aguarde novos pacientes para dar início ao at…" at bounding box center [294, 171] width 375 height 30
click at [175, 57] on link "TFD - Serviço Social" at bounding box center [190, 56] width 60 height 12
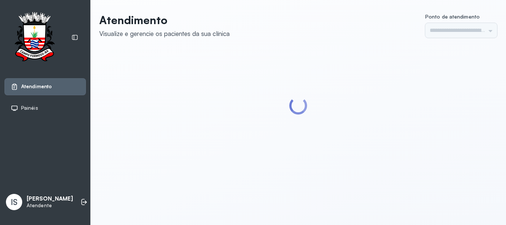
type input "******"
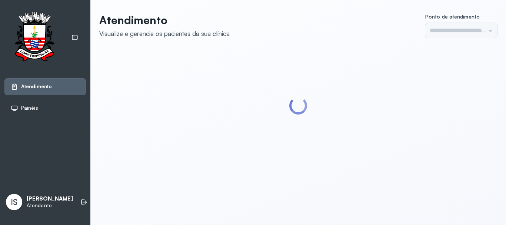
type input "******"
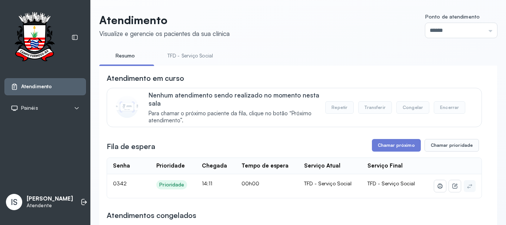
click at [184, 56] on link "TFD - Serviço Social" at bounding box center [190, 56] width 60 height 12
click at [378, 147] on button "Chamar próximo" at bounding box center [396, 145] width 49 height 13
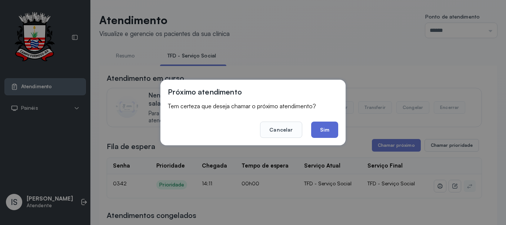
click at [334, 137] on button "Sim" at bounding box center [324, 130] width 27 height 16
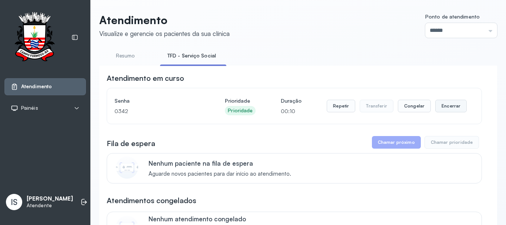
click at [440, 112] on button "Encerrar" at bounding box center [450, 106] width 31 height 13
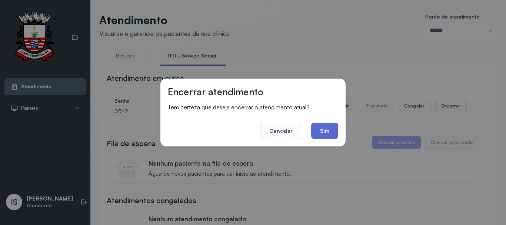
click at [318, 136] on button "Sim" at bounding box center [324, 131] width 27 height 16
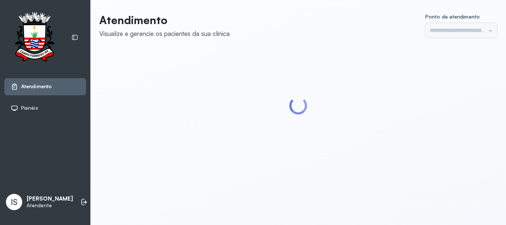
type input "******"
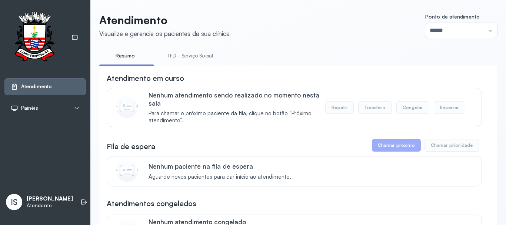
click at [178, 63] on li "TFD - Serviço Social" at bounding box center [191, 58] width 63 height 17
click at [180, 59] on link "TFD - Serviço Social" at bounding box center [190, 56] width 60 height 12
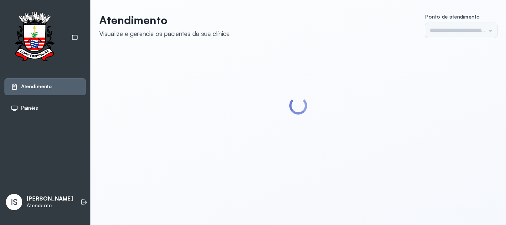
type input "******"
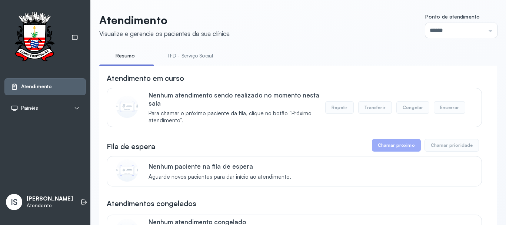
click at [186, 52] on link "TFD - Serviço Social" at bounding box center [190, 56] width 60 height 12
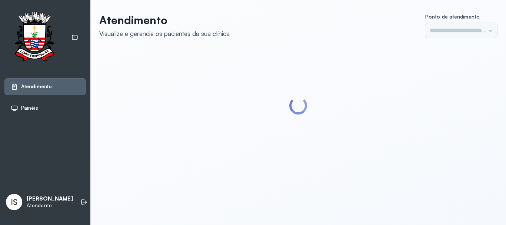
type input "******"
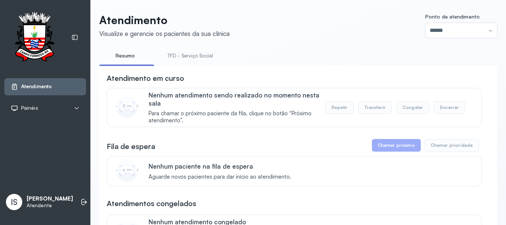
click at [183, 55] on link "TFD - Serviço Social" at bounding box center [190, 56] width 60 height 12
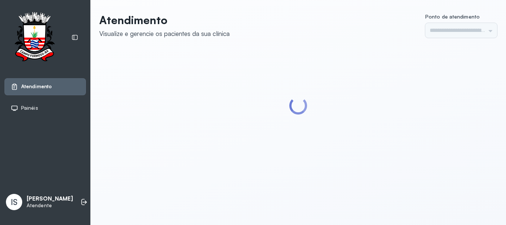
type input "******"
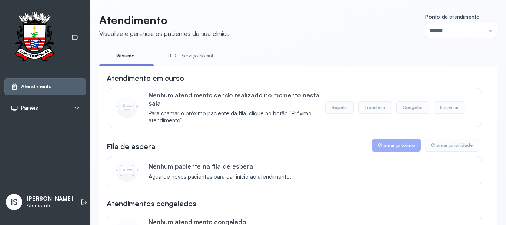
click at [179, 53] on link "TFD - Serviço Social" at bounding box center [190, 56] width 60 height 12
click at [133, 54] on link "Resumo" at bounding box center [125, 56] width 52 height 12
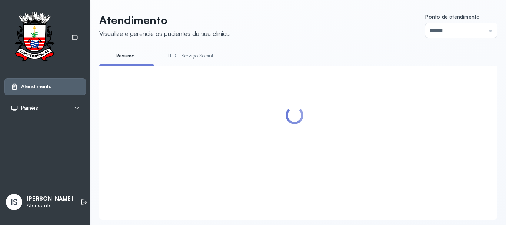
click at [174, 52] on link "TFD - Serviço Social" at bounding box center [190, 56] width 60 height 12
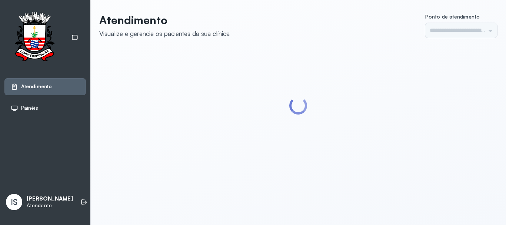
type input "******"
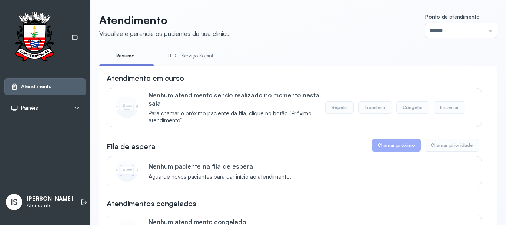
click at [192, 54] on link "TFD - Serviço Social" at bounding box center [190, 56] width 60 height 12
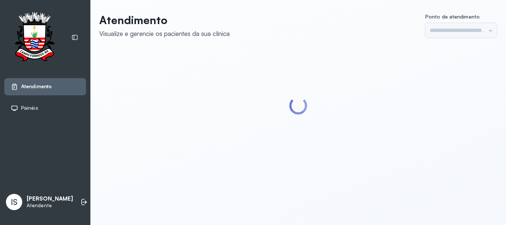
type input "******"
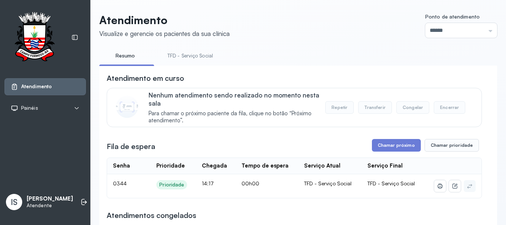
drag, startPoint x: 363, startPoint y: 143, endPoint x: 376, endPoint y: 148, distance: 13.5
click at [365, 144] on div "Fila de espera Chamar próximo Chamar prioridade" at bounding box center [294, 145] width 375 height 13
click at [380, 149] on button "Chamar próximo" at bounding box center [396, 145] width 49 height 13
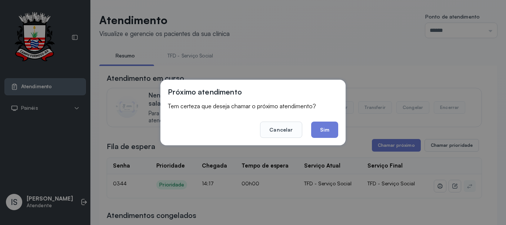
click at [337, 134] on button "Sim" at bounding box center [324, 130] width 27 height 16
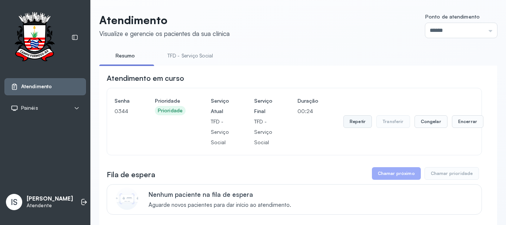
click at [346, 128] on button "Repetir" at bounding box center [357, 121] width 29 height 13
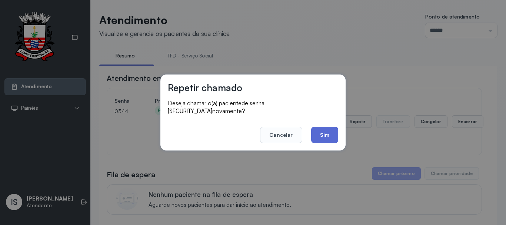
click at [324, 131] on button "Sim" at bounding box center [324, 135] width 27 height 16
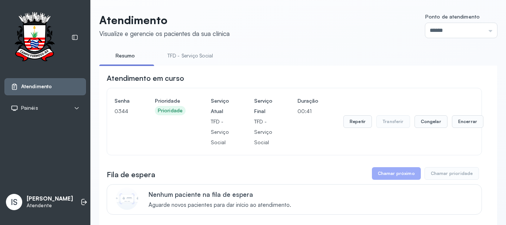
click at [456, 131] on div "Repetir Transferir Congelar Encerrar" at bounding box center [413, 122] width 140 height 52
click at [456, 128] on button "Encerrar" at bounding box center [467, 121] width 31 height 13
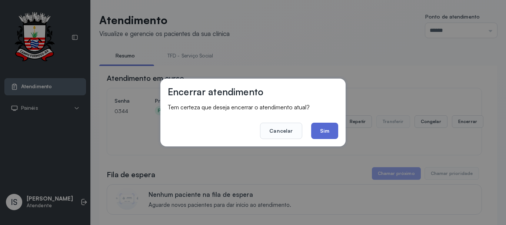
click at [333, 123] on button "Sim" at bounding box center [324, 131] width 27 height 16
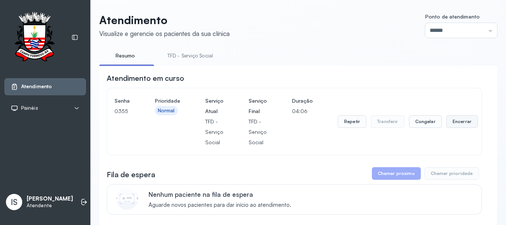
click at [446, 119] on button "Encerrar" at bounding box center [461, 121] width 31 height 13
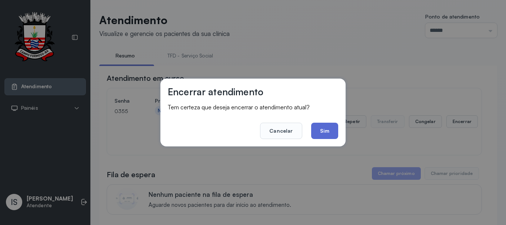
click at [329, 130] on button "Sim" at bounding box center [324, 131] width 27 height 16
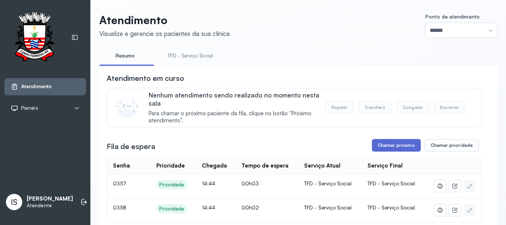
click at [373, 145] on button "Chamar próximo" at bounding box center [396, 145] width 49 height 13
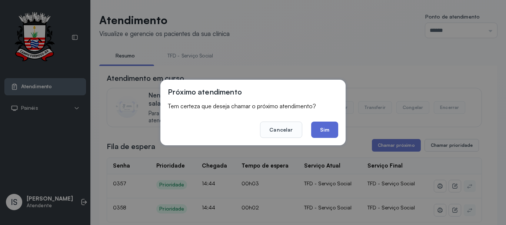
click at [331, 134] on button "Sim" at bounding box center [324, 130] width 27 height 16
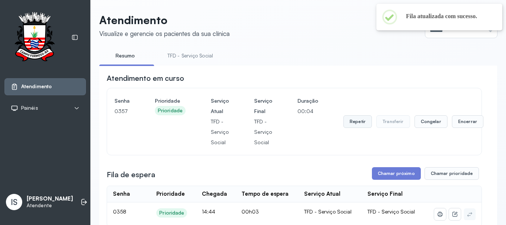
click at [354, 126] on button "Repetir" at bounding box center [357, 121] width 29 height 13
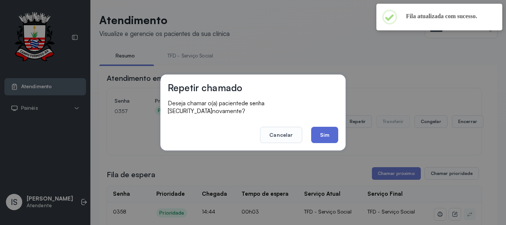
click at [329, 127] on button "Sim" at bounding box center [324, 135] width 27 height 16
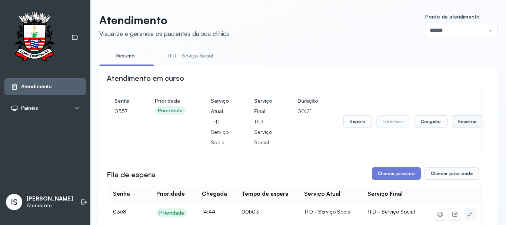
click at [456, 125] on button "Encerrar" at bounding box center [467, 121] width 31 height 13
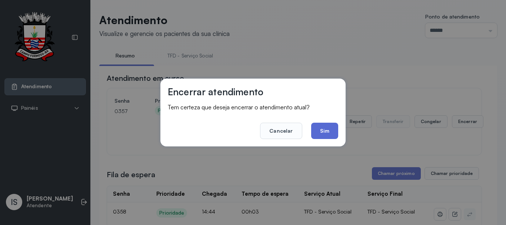
click at [329, 134] on button "Sim" at bounding box center [324, 131] width 27 height 16
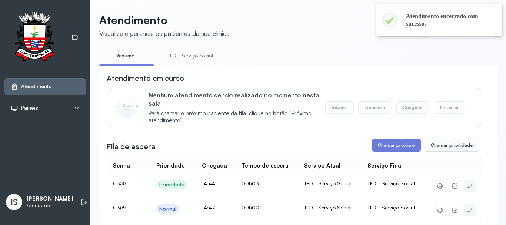
scroll to position [37, 0]
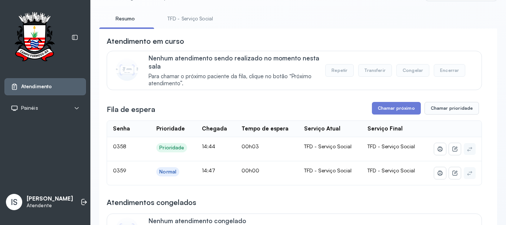
click at [293, 107] on div "Fila de espera Chamar próximo Chamar prioridade" at bounding box center [294, 108] width 375 height 13
click at [381, 107] on button "Chamar próximo" at bounding box center [396, 108] width 49 height 13
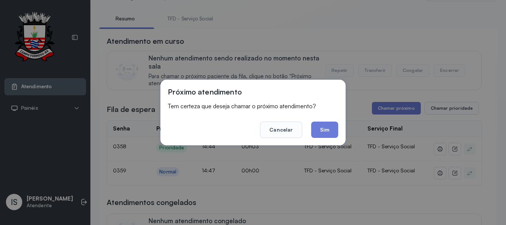
click at [320, 130] on button "Sim" at bounding box center [324, 130] width 27 height 16
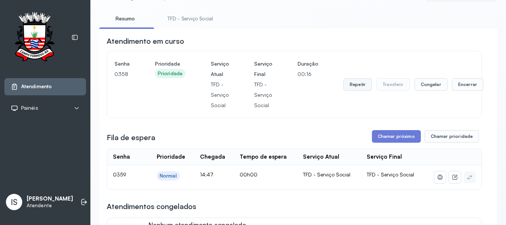
click at [348, 89] on button "Repetir" at bounding box center [357, 84] width 29 height 13
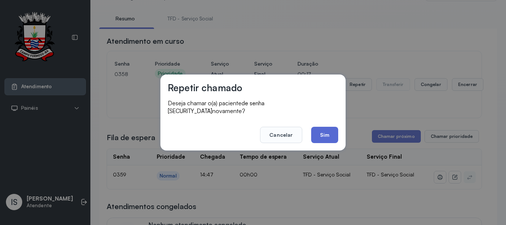
click at [332, 130] on button "Sim" at bounding box center [324, 135] width 27 height 16
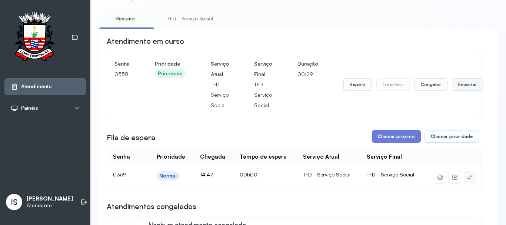
click at [454, 83] on button "Encerrar" at bounding box center [467, 84] width 31 height 13
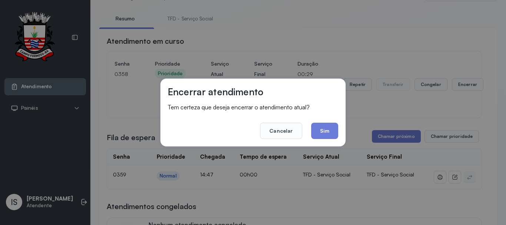
click at [340, 128] on div "Encerrar atendimento Tem certeza que deseja encerrar o atendimento atual? Cance…" at bounding box center [252, 113] width 185 height 68
click at [332, 130] on button "Sim" at bounding box center [324, 131] width 27 height 16
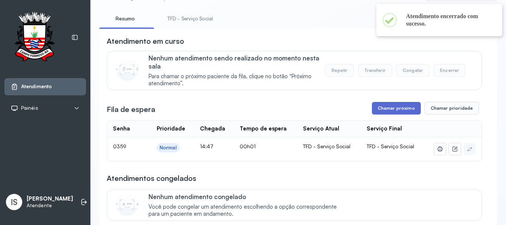
click at [392, 111] on button "Chamar próximo" at bounding box center [396, 108] width 49 height 13
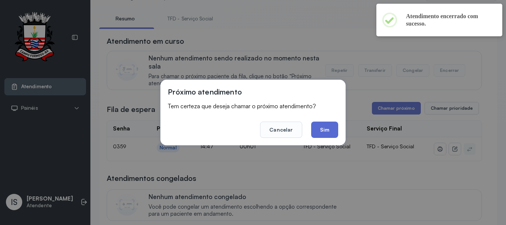
click at [331, 134] on button "Sim" at bounding box center [324, 130] width 27 height 16
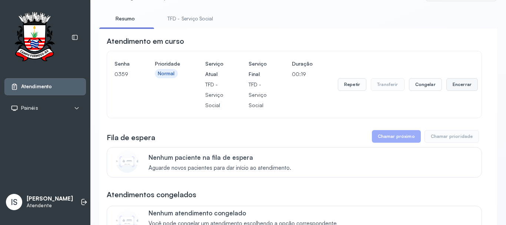
drag, startPoint x: 442, startPoint y: 91, endPoint x: 450, endPoint y: 87, distance: 9.4
click at [450, 87] on button "Encerrar" at bounding box center [461, 84] width 31 height 13
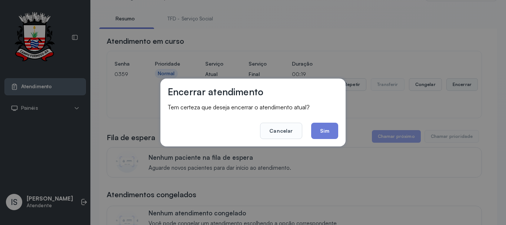
click at [453, 86] on div "Encerrar atendimento Tem certeza que deseja encerrar o atendimento atual? Cance…" at bounding box center [253, 112] width 506 height 225
click at [327, 130] on button "Sim" at bounding box center [324, 131] width 27 height 16
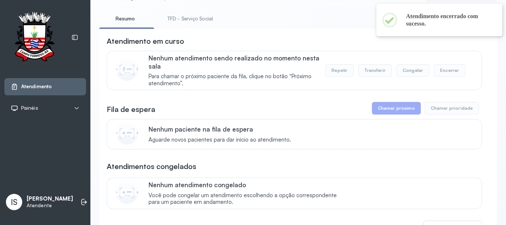
click at [167, 17] on link "TFD - Serviço Social" at bounding box center [190, 19] width 60 height 12
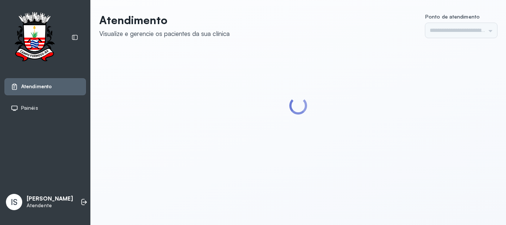
type input "******"
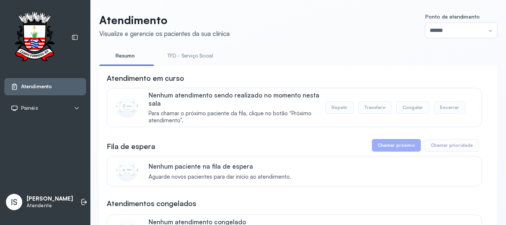
click at [169, 51] on link "TFD - Serviço Social" at bounding box center [190, 56] width 60 height 12
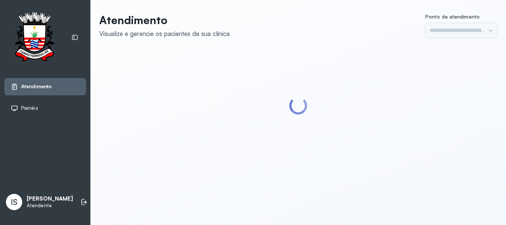
type input "******"
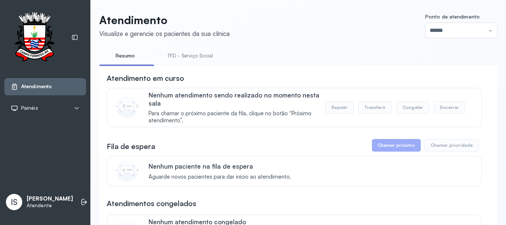
click at [175, 57] on link "TFD - Serviço Social" at bounding box center [190, 56] width 60 height 12
drag, startPoint x: 242, startPoint y: 48, endPoint x: 179, endPoint y: 56, distance: 64.2
click at [176, 57] on link "TFD - Serviço Social" at bounding box center [191, 56] width 63 height 12
click at [218, 61] on link "TFD - Serviço Social" at bounding box center [191, 56] width 63 height 12
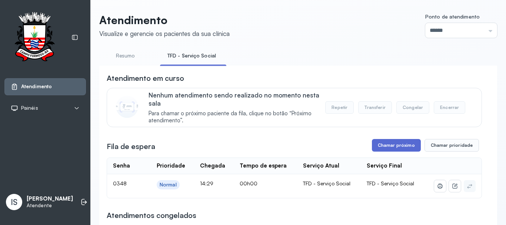
click at [396, 146] on button "Chamar próximo" at bounding box center [396, 145] width 49 height 13
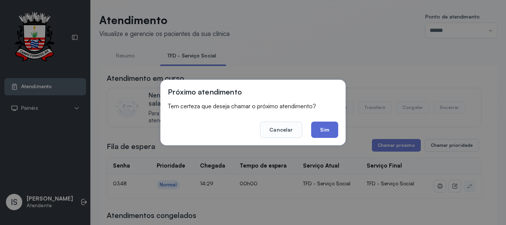
click at [326, 131] on button "Sim" at bounding box center [324, 130] width 27 height 16
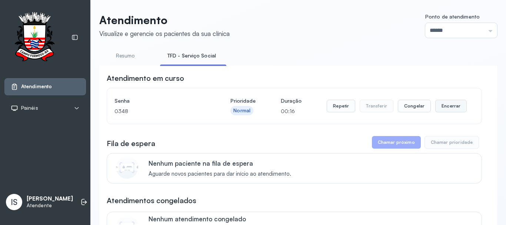
click at [441, 108] on button "Encerrar" at bounding box center [450, 106] width 31 height 13
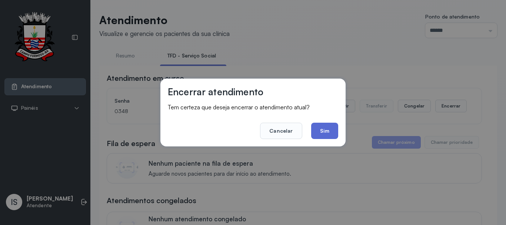
click at [331, 132] on button "Sim" at bounding box center [324, 131] width 27 height 16
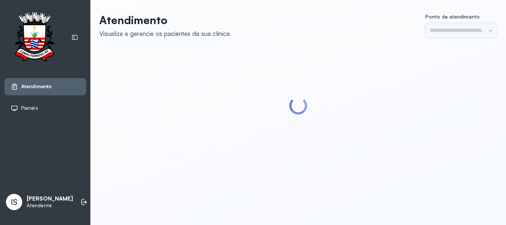
type input "******"
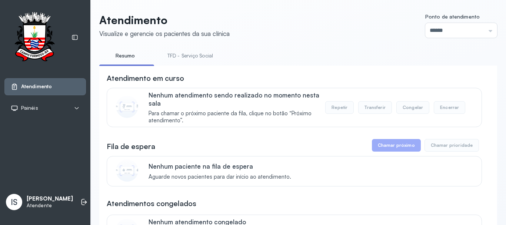
click at [192, 54] on link "TFD - Serviço Social" at bounding box center [190, 56] width 60 height 12
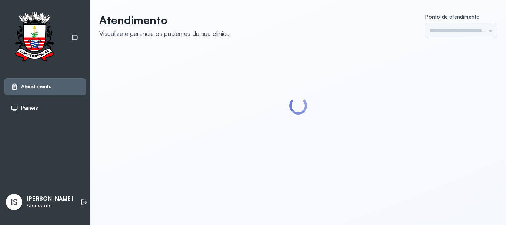
type input "******"
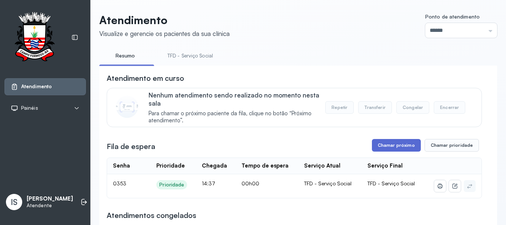
click at [379, 150] on button "Chamar próximo" at bounding box center [396, 145] width 49 height 13
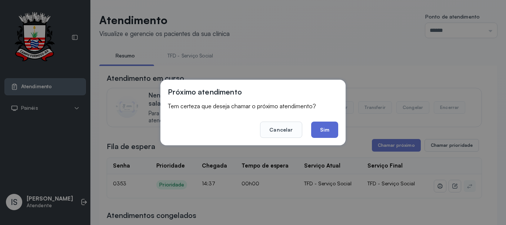
click at [323, 130] on button "Sim" at bounding box center [324, 130] width 27 height 16
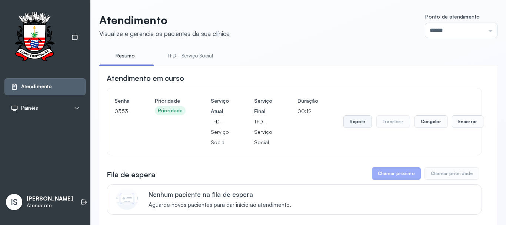
click at [361, 119] on button "Repetir" at bounding box center [357, 121] width 29 height 13
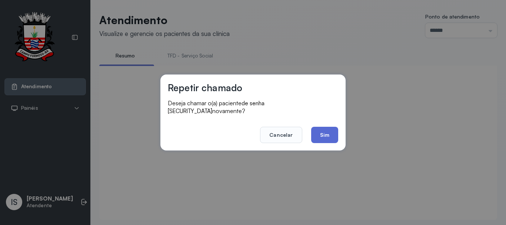
click at [326, 130] on button "Sim" at bounding box center [324, 135] width 27 height 16
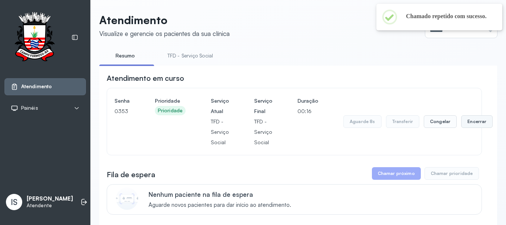
click at [470, 124] on button "Encerrar" at bounding box center [476, 121] width 31 height 13
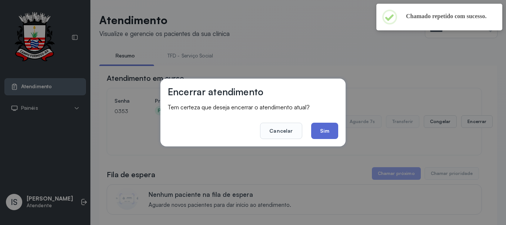
click at [329, 134] on button "Sim" at bounding box center [324, 131] width 27 height 16
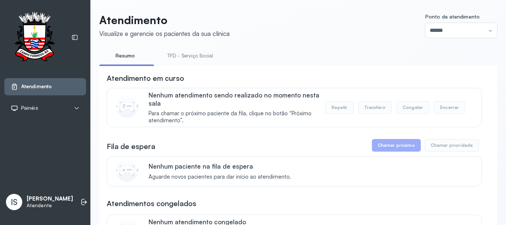
click at [188, 61] on link "TFD - Serviço Social" at bounding box center [190, 56] width 60 height 12
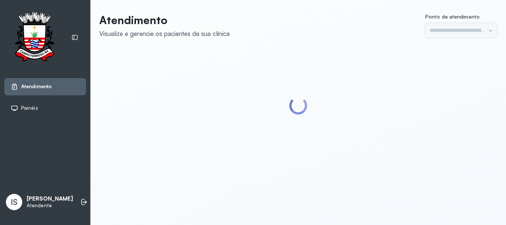
type input "******"
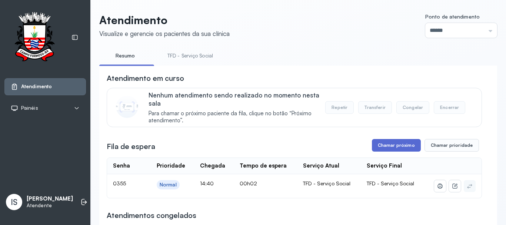
click at [377, 150] on button "Chamar próximo" at bounding box center [396, 145] width 49 height 13
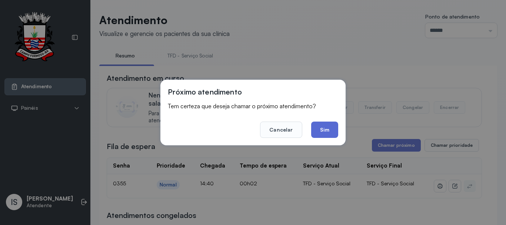
click at [326, 132] on button "Sim" at bounding box center [324, 130] width 27 height 16
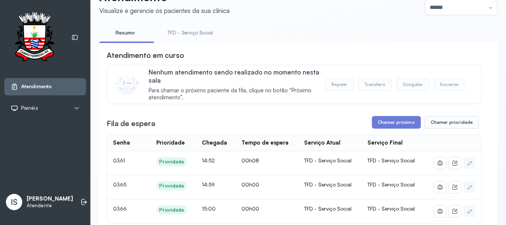
scroll to position [111, 0]
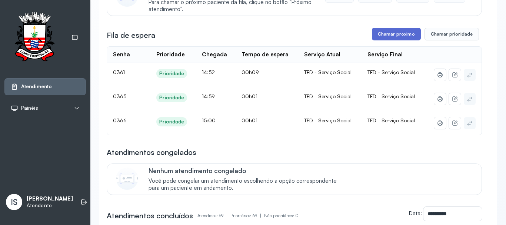
click at [380, 40] on button "Chamar próximo" at bounding box center [396, 34] width 49 height 13
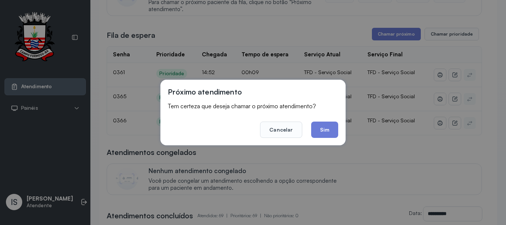
click at [323, 134] on button "Sim" at bounding box center [324, 130] width 27 height 16
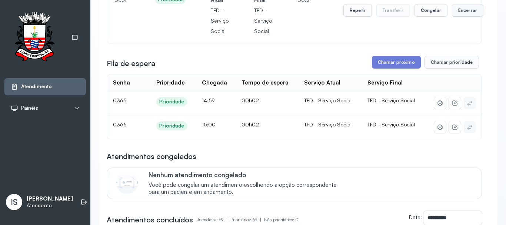
click at [457, 13] on button "Encerrar" at bounding box center [467, 10] width 31 height 13
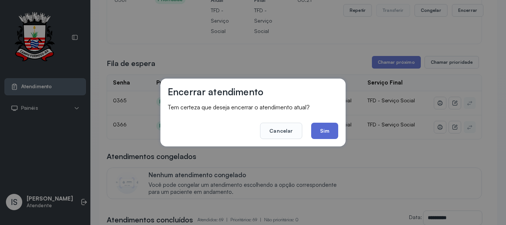
click at [328, 126] on button "Sim" at bounding box center [324, 131] width 27 height 16
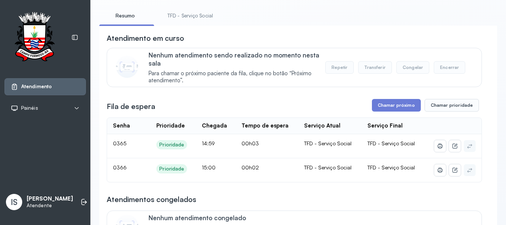
scroll to position [37, 0]
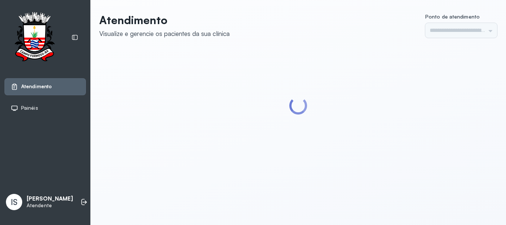
type input "******"
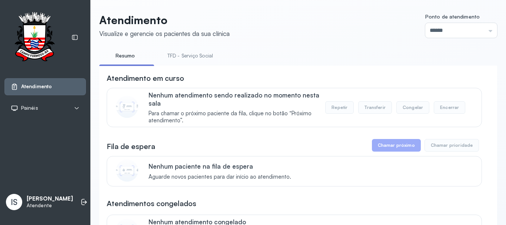
click at [201, 54] on link "TFD - Serviço Social" at bounding box center [190, 56] width 60 height 12
click at [128, 59] on link "Resumo" at bounding box center [125, 56] width 52 height 12
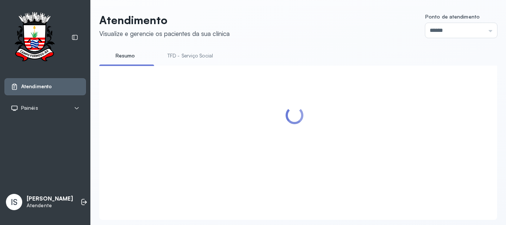
click at [182, 59] on link "TFD - Serviço Social" at bounding box center [190, 56] width 60 height 12
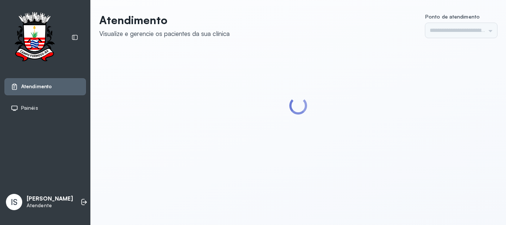
type input "******"
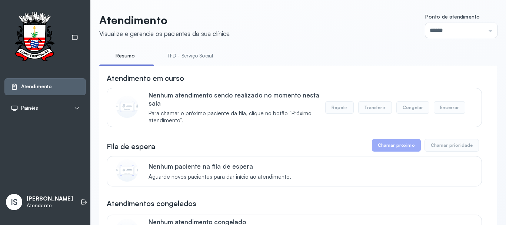
click at [207, 52] on link "TFD - Serviço Social" at bounding box center [190, 56] width 60 height 12
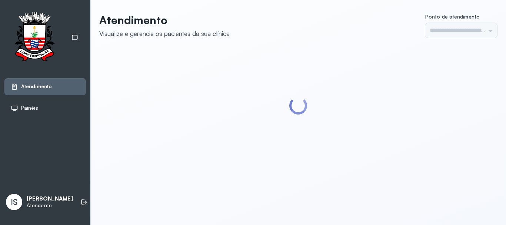
type input "******"
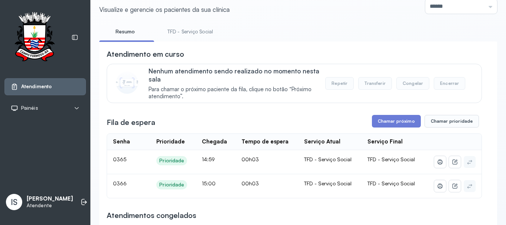
scroll to position [37, 0]
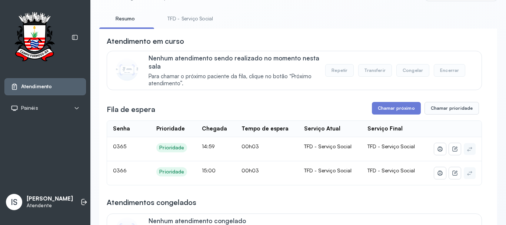
drag, startPoint x: 380, startPoint y: 101, endPoint x: 380, endPoint y: 107, distance: 5.6
click at [380, 108] on button "Chamar próximo" at bounding box center [396, 108] width 49 height 13
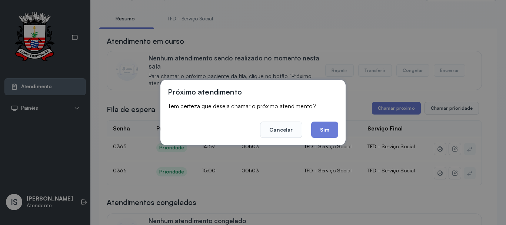
click at [323, 129] on button "Sim" at bounding box center [324, 130] width 27 height 16
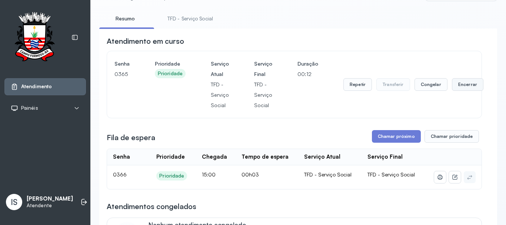
click at [452, 87] on button "Encerrar" at bounding box center [467, 84] width 31 height 13
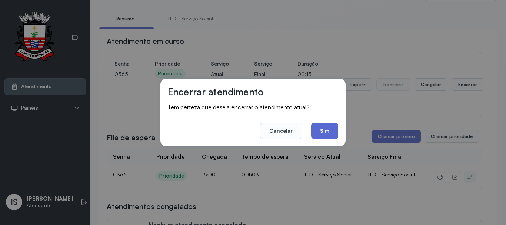
click at [335, 133] on button "Sim" at bounding box center [324, 131] width 27 height 16
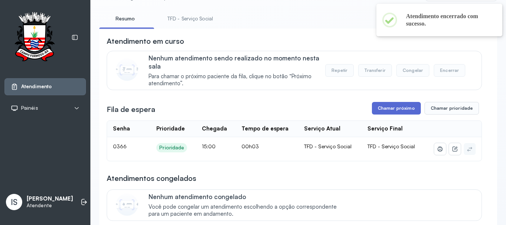
click at [394, 109] on button "Chamar próximo" at bounding box center [396, 108] width 49 height 13
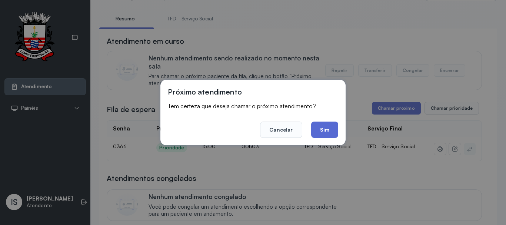
click at [332, 134] on button "Sim" at bounding box center [324, 130] width 27 height 16
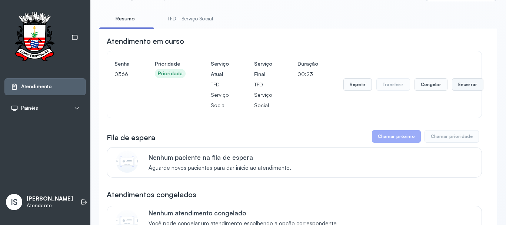
click at [456, 91] on button "Encerrar" at bounding box center [467, 84] width 31 height 13
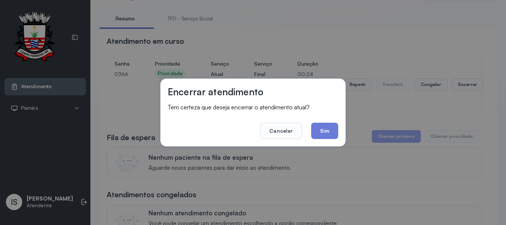
click at [455, 89] on div "Encerrar atendimento Tem certeza que deseja encerrar o atendimento atual? Cance…" at bounding box center [253, 112] width 506 height 225
click at [324, 136] on button "Sim" at bounding box center [324, 131] width 27 height 16
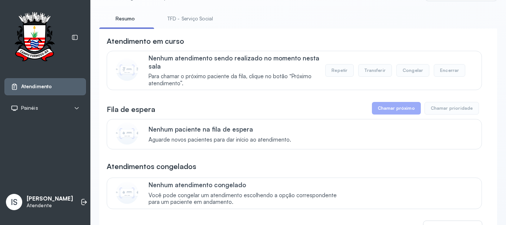
click at [184, 14] on link "TFD - Serviço Social" at bounding box center [190, 19] width 60 height 12
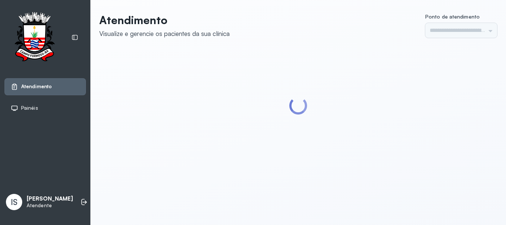
type input "******"
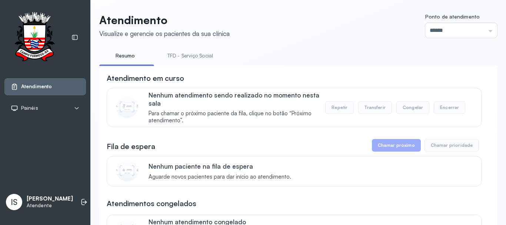
click at [203, 54] on link "TFD - Serviço Social" at bounding box center [190, 56] width 60 height 12
click at [130, 51] on link "Resumo" at bounding box center [125, 56] width 52 height 12
click at [192, 54] on link "TFD - Serviço Social" at bounding box center [190, 56] width 60 height 12
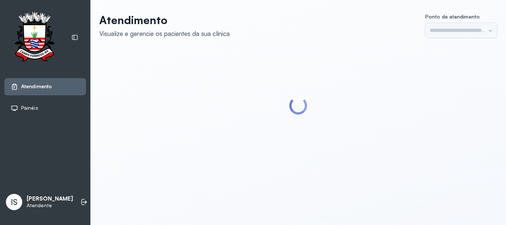
type input "******"
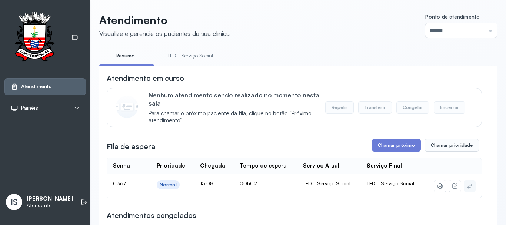
click at [199, 54] on link "TFD - Serviço Social" at bounding box center [190, 56] width 60 height 12
click at [397, 146] on button "Chamar próximo" at bounding box center [396, 145] width 49 height 13
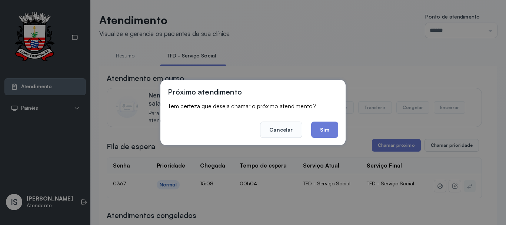
click at [326, 132] on button "Sim" at bounding box center [324, 130] width 27 height 16
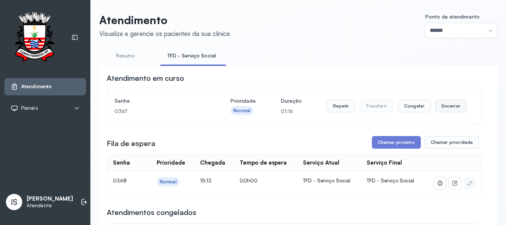
click at [438, 107] on button "Encerrar" at bounding box center [450, 106] width 31 height 13
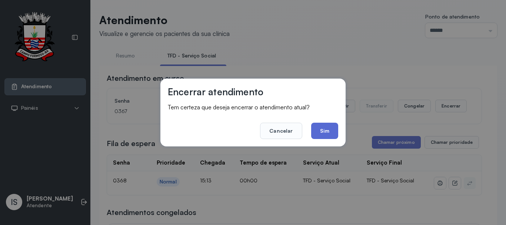
click at [320, 132] on button "Sim" at bounding box center [324, 131] width 27 height 16
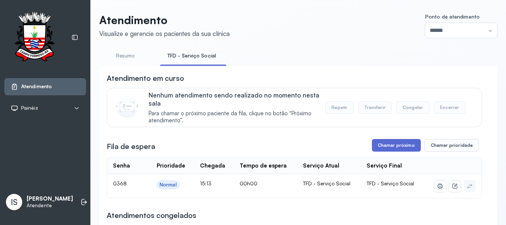
click at [373, 145] on button "Chamar próximo" at bounding box center [396, 145] width 49 height 13
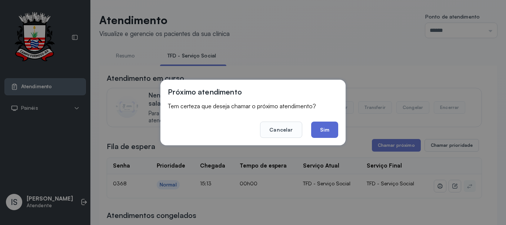
click at [326, 133] on button "Sim" at bounding box center [324, 130] width 27 height 16
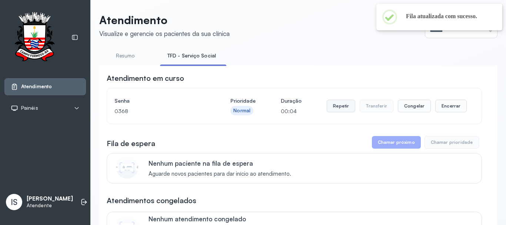
click at [335, 106] on button "Repetir" at bounding box center [341, 106] width 29 height 13
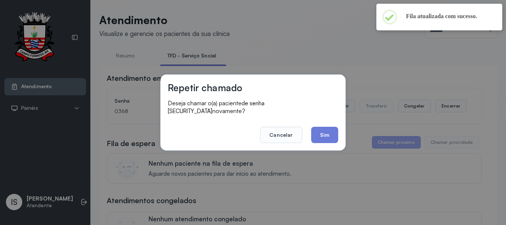
click at [310, 127] on footer "Cancelar Sim" at bounding box center [253, 129] width 170 height 27
click at [316, 130] on button "Sim" at bounding box center [324, 135] width 27 height 16
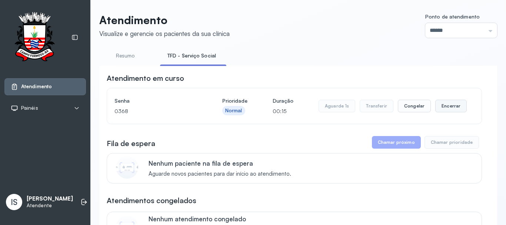
click at [447, 112] on button "Encerrar" at bounding box center [450, 106] width 31 height 13
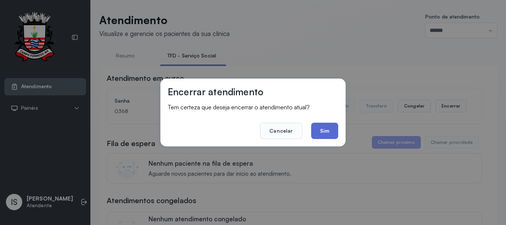
click at [324, 136] on button "Sim" at bounding box center [324, 131] width 27 height 16
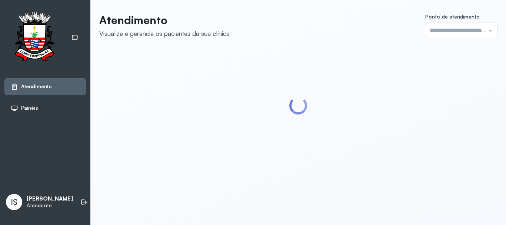
type input "******"
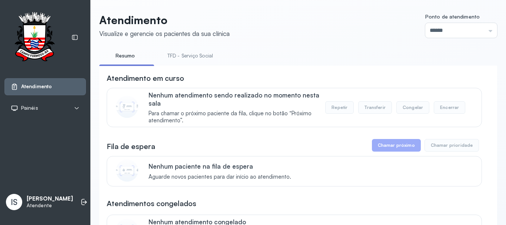
click at [189, 50] on link "TFD - Serviço Social" at bounding box center [190, 56] width 60 height 12
click at [129, 59] on link "Resumo" at bounding box center [125, 56] width 52 height 12
click at [194, 61] on link "TFD - Serviço Social" at bounding box center [190, 56] width 60 height 12
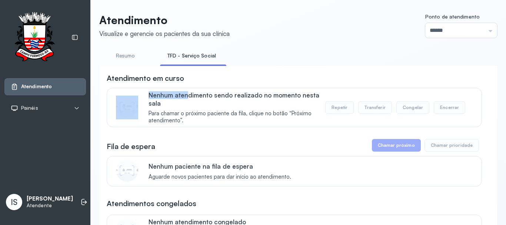
drag, startPoint x: 213, startPoint y: 80, endPoint x: 186, endPoint y: 88, distance: 28.9
click at [186, 88] on div "Atendimento em curso Nenhum atendimento sendo realizado no momento nesta sala P…" at bounding box center [294, 100] width 375 height 54
click at [197, 83] on div "Atendimento em curso" at bounding box center [294, 78] width 375 height 10
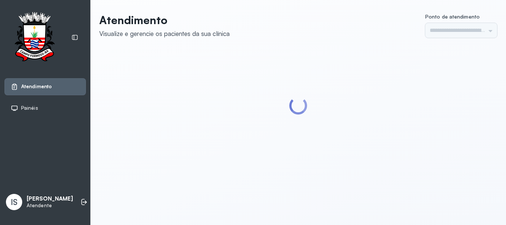
type input "******"
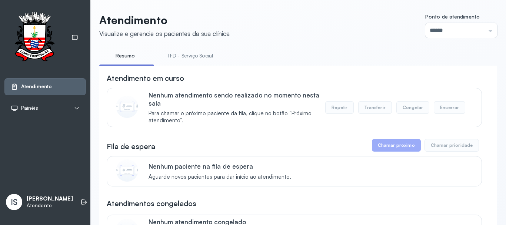
click at [169, 53] on link "TFD - Serviço Social" at bounding box center [190, 56] width 60 height 12
click at [136, 60] on link "Resumo" at bounding box center [125, 56] width 52 height 12
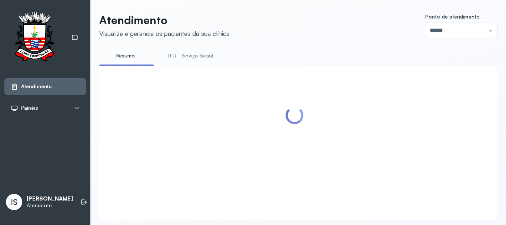
click at [187, 57] on link "TFD - Serviço Social" at bounding box center [190, 56] width 60 height 12
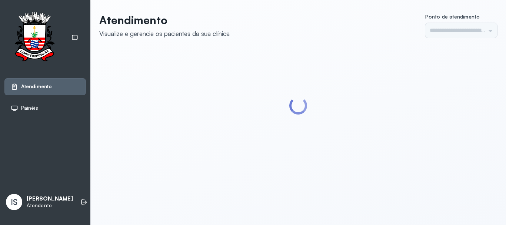
click at [128, 58] on div at bounding box center [298, 106] width 398 height 113
type input "******"
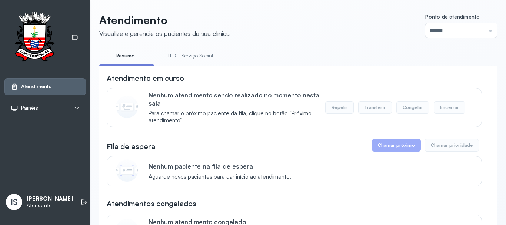
click at [182, 57] on link "TFD - Serviço Social" at bounding box center [190, 56] width 60 height 12
click at [129, 60] on link "Resumo" at bounding box center [125, 56] width 52 height 12
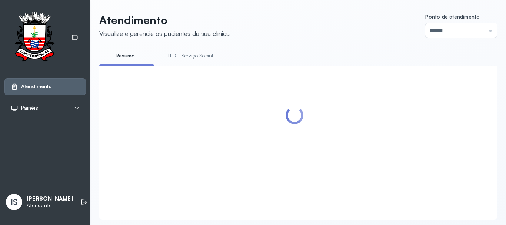
click at [199, 58] on link "TFD - Serviço Social" at bounding box center [190, 56] width 60 height 12
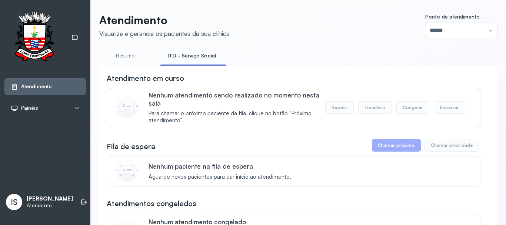
drag, startPoint x: 116, startPoint y: 61, endPoint x: 144, endPoint y: 61, distance: 28.2
click at [116, 61] on link "Resumo" at bounding box center [125, 56] width 52 height 12
click at [188, 56] on link "TFD - Serviço Social" at bounding box center [190, 56] width 60 height 12
click at [506, 224] on div "**********" at bounding box center [298, 112] width 416 height 225
click at [133, 55] on link "Resumo" at bounding box center [125, 56] width 52 height 12
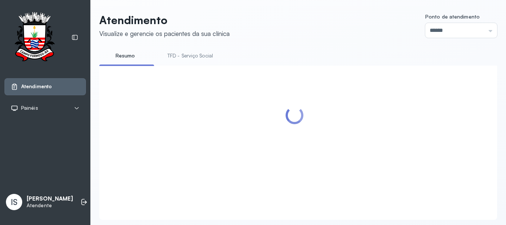
click at [183, 59] on link "TFD - Serviço Social" at bounding box center [190, 56] width 60 height 12
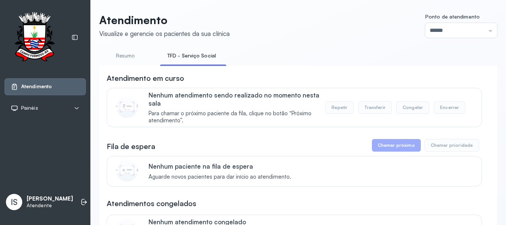
click at [122, 55] on link "Resumo" at bounding box center [125, 56] width 52 height 12
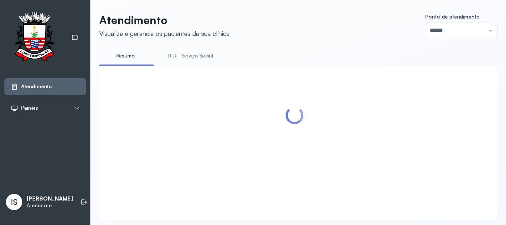
click at [195, 56] on link "TFD - Serviço Social" at bounding box center [190, 56] width 60 height 12
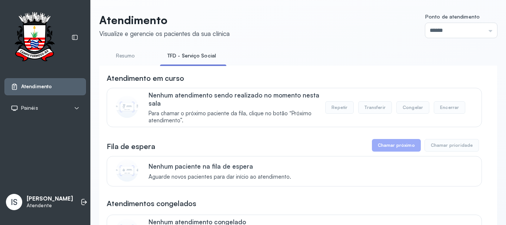
click at [136, 61] on link "Resumo" at bounding box center [125, 56] width 52 height 12
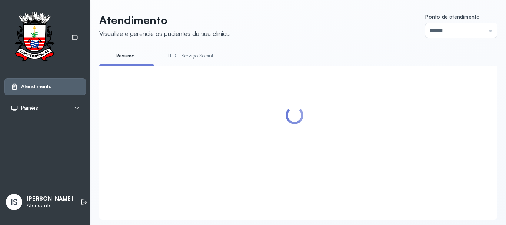
click at [193, 60] on link "TFD - Serviço Social" at bounding box center [190, 56] width 60 height 12
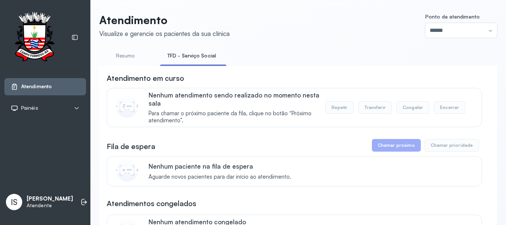
click at [125, 51] on link "Resumo" at bounding box center [125, 56] width 52 height 12
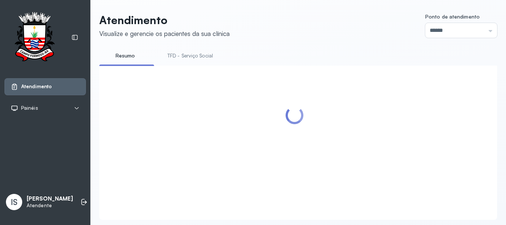
click at [199, 64] on li "TFD - Serviço Social" at bounding box center [191, 58] width 63 height 17
click at [199, 58] on link "TFD - Serviço Social" at bounding box center [190, 56] width 60 height 12
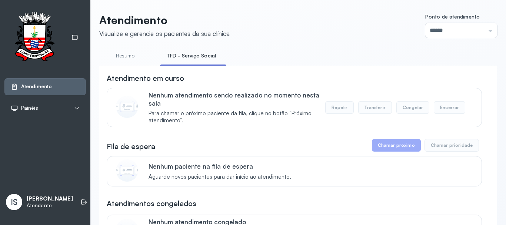
click at [183, 63] on li "TFD - Serviço Social" at bounding box center [193, 58] width 66 height 17
click at [128, 58] on link "Resumo" at bounding box center [125, 56] width 52 height 12
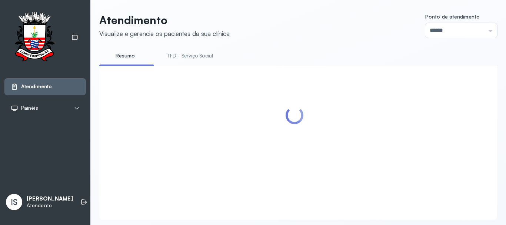
click at [176, 56] on link "TFD - Serviço Social" at bounding box center [190, 56] width 60 height 12
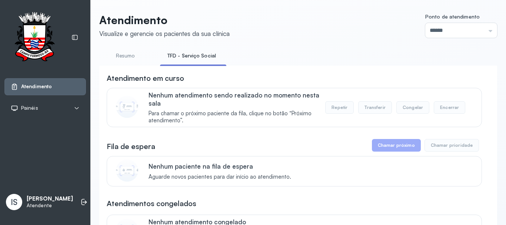
click at [123, 59] on link "Resumo" at bounding box center [125, 56] width 52 height 12
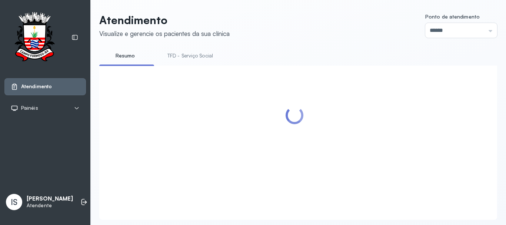
click at [199, 58] on link "TFD - Serviço Social" at bounding box center [190, 56] width 60 height 12
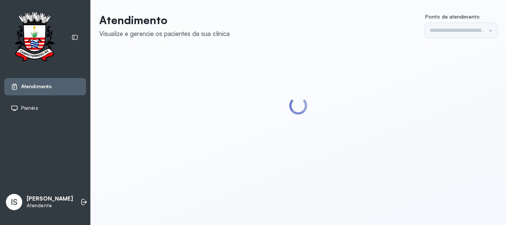
type input "******"
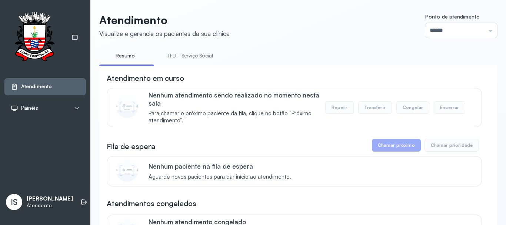
click at [194, 61] on link "TFD - Serviço Social" at bounding box center [190, 56] width 60 height 12
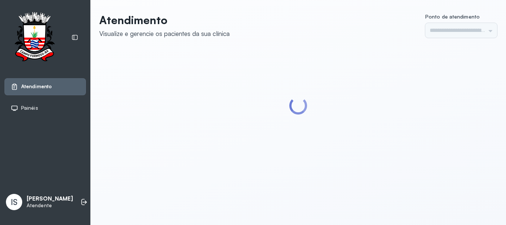
type input "******"
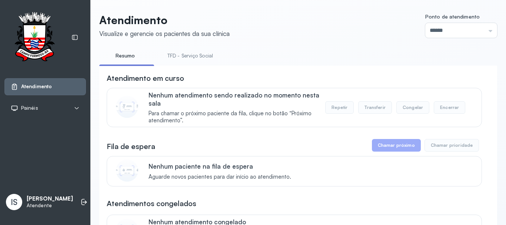
click at [183, 59] on link "TFD - Serviço Social" at bounding box center [190, 56] width 60 height 12
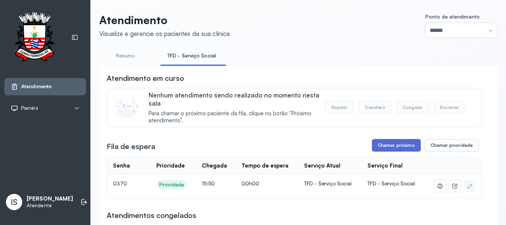
click at [384, 142] on button "Chamar próximo" at bounding box center [396, 145] width 49 height 13
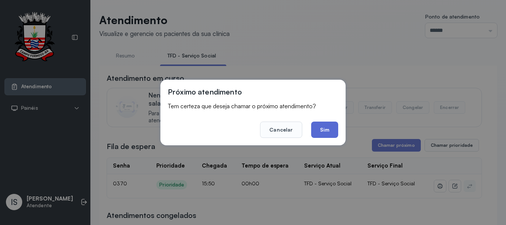
click at [323, 130] on button "Sim" at bounding box center [324, 130] width 27 height 16
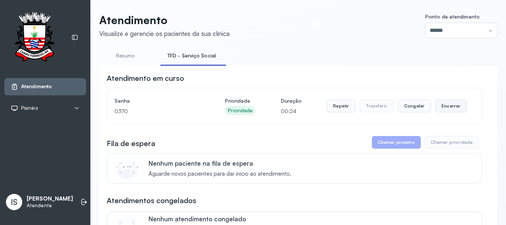
click at [451, 108] on button "Encerrar" at bounding box center [450, 106] width 31 height 13
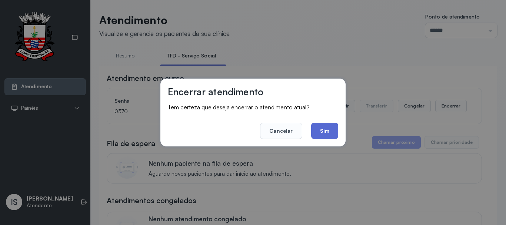
click at [337, 134] on button "Sim" at bounding box center [324, 131] width 27 height 16
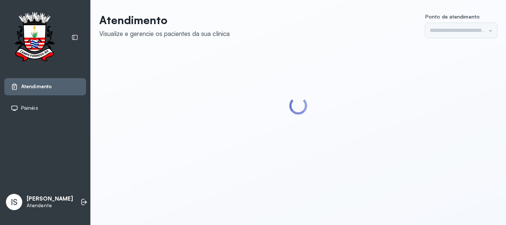
type input "******"
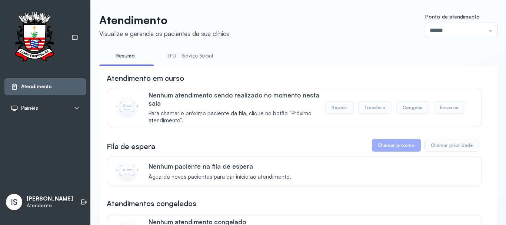
click at [197, 50] on link "TFD - Serviço Social" at bounding box center [190, 56] width 60 height 12
click at [136, 59] on link "Resumo" at bounding box center [125, 56] width 52 height 12
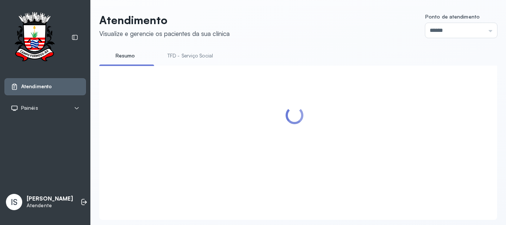
click at [210, 58] on link "TFD - Serviço Social" at bounding box center [190, 56] width 60 height 12
